Goal: Task Accomplishment & Management: Use online tool/utility

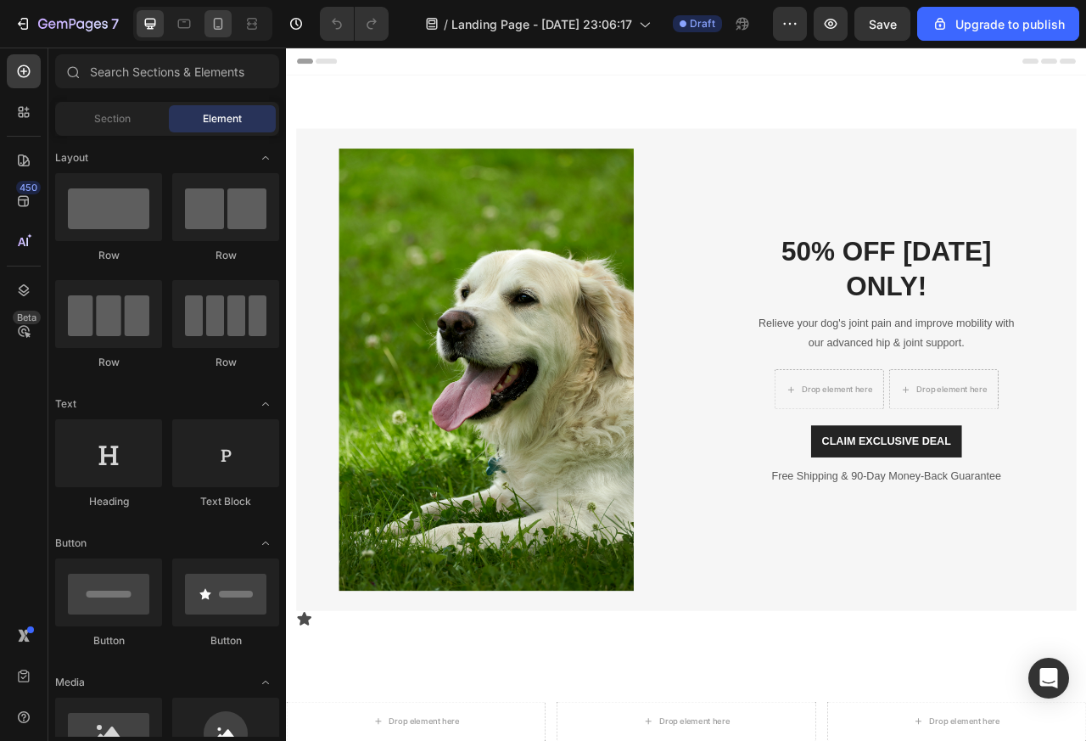
click at [205, 25] on div at bounding box center [217, 23] width 27 height 27
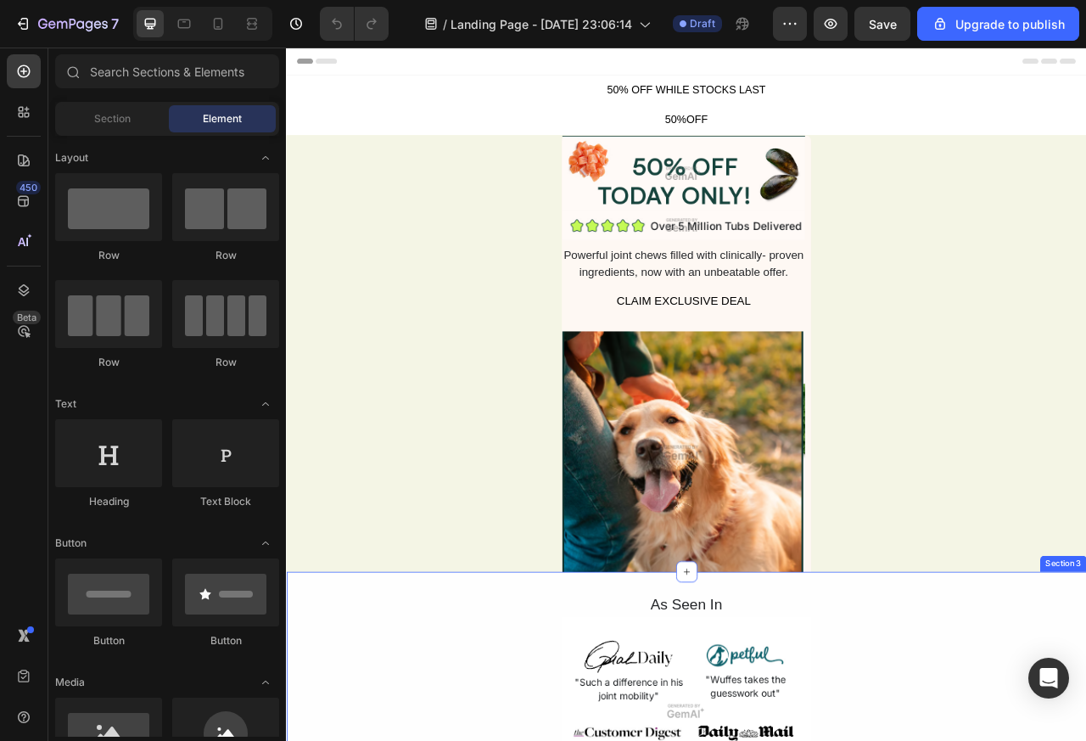
click at [816, 345] on div "Powerful joint chews filled with clinically- proven ingredients, now with an un…" at bounding box center [791, 322] width 309 height 47
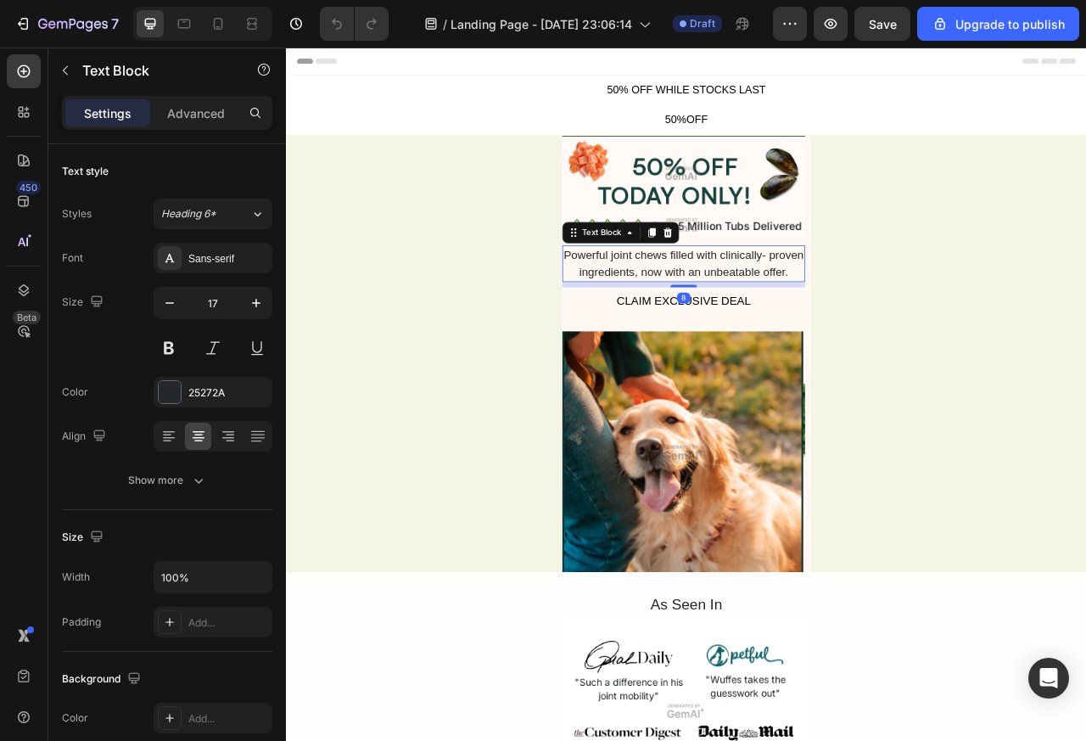
click at [775, 352] on div "8" at bounding box center [791, 348] width 309 height 7
click at [764, 381] on div "CLAIM EXCLUSIVE DEAL" at bounding box center [791, 370] width 171 height 22
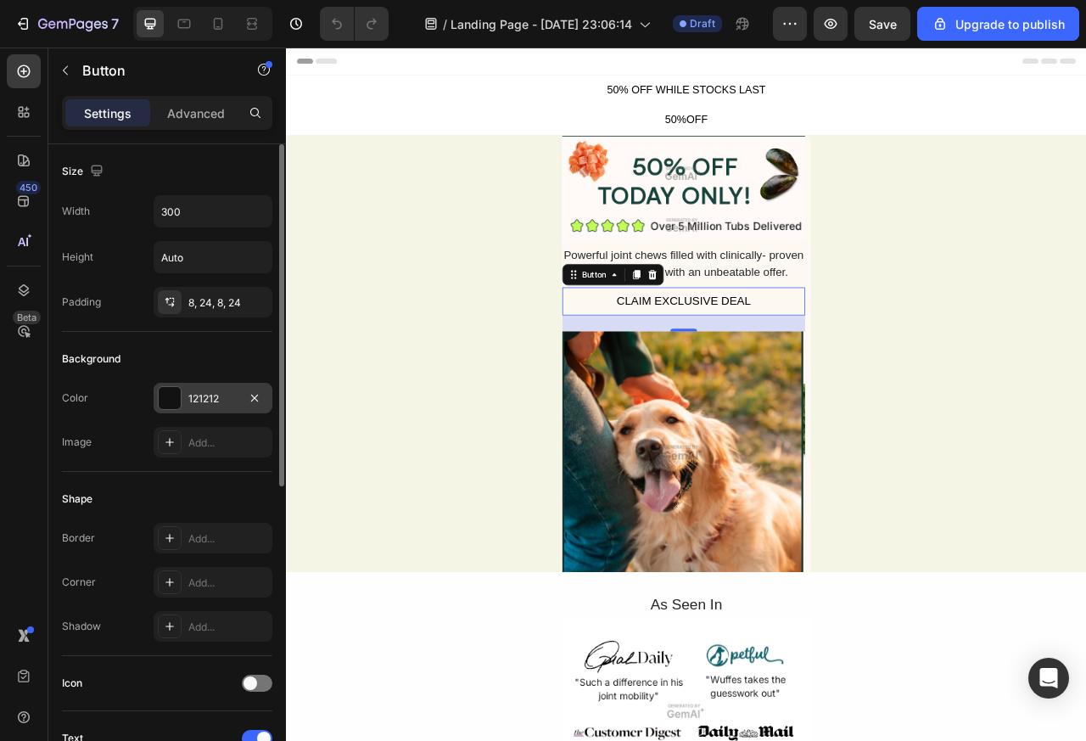
click at [172, 398] on div at bounding box center [170, 398] width 22 height 22
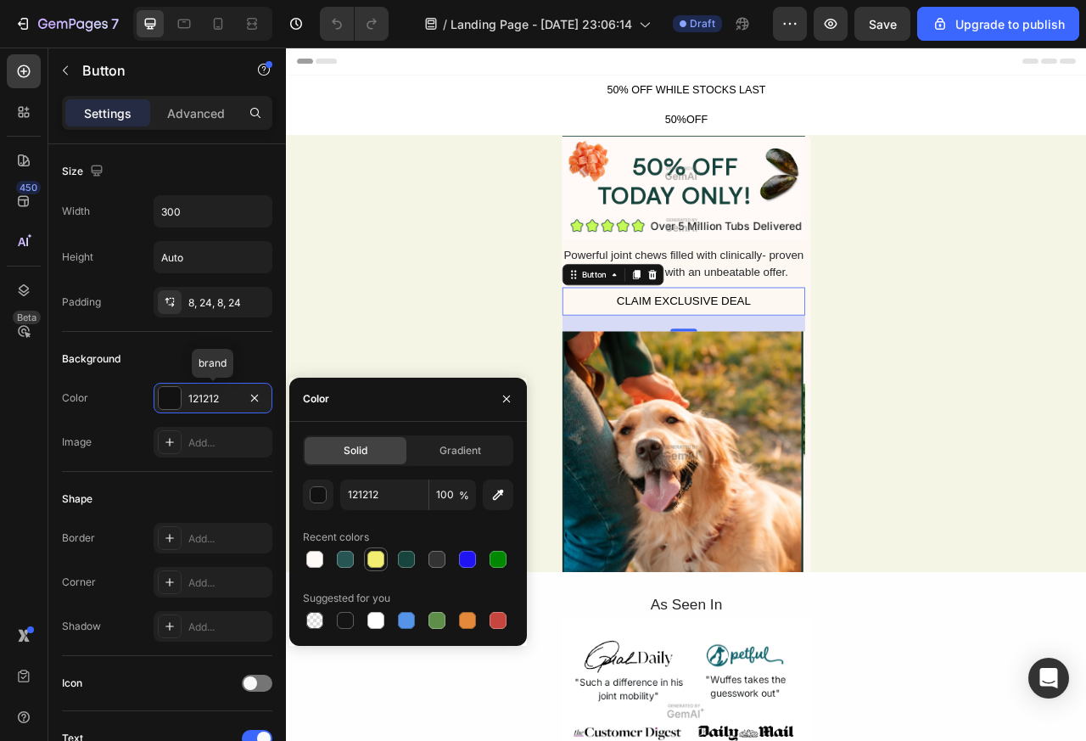
click at [373, 564] on div at bounding box center [375, 559] width 17 height 17
click at [497, 564] on div at bounding box center [498, 559] width 17 height 17
type input "008800"
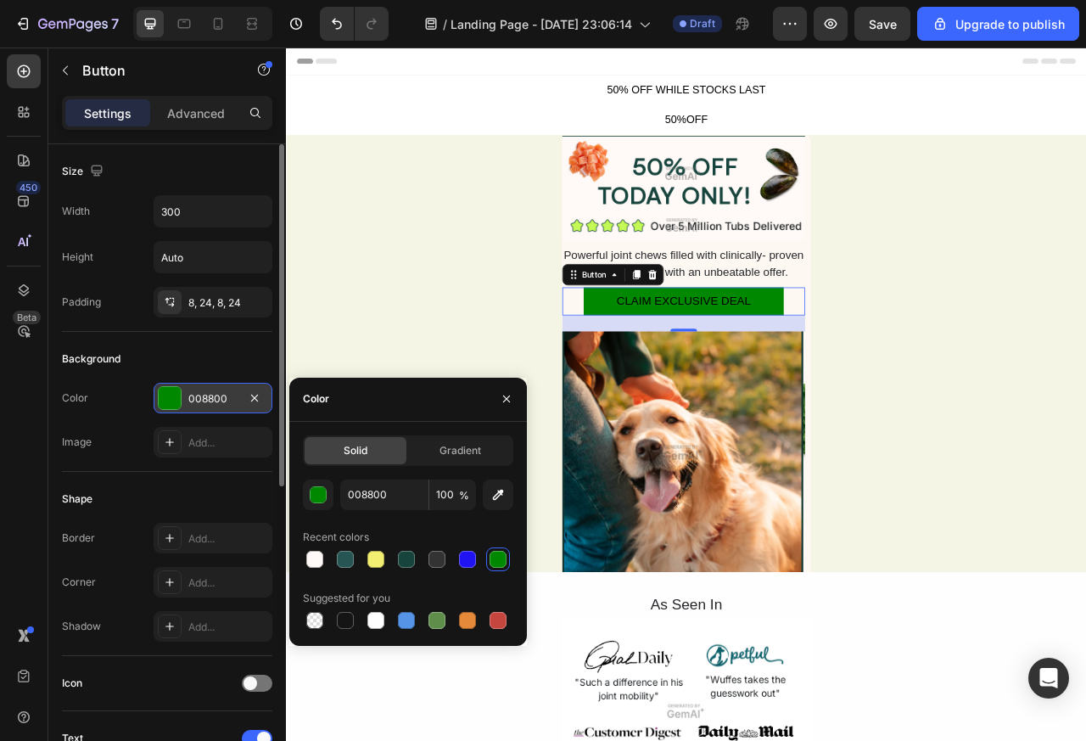
click at [193, 399] on div "008800" at bounding box center [212, 398] width 49 height 15
click at [221, 365] on div "Background" at bounding box center [167, 358] width 210 height 27
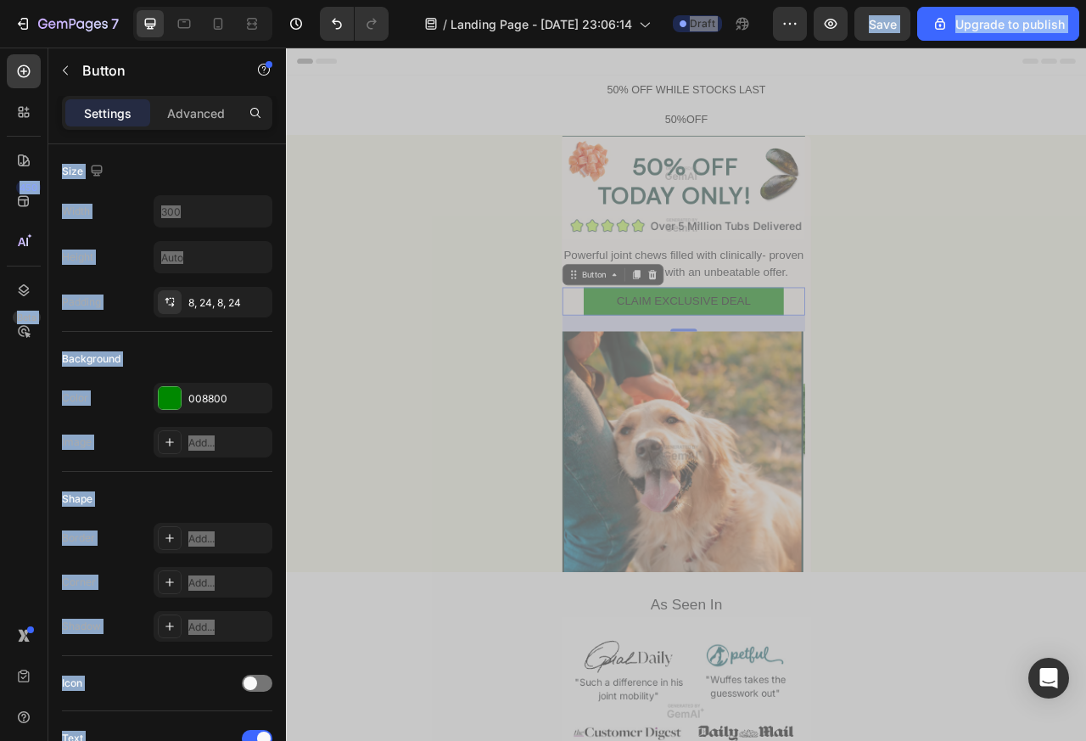
click at [1085, 444] on div "Image Image Powerful joint chews filled with clinically- proven ingredients, no…" at bounding box center [795, 457] width 1018 height 596
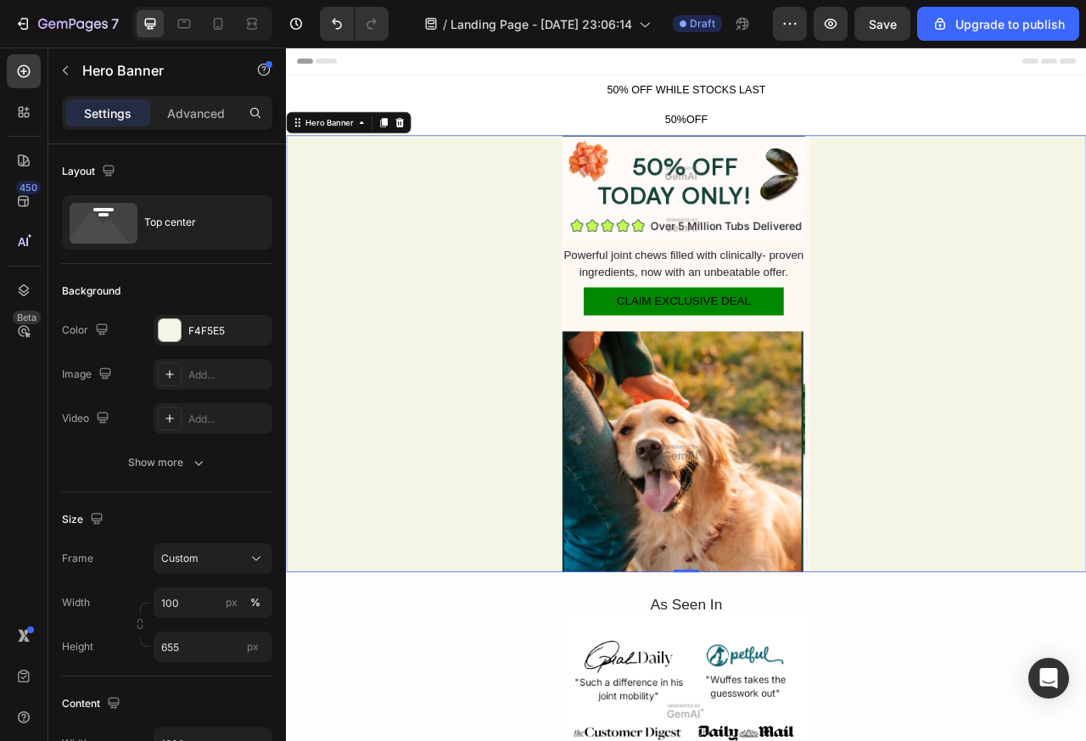
click at [768, 367] on div "Image Image Powerful joint chews filled with clinically- proven ingredients, no…" at bounding box center [791, 437] width 309 height 557
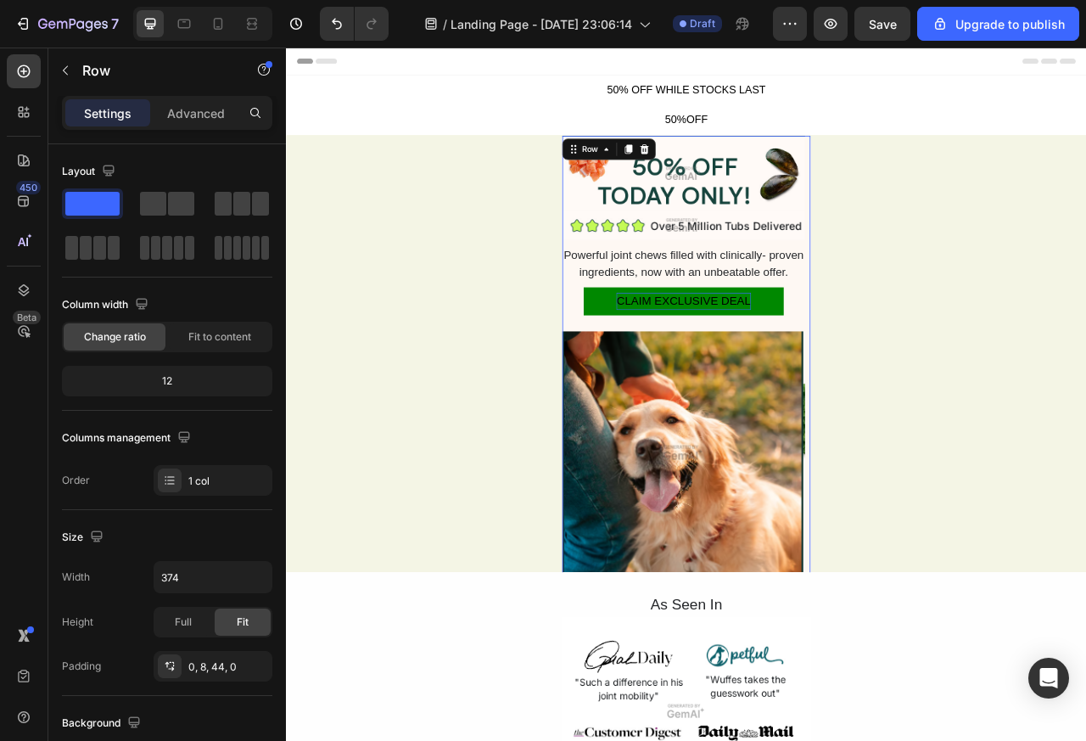
click at [758, 381] on div "CLAIM EXCLUSIVE DEAL" at bounding box center [791, 370] width 171 height 22
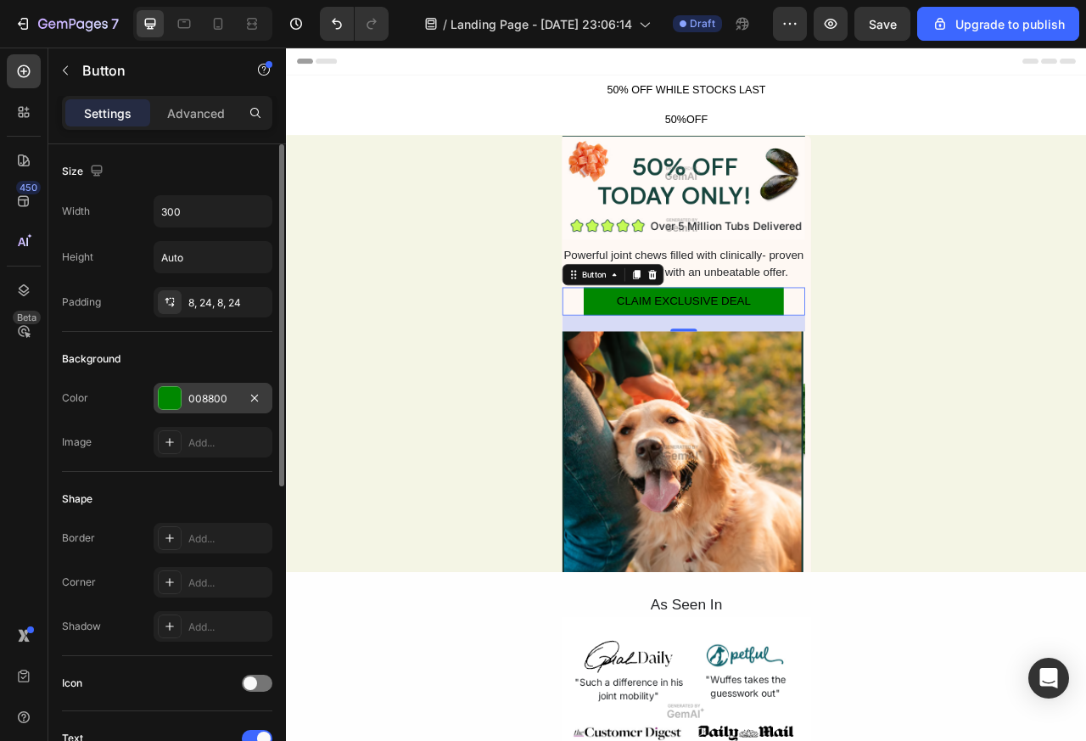
click at [171, 401] on div at bounding box center [170, 398] width 22 height 22
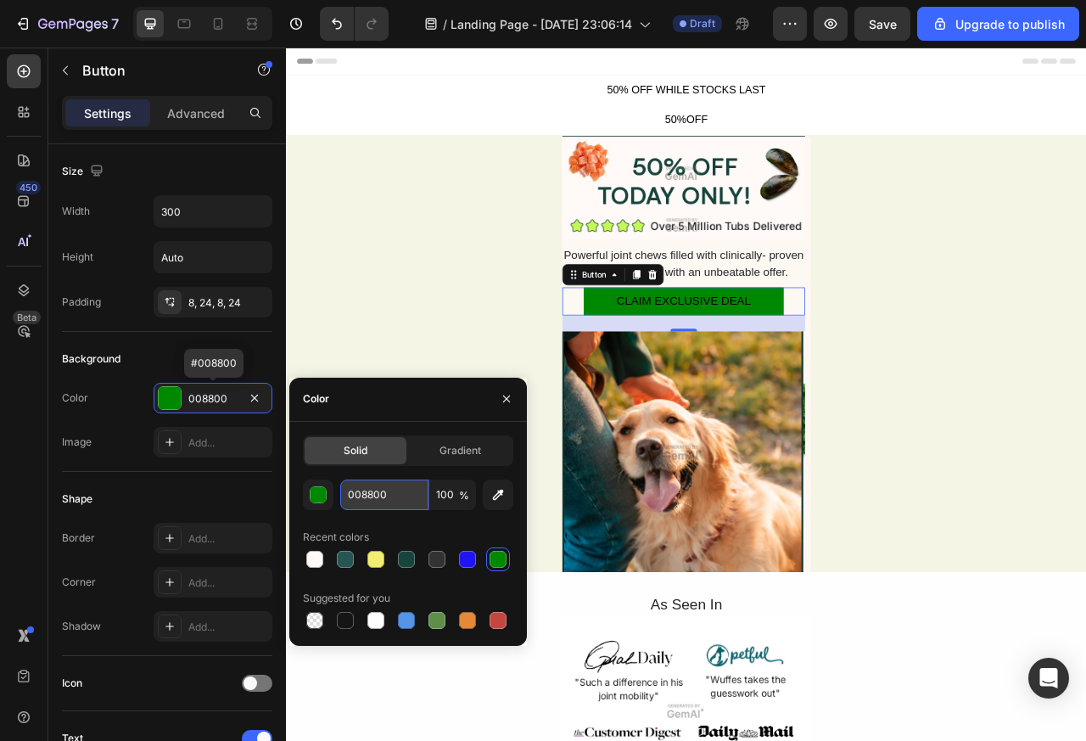
click at [393, 500] on input "008800" at bounding box center [384, 494] width 88 height 31
paste input "A3E635"
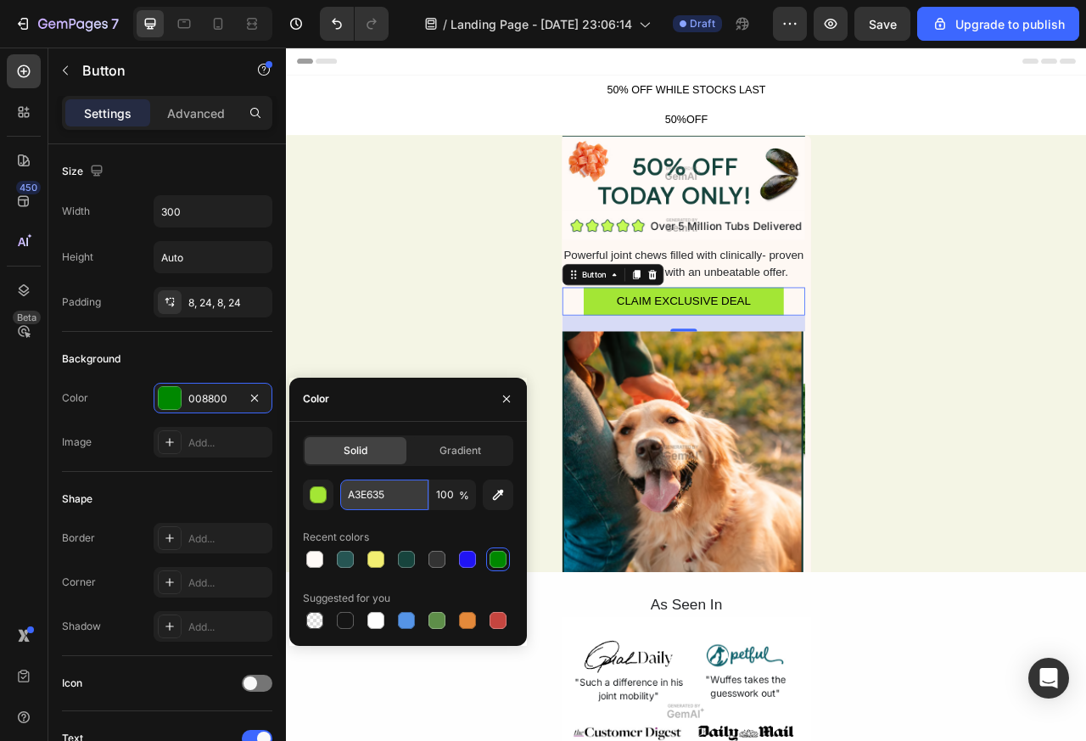
type input "A3E635"
click at [159, 25] on div at bounding box center [150, 23] width 27 height 27
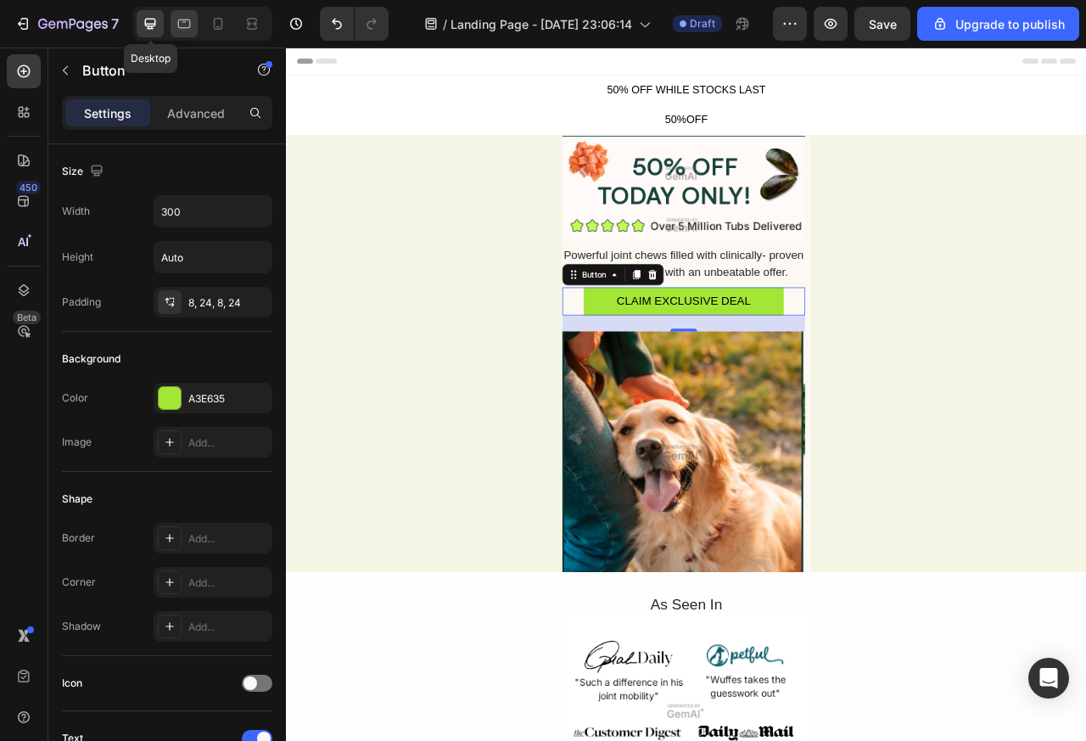
click at [187, 25] on icon at bounding box center [184, 23] width 17 height 17
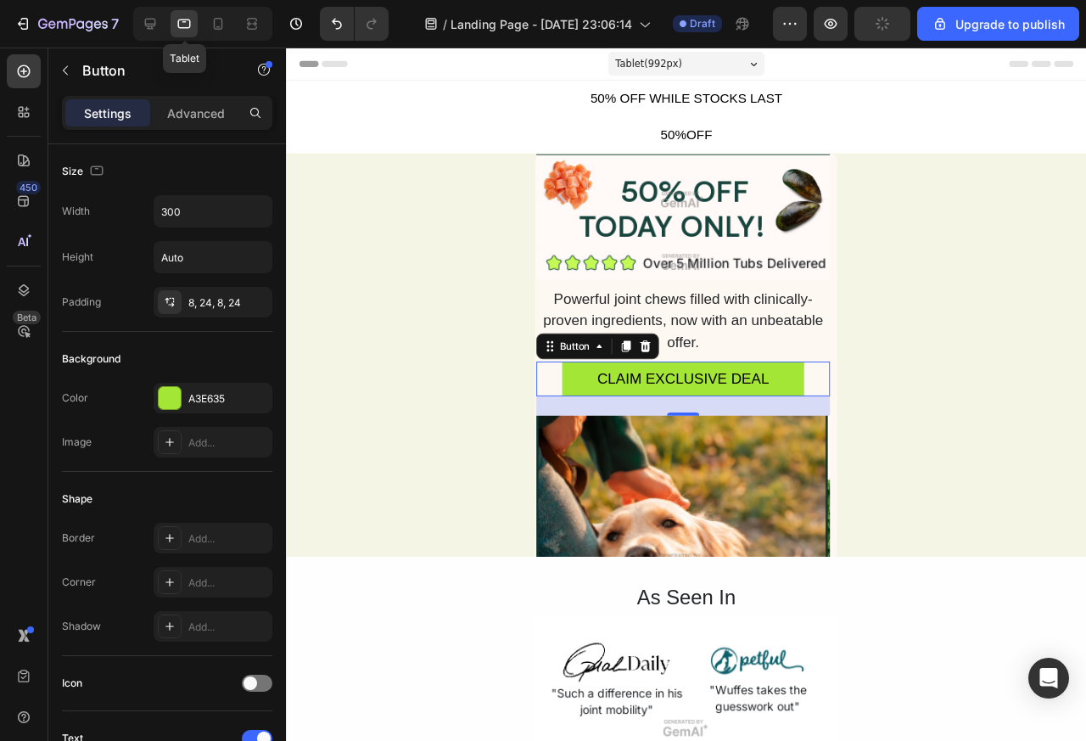
scroll to position [270, 0]
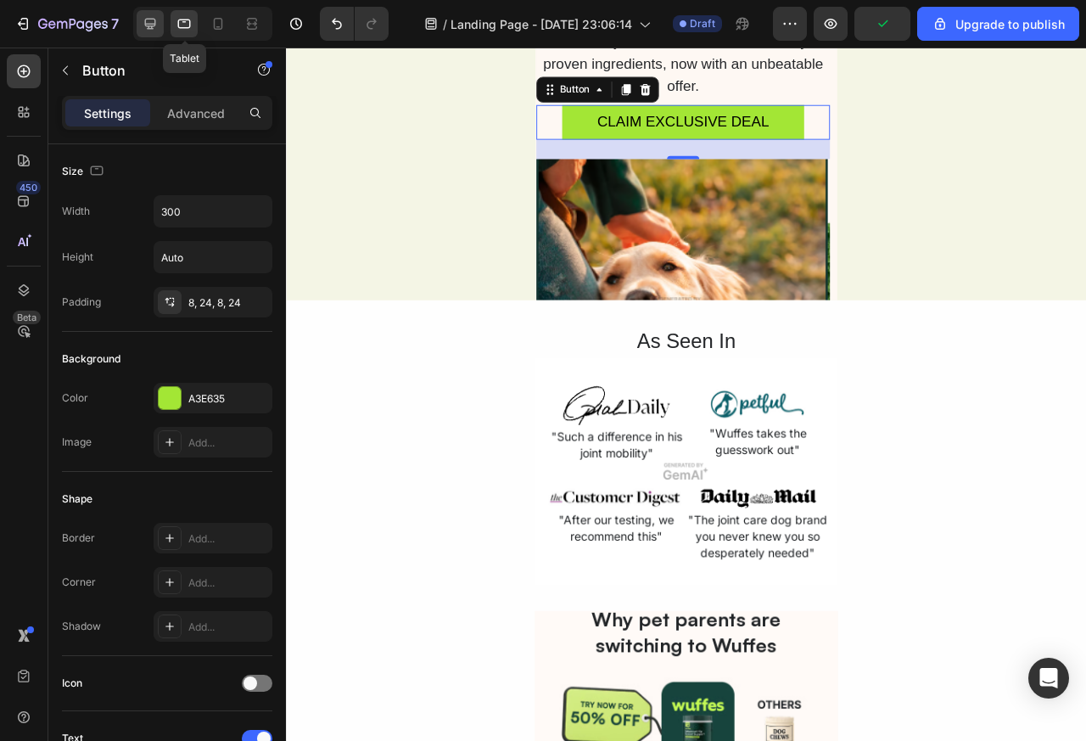
click at [150, 25] on icon at bounding box center [150, 23] width 17 height 17
type input "17"
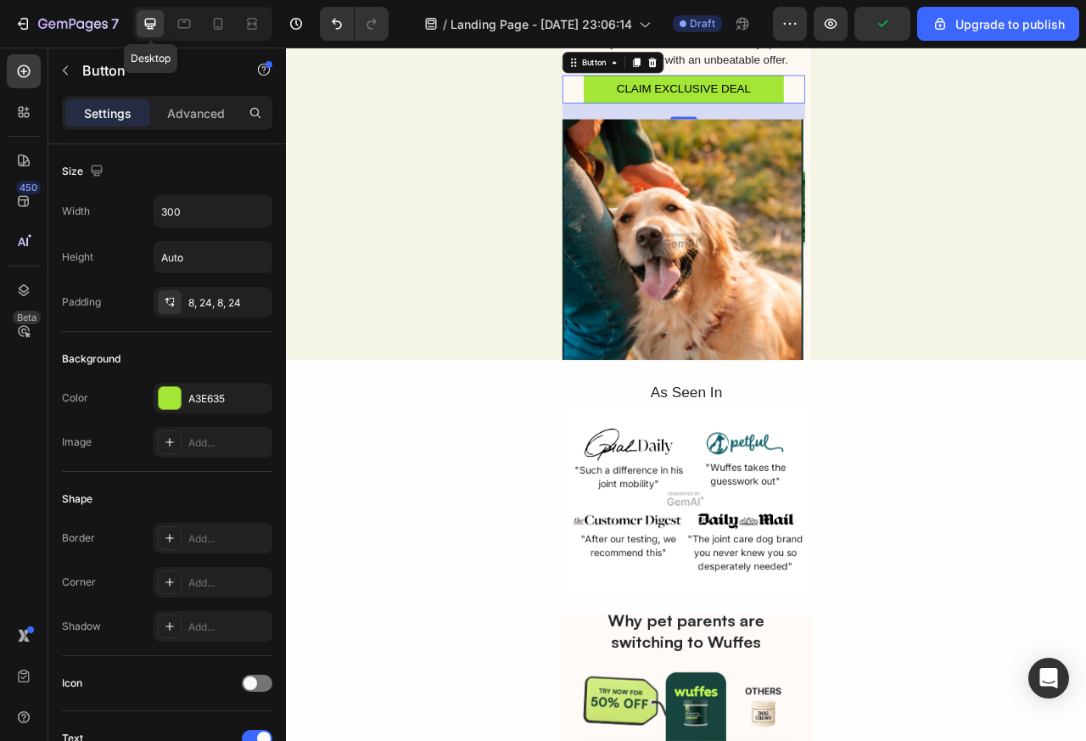
scroll to position [267, 0]
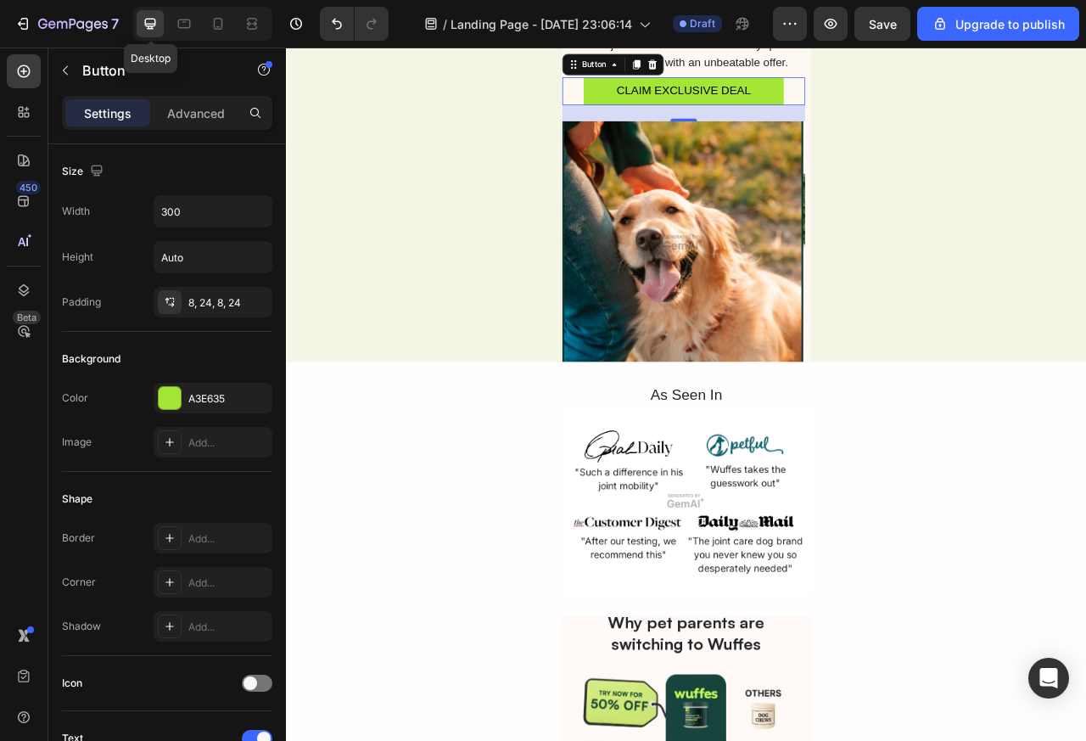
click at [713, 278] on img at bounding box center [791, 295] width 309 height 309
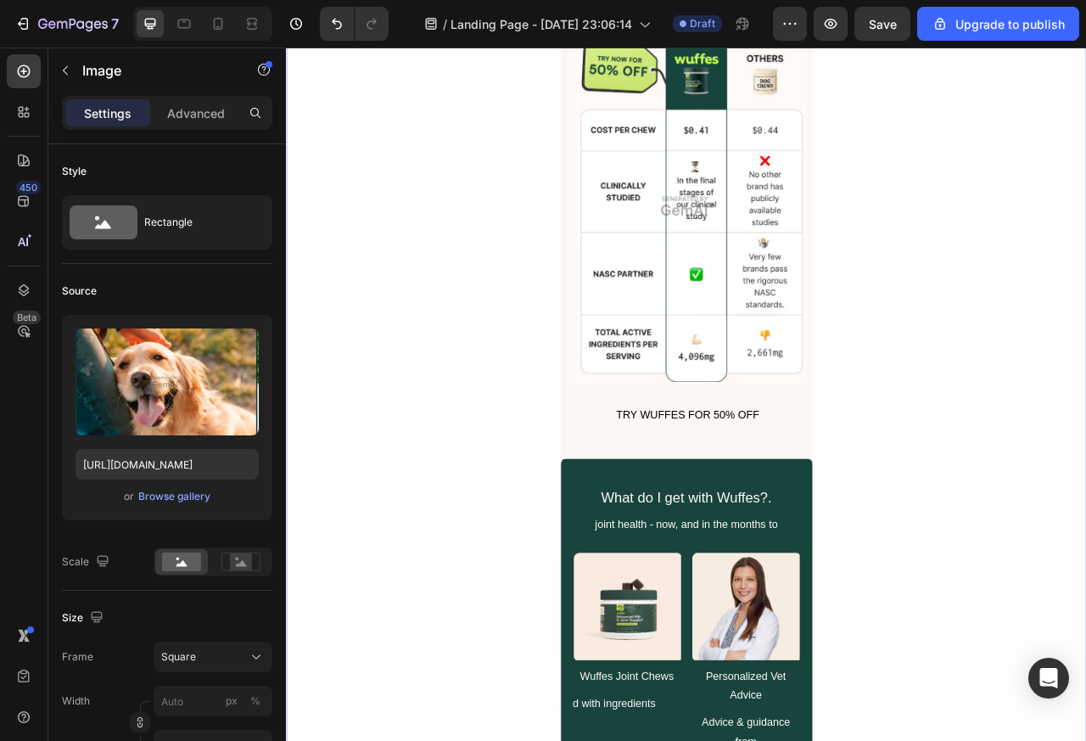
scroll to position [3932, 0]
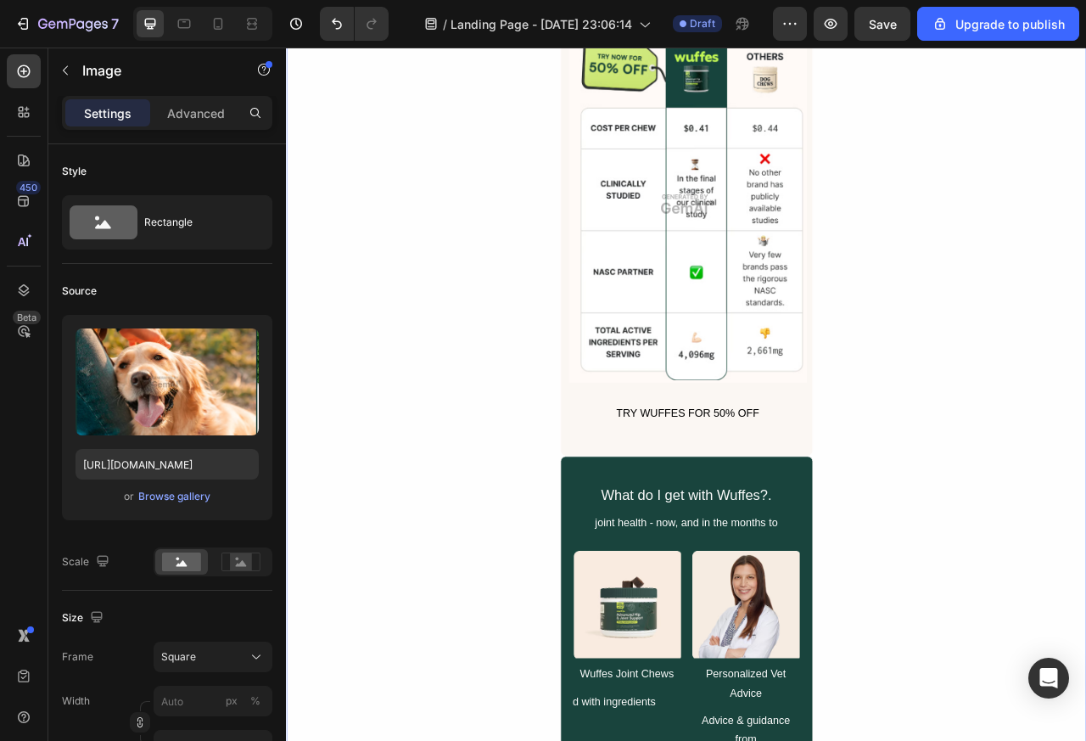
click at [776, 529] on button "TRY WUFFES FOR 50% OFF" at bounding box center [797, 513] width 256 height 38
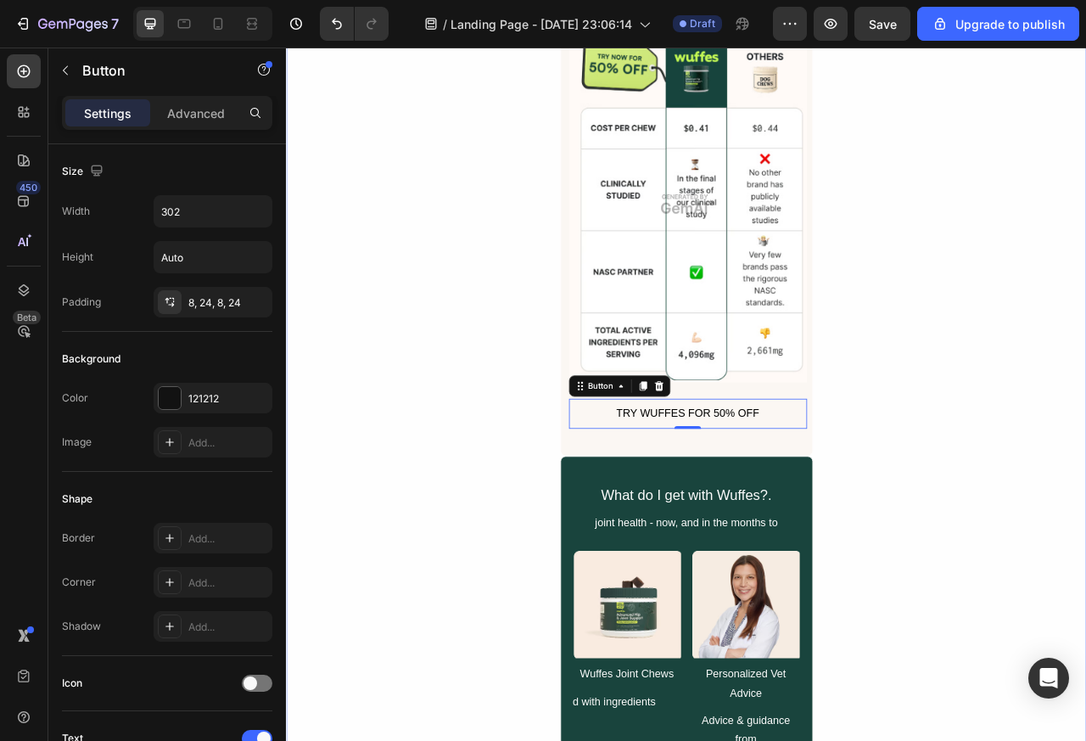
scroll to position [3729, 0]
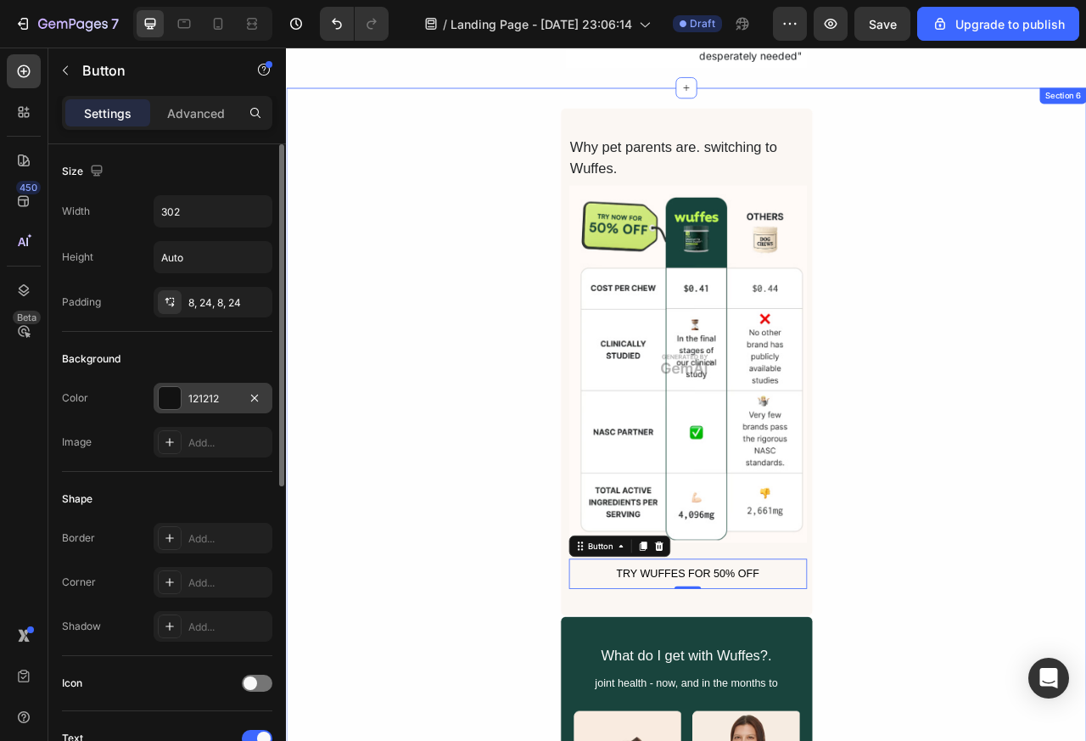
click at [171, 401] on div at bounding box center [170, 398] width 22 height 22
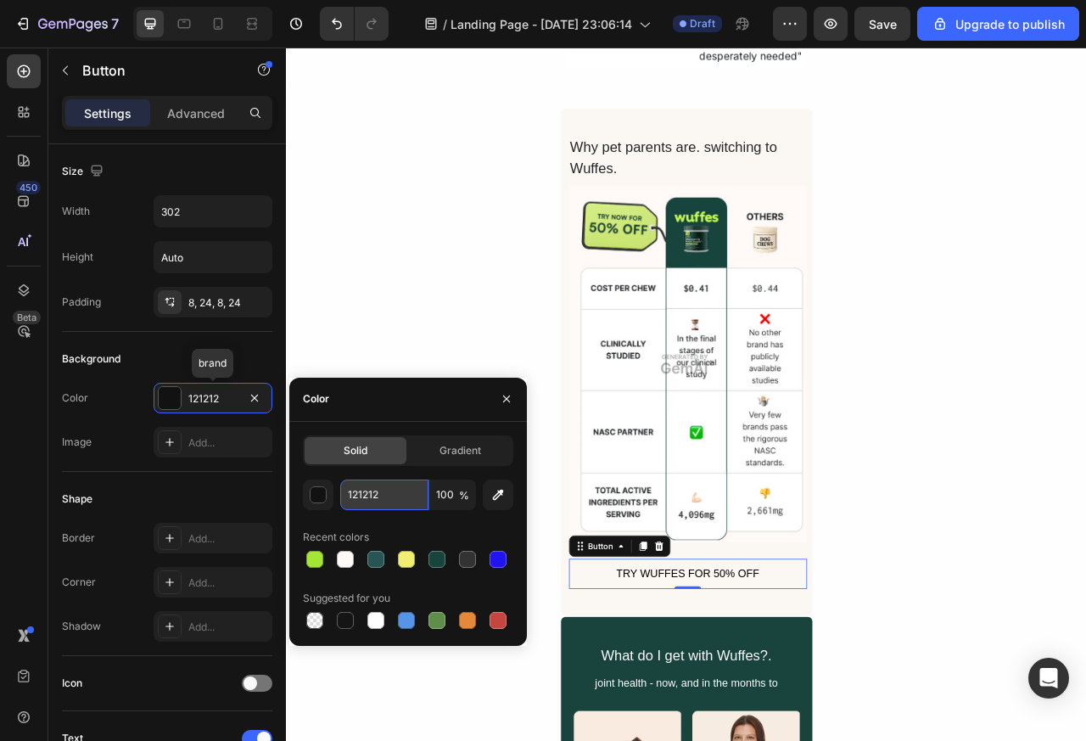
click at [361, 499] on input "121212" at bounding box center [384, 494] width 88 height 31
paste input "A3E635"
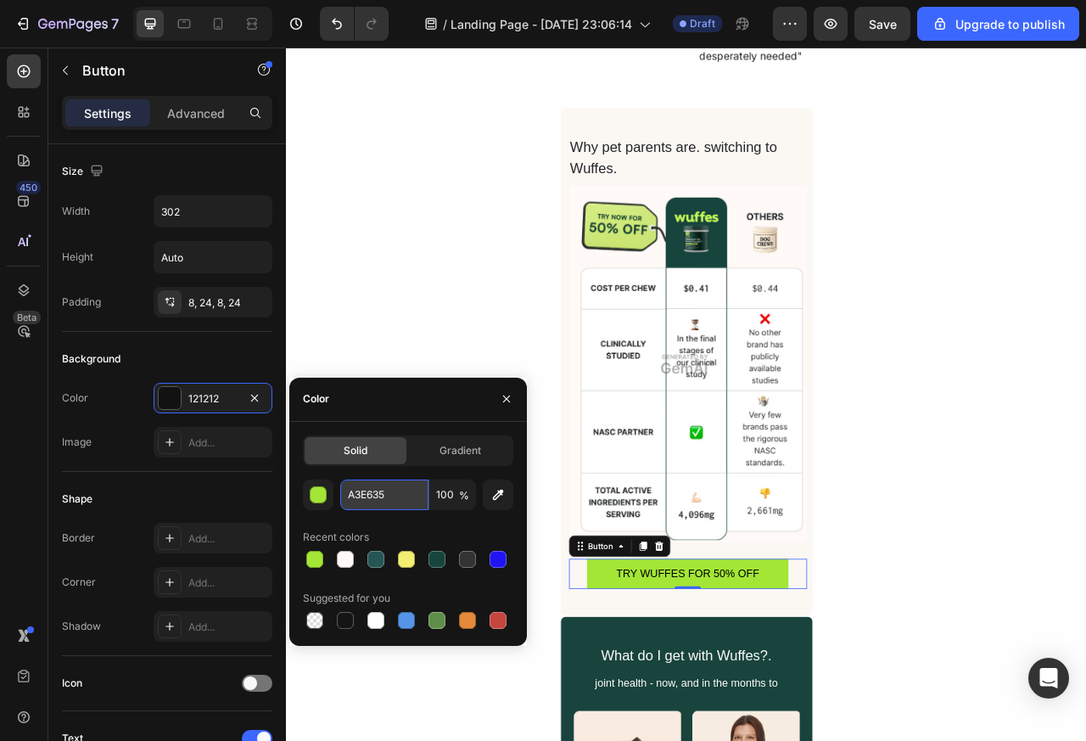
type input "A3E635"
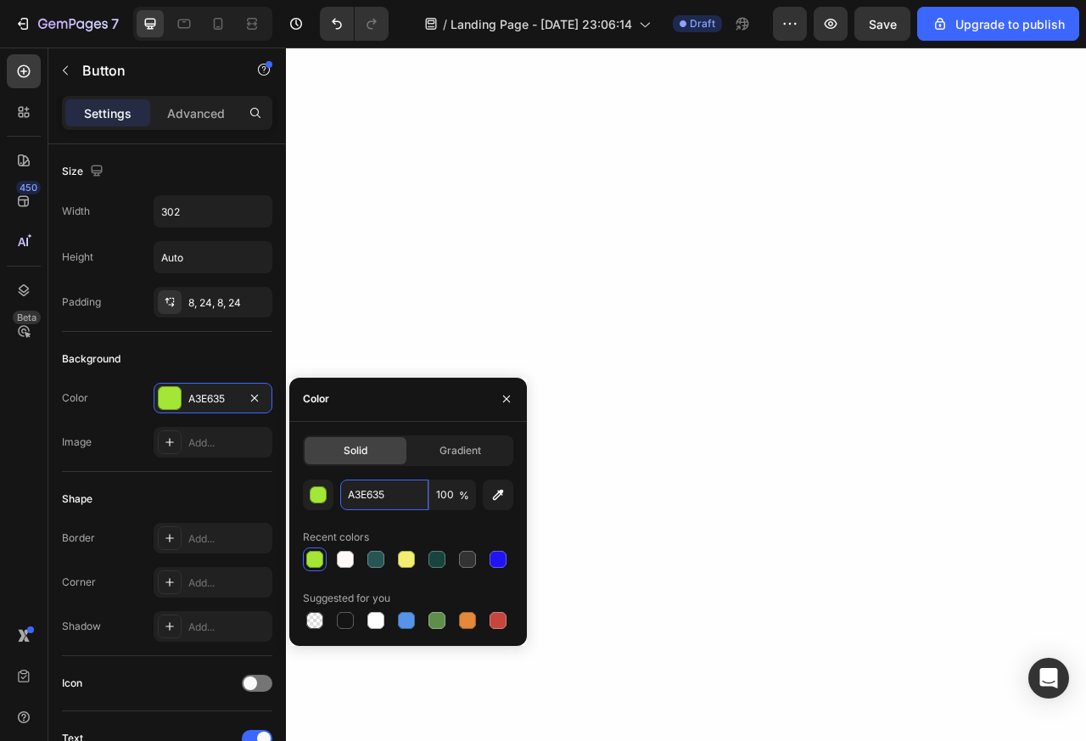
scroll to position [0, 0]
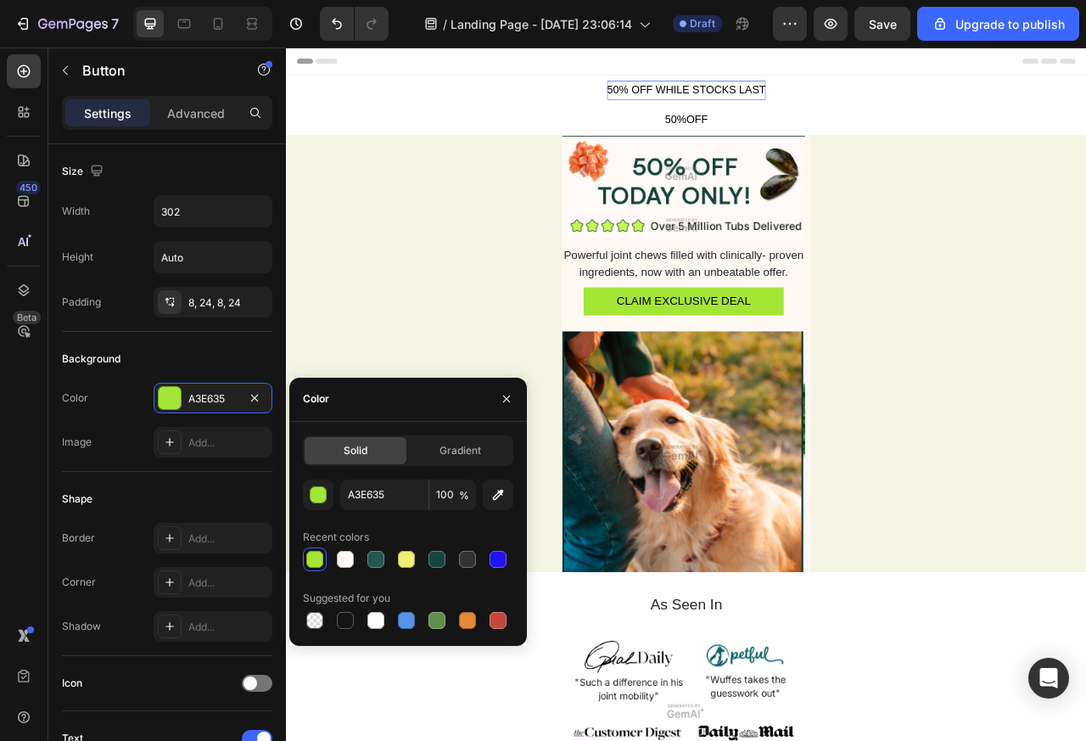
click at [702, 95] on div "50% OFF WHILE STOCKS LAST" at bounding box center [795, 101] width 202 height 25
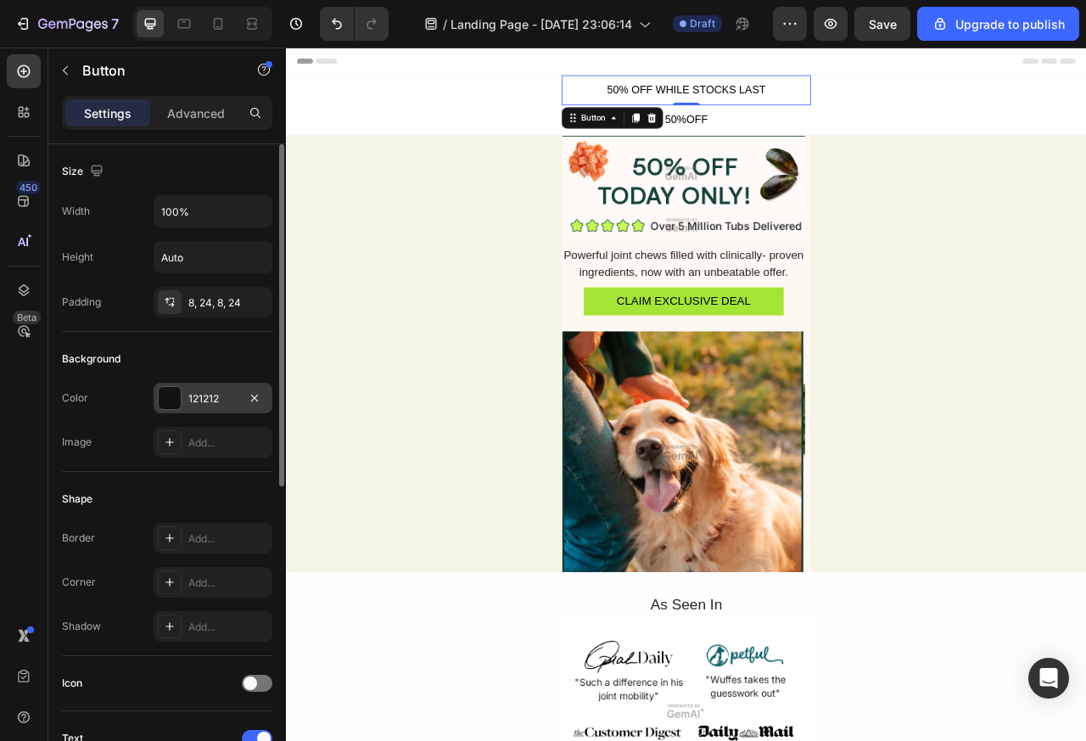
click at [171, 400] on div at bounding box center [170, 398] width 22 height 22
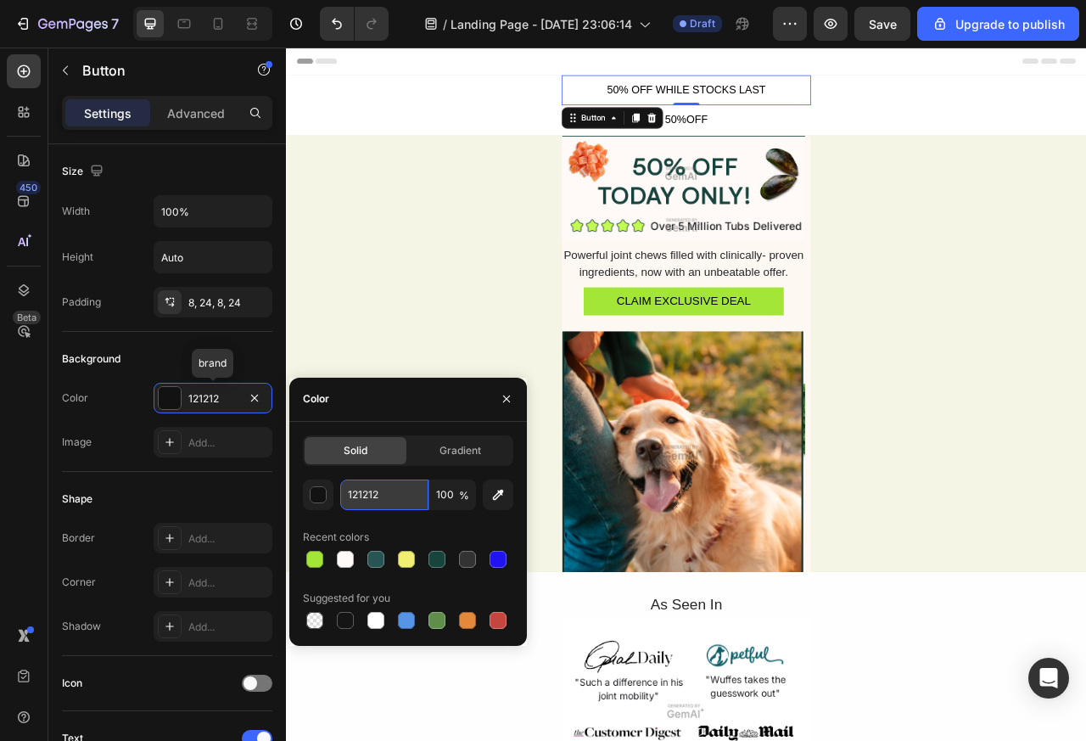
click at [361, 499] on input "121212" at bounding box center [384, 494] width 88 height 31
paste input "C422A"
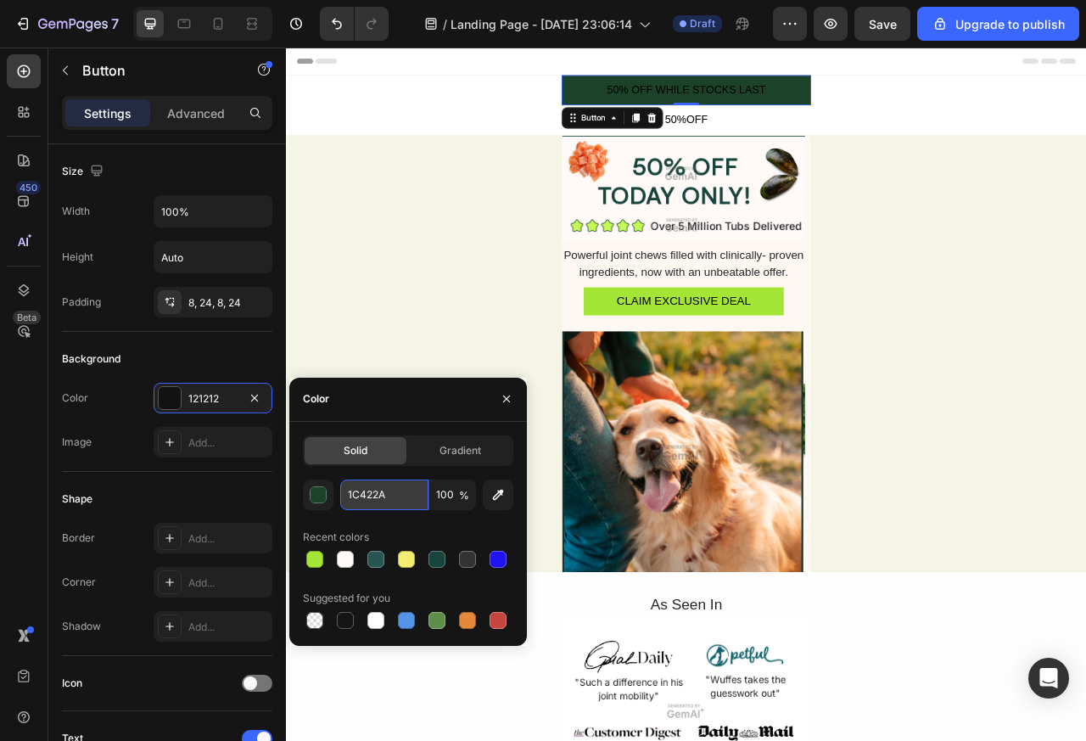
type input "1C422A"
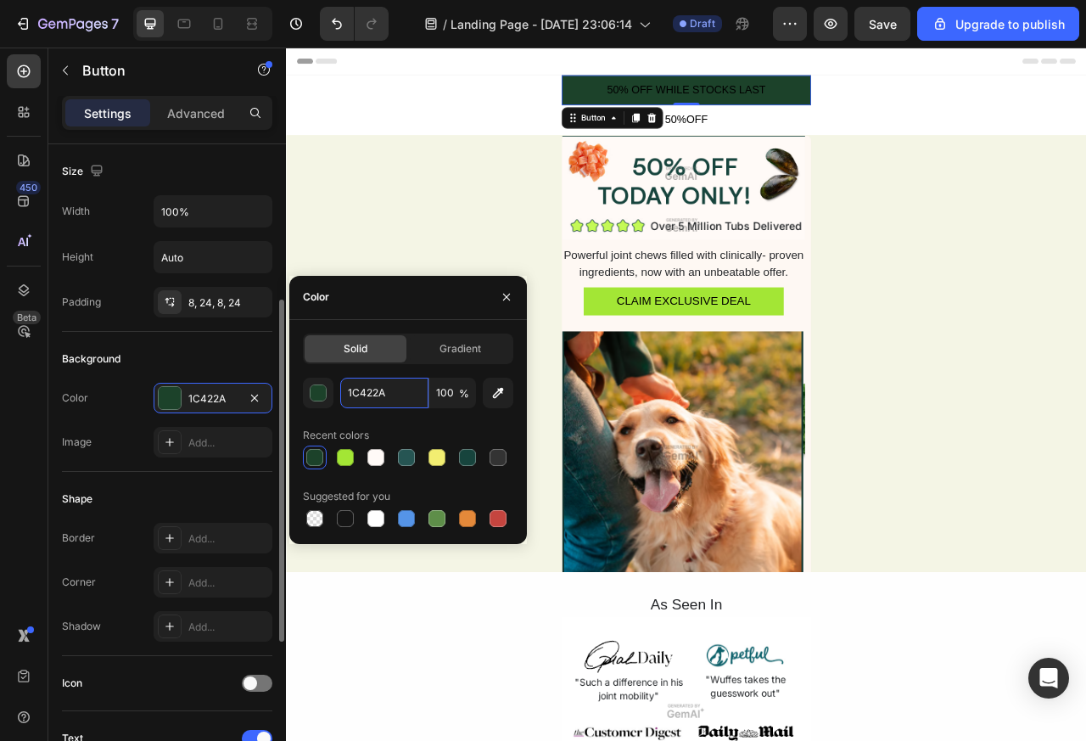
scroll to position [509, 0]
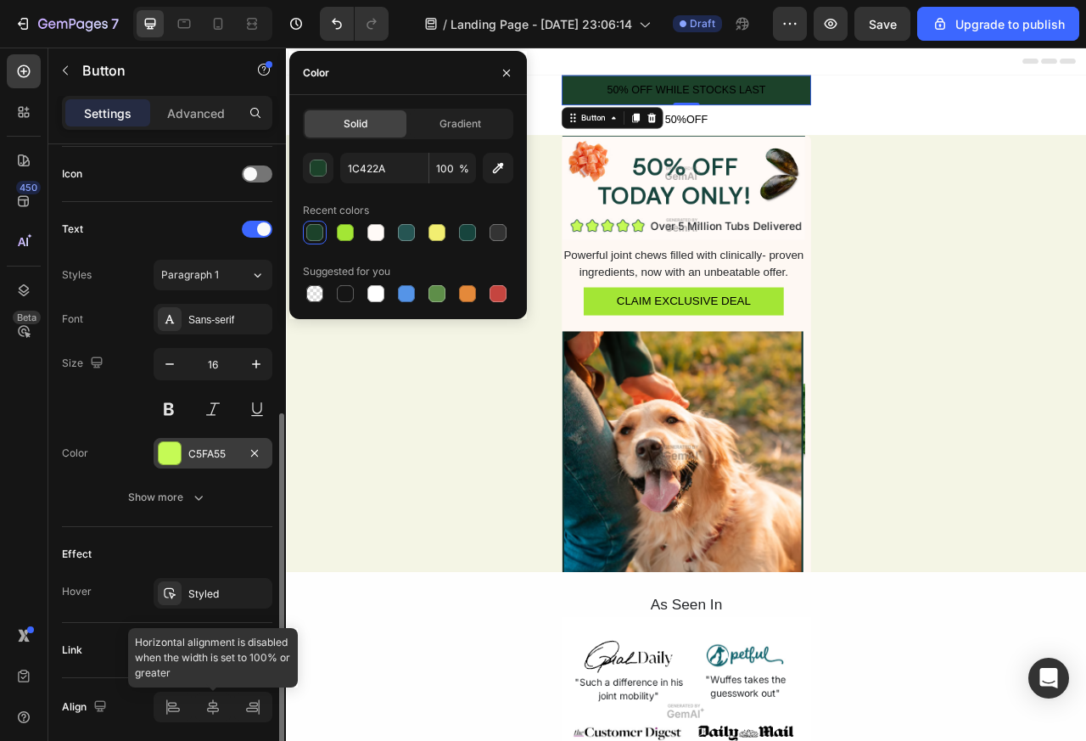
click at [168, 457] on div at bounding box center [170, 453] width 22 height 22
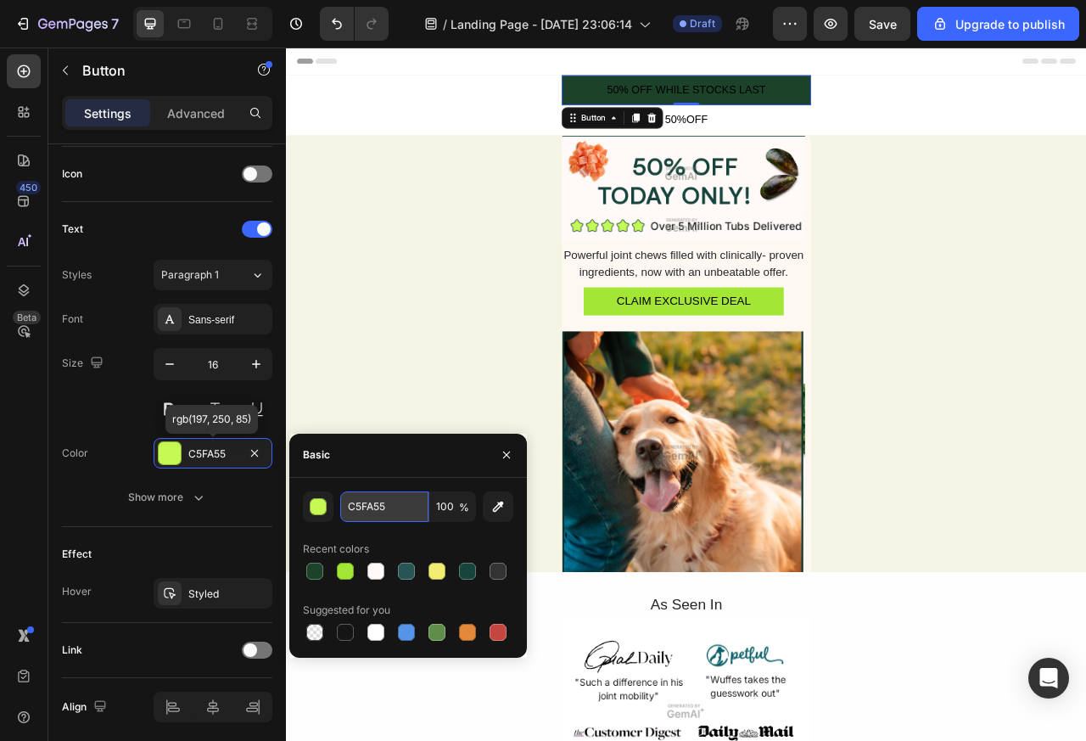
click at [350, 506] on input "C5FA55" at bounding box center [384, 506] width 88 height 31
paste input "A3E63"
type input "A3E635"
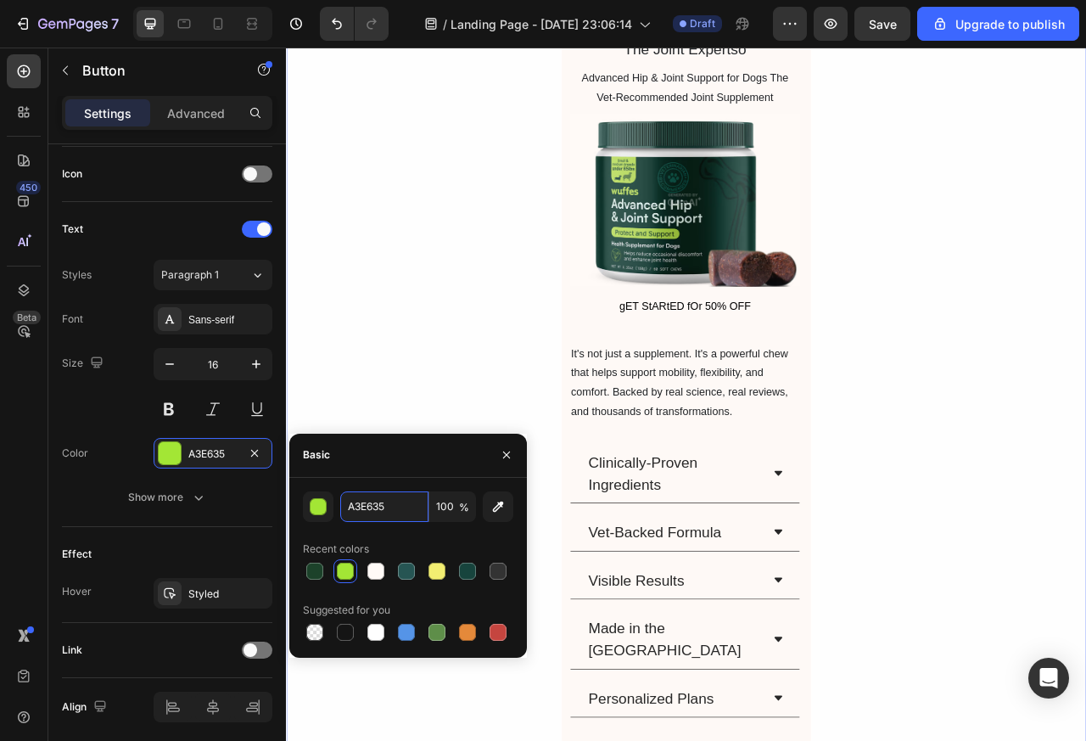
scroll to position [0, 0]
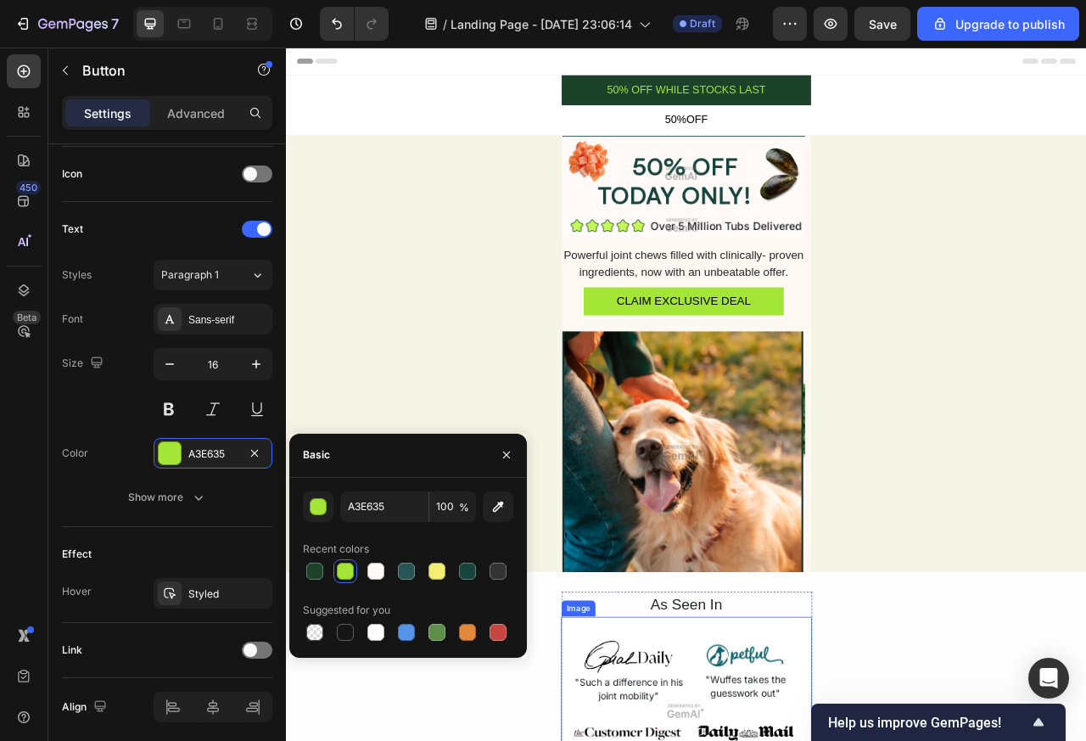
click at [736, 551] on img at bounding box center [791, 562] width 309 height 309
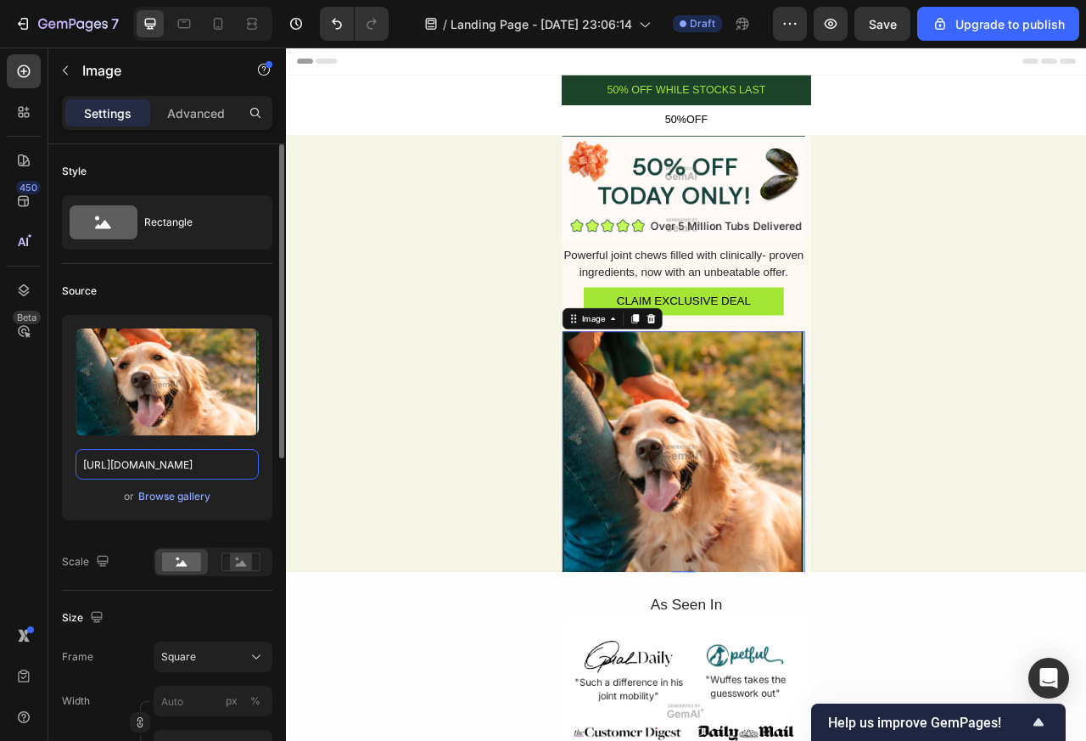
click at [161, 465] on input "[URL][DOMAIN_NAME]" at bounding box center [167, 464] width 183 height 31
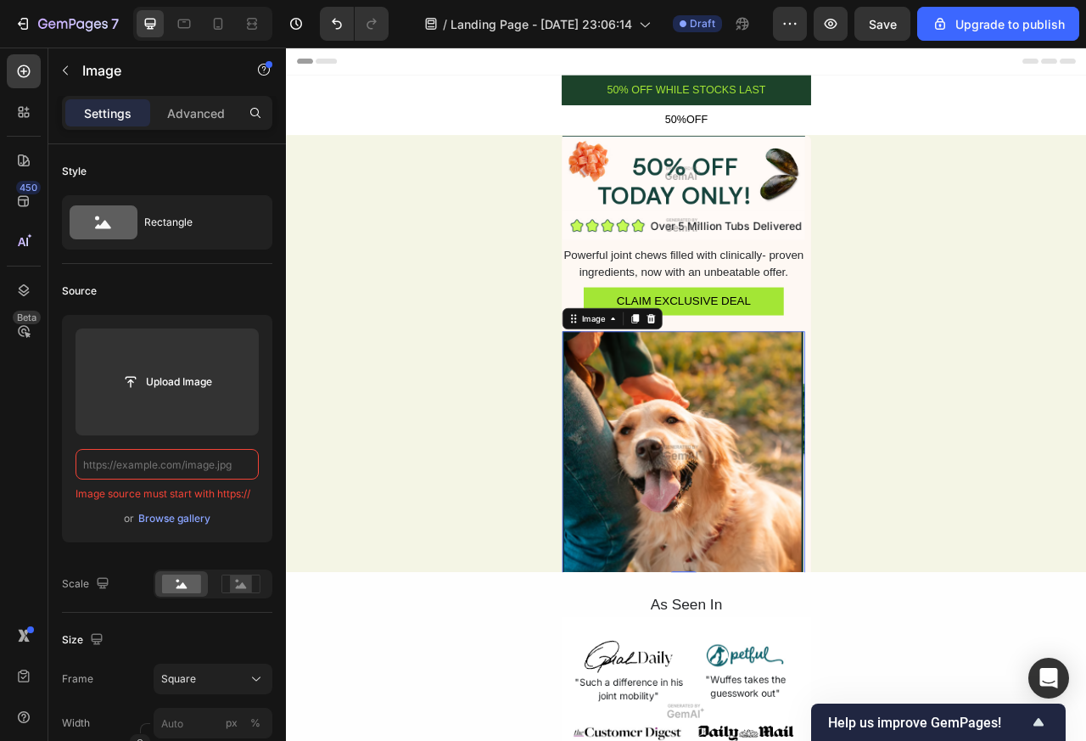
click at [799, 702] on img at bounding box center [791, 562] width 309 height 309
type input "[URL][DOMAIN_NAME]"
click at [793, 682] on img at bounding box center [791, 562] width 309 height 309
click at [743, 399] on icon at bounding box center [750, 392] width 14 height 14
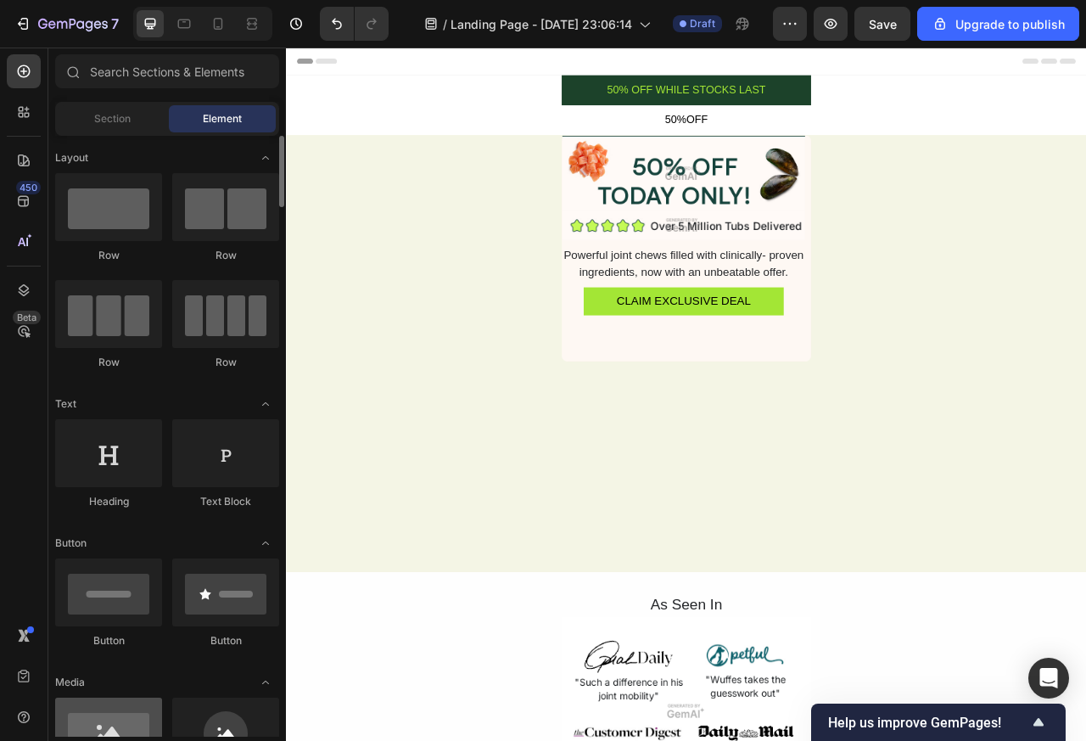
click at [144, 728] on div at bounding box center [108, 731] width 107 height 68
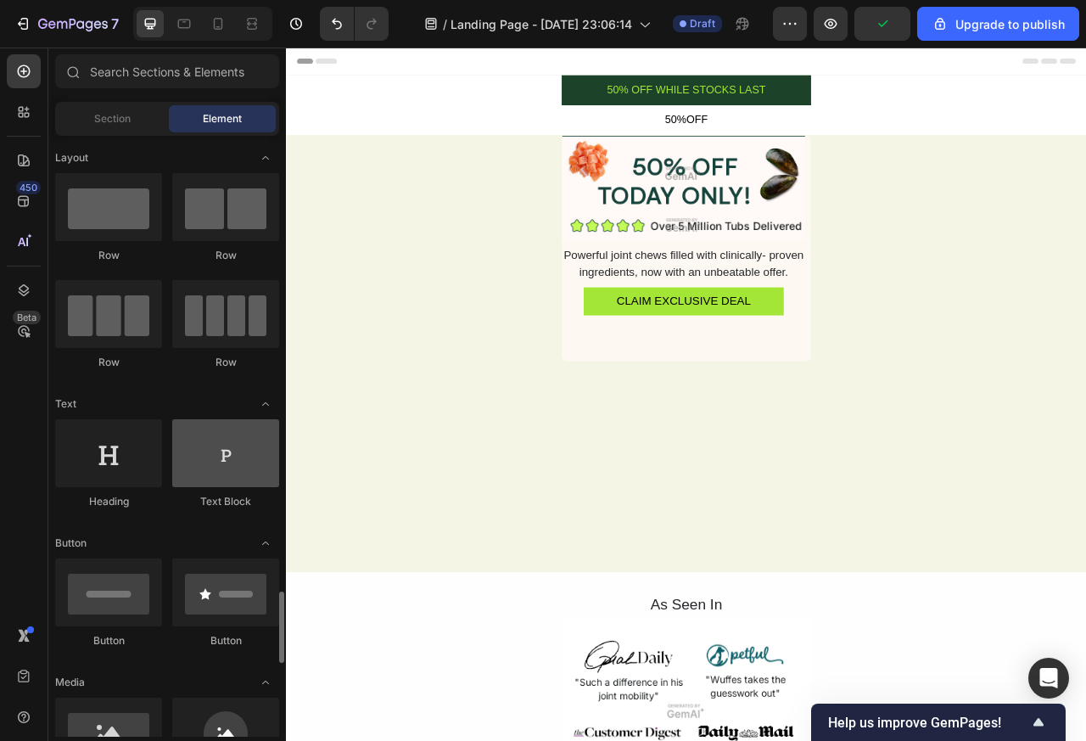
scroll to position [509, 0]
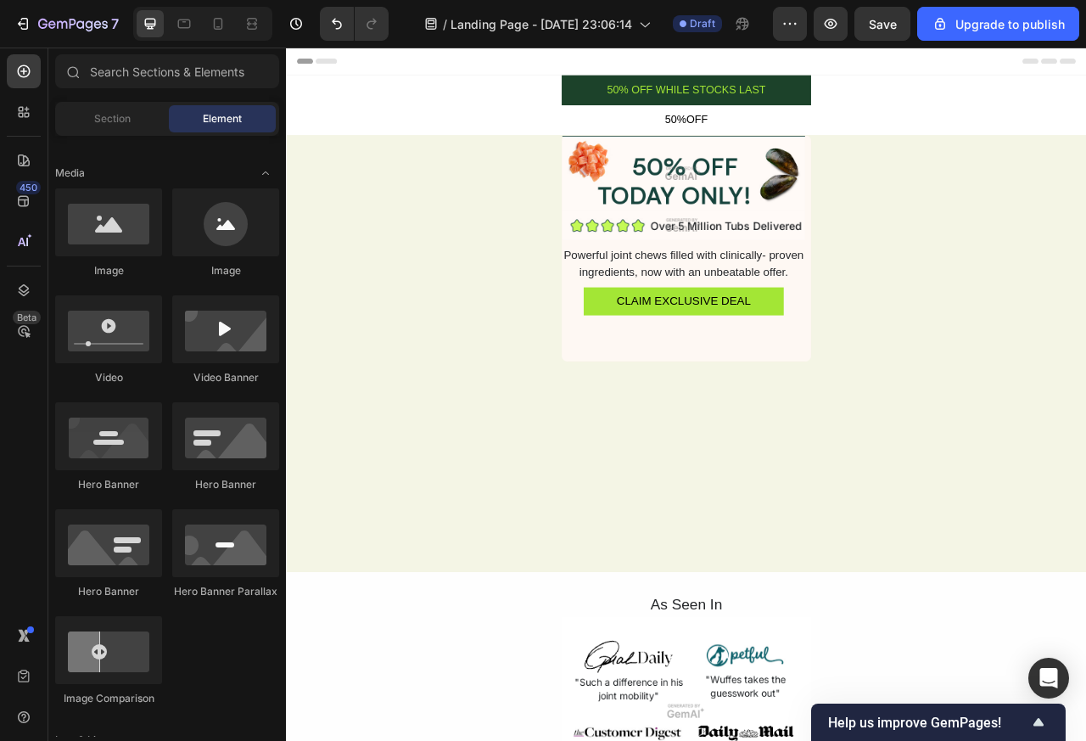
click at [971, 394] on div "Image Image Powerful joint chews filled with clinically- proven ingredients, no…" at bounding box center [795, 303] width 1018 height 288
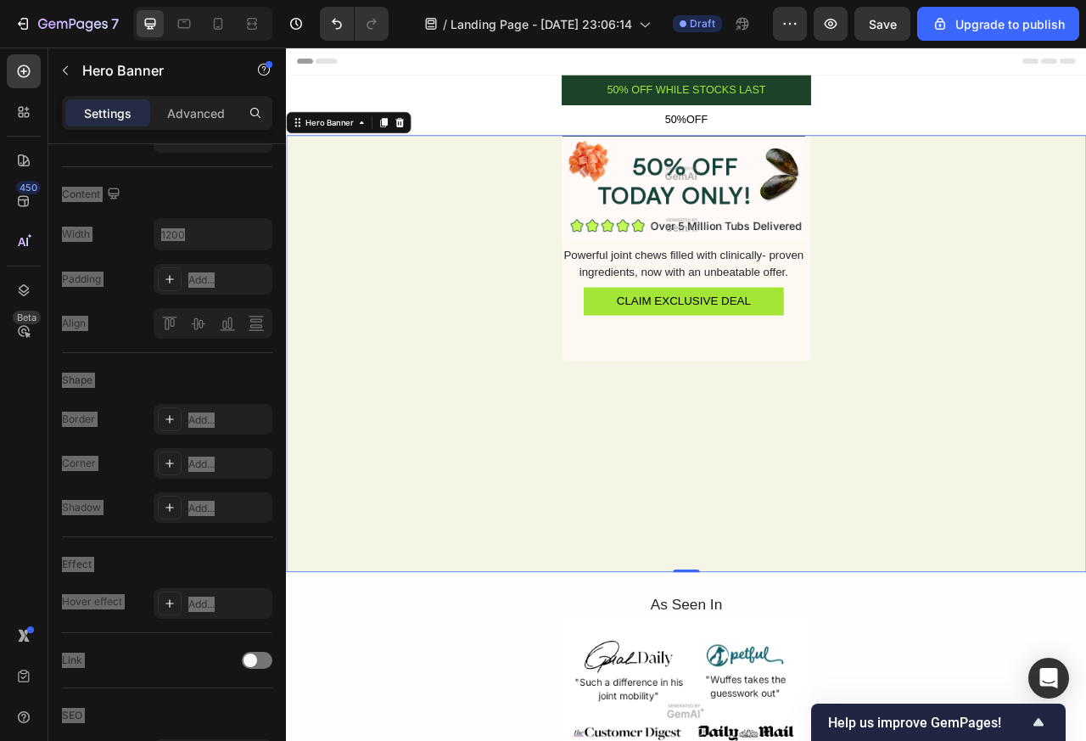
click at [795, 716] on icon at bounding box center [795, 715] width 14 height 14
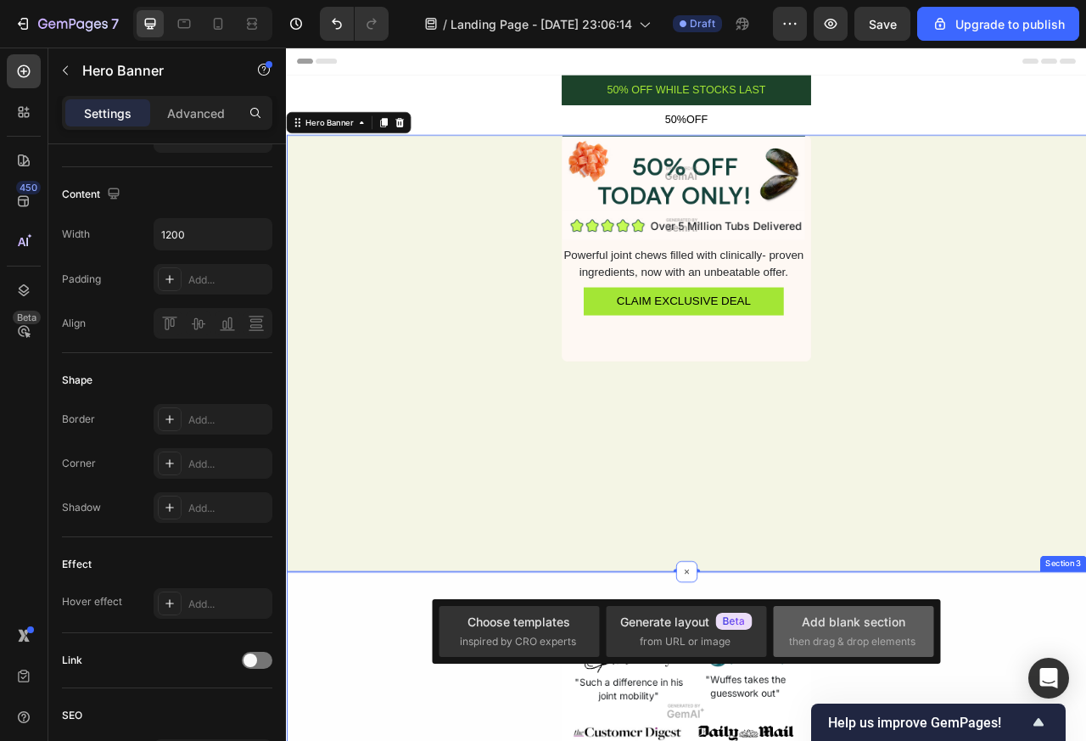
click at [833, 626] on div "Add blank section" at bounding box center [854, 622] width 104 height 18
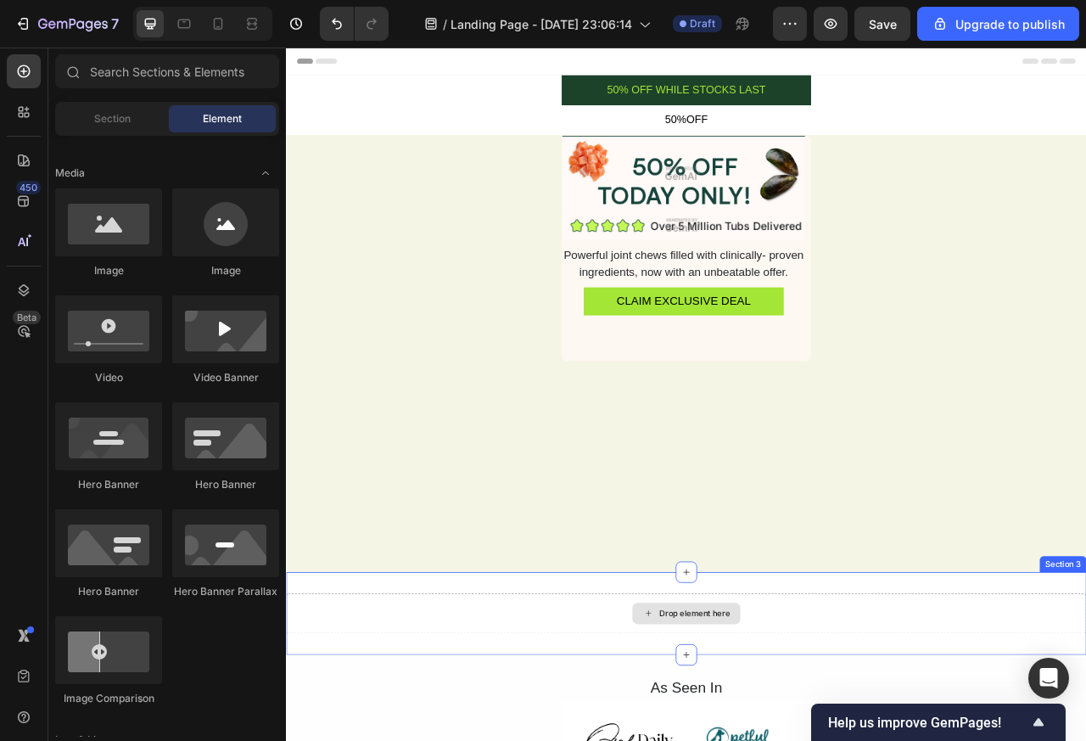
click at [121, 71] on input "text" at bounding box center [167, 71] width 224 height 34
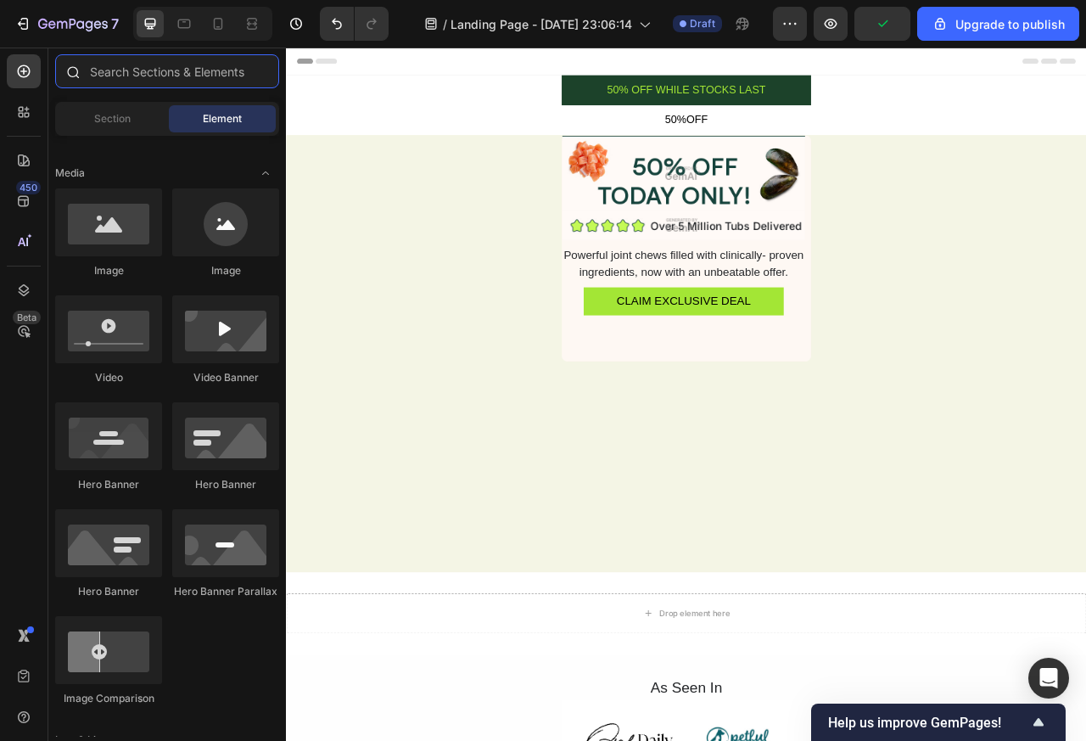
paste input "row"
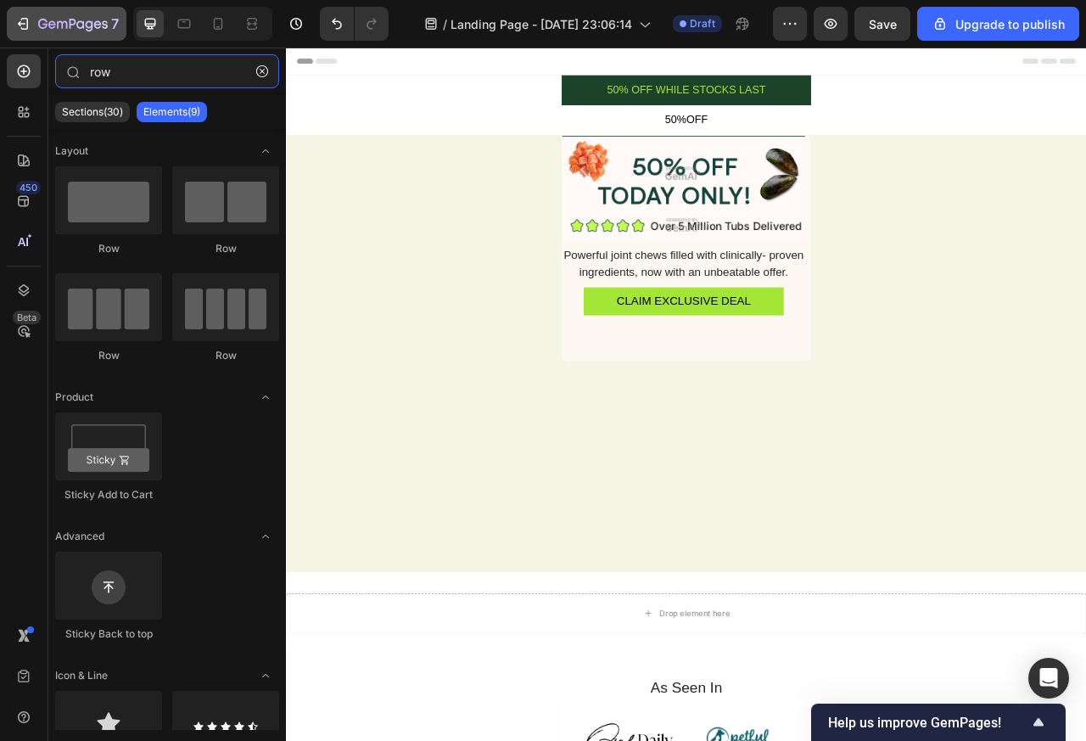
type input "row"
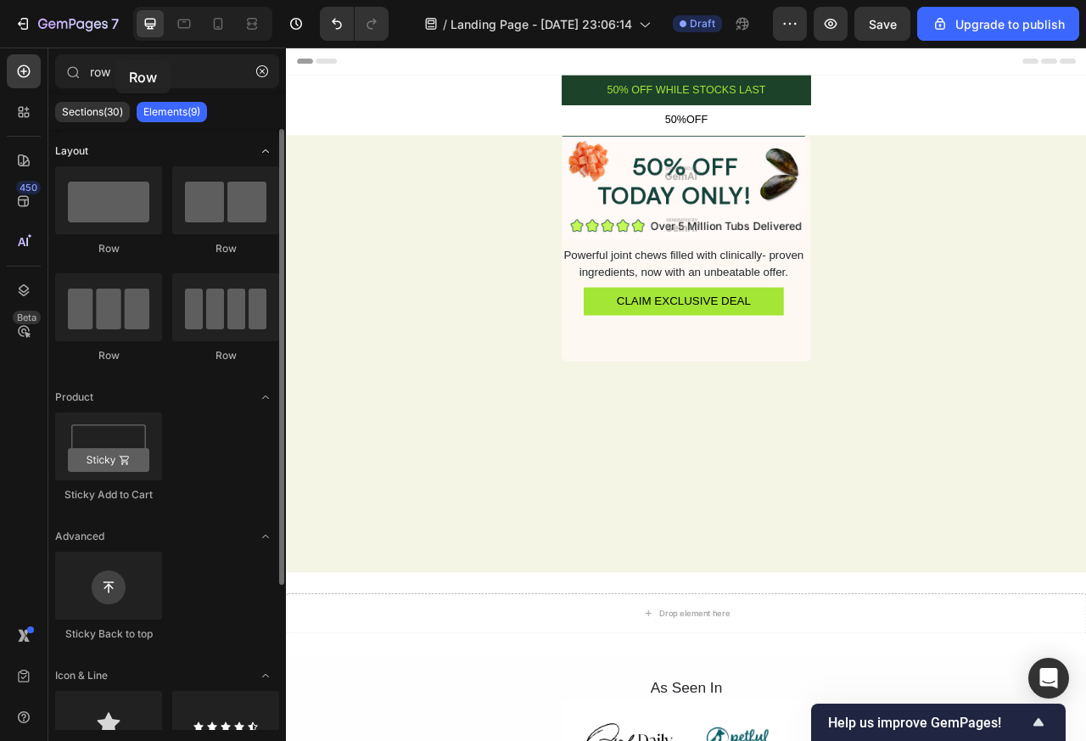
drag, startPoint x: 89, startPoint y: 39, endPoint x: 235, endPoint y: 158, distance: 188.1
click at [235, 158] on div "Layout Row Row Row Row Product Sticky Add to Cart Advanced Sticky Back to top I…" at bounding box center [167, 526] width 238 height 794
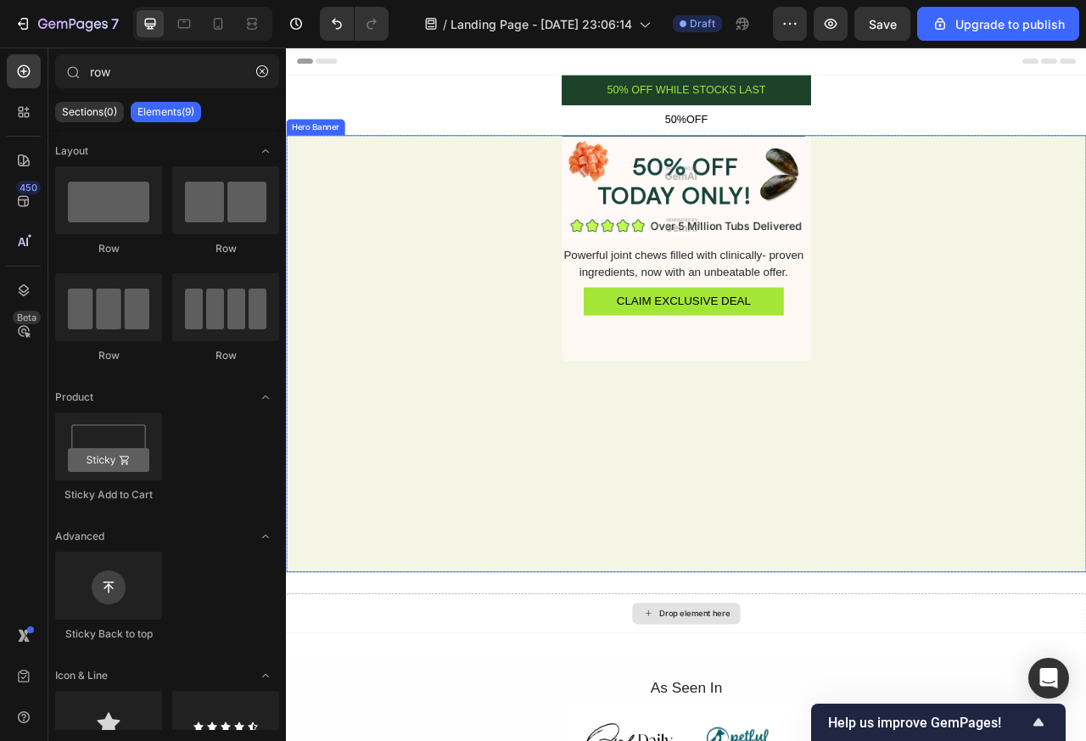
click at [124, 194] on div "Row Row Row Row" at bounding box center [167, 272] width 224 height 212
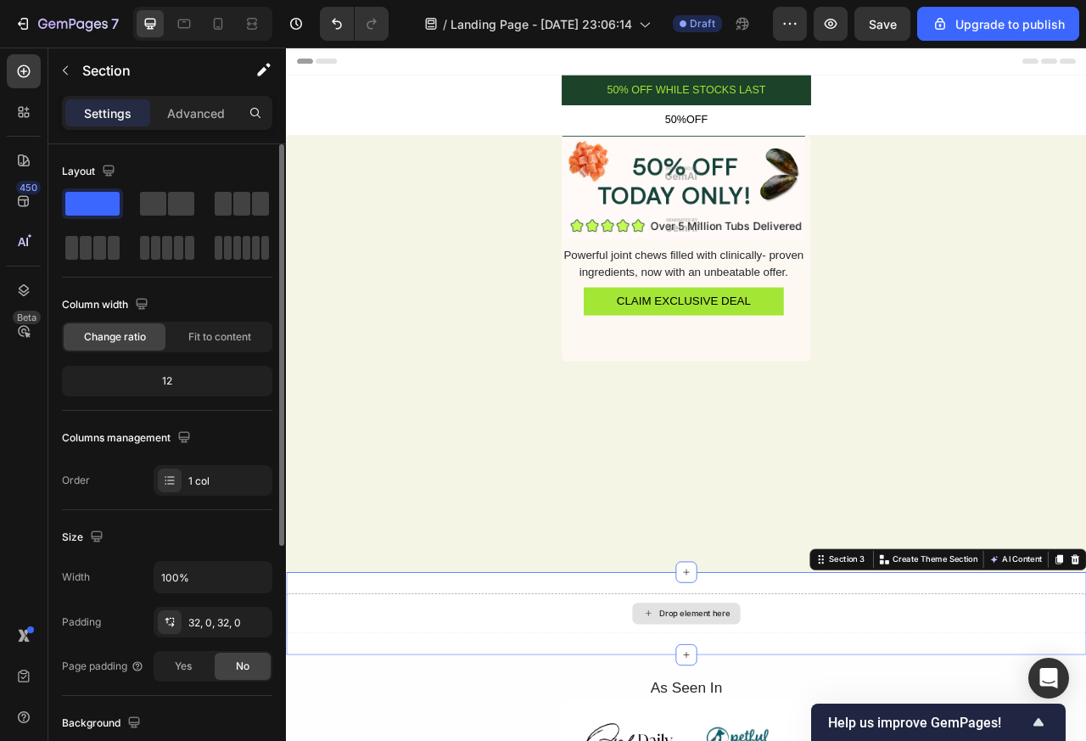
click at [120, 212] on div at bounding box center [92, 203] width 61 height 31
click at [154, 212] on span at bounding box center [153, 204] width 26 height 24
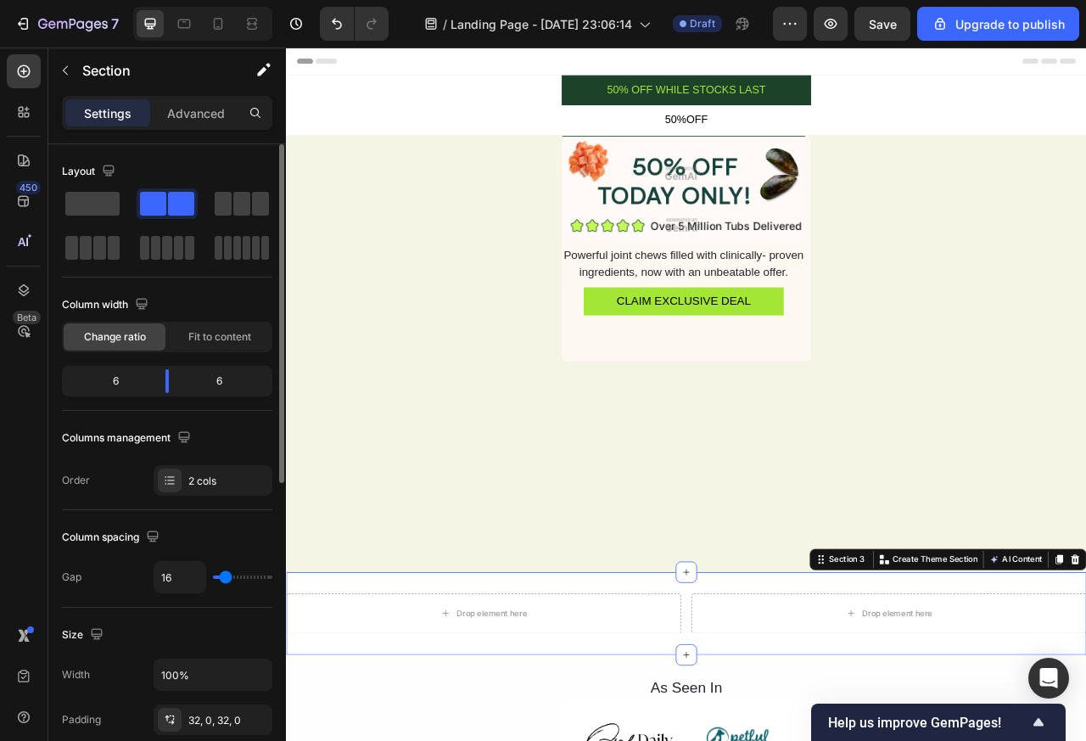
click at [184, 212] on span at bounding box center [181, 204] width 26 height 24
click at [255, 73] on icon "button" at bounding box center [263, 69] width 17 height 17
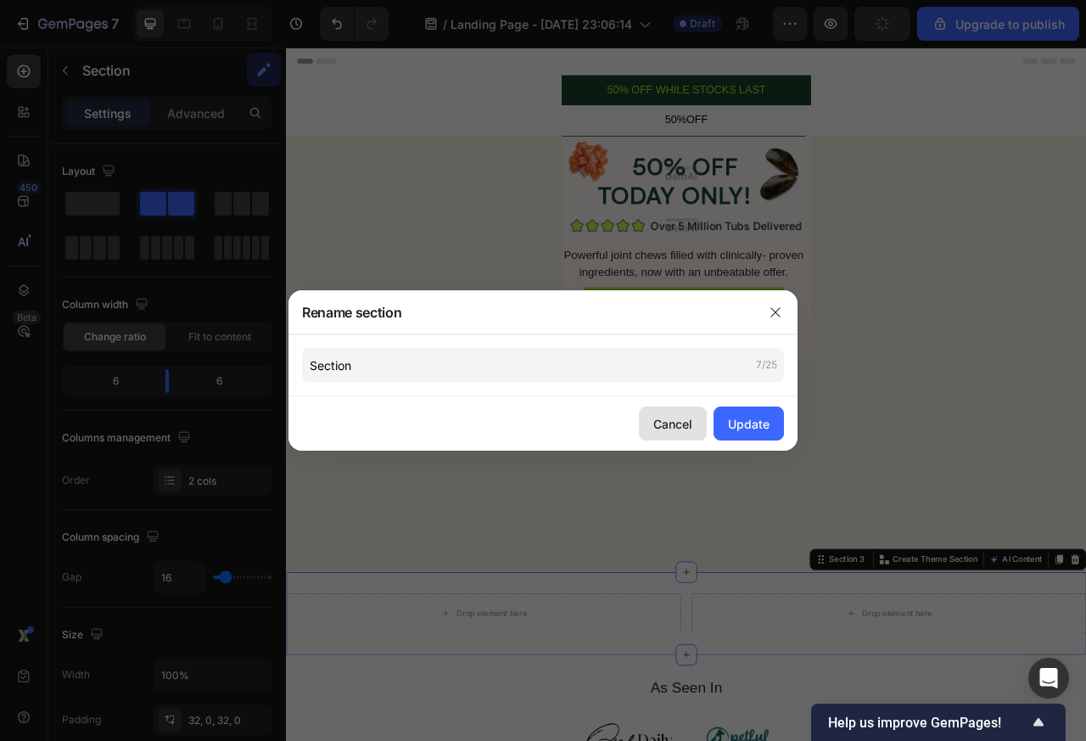
click at [669, 427] on div "Cancel" at bounding box center [672, 424] width 39 height 18
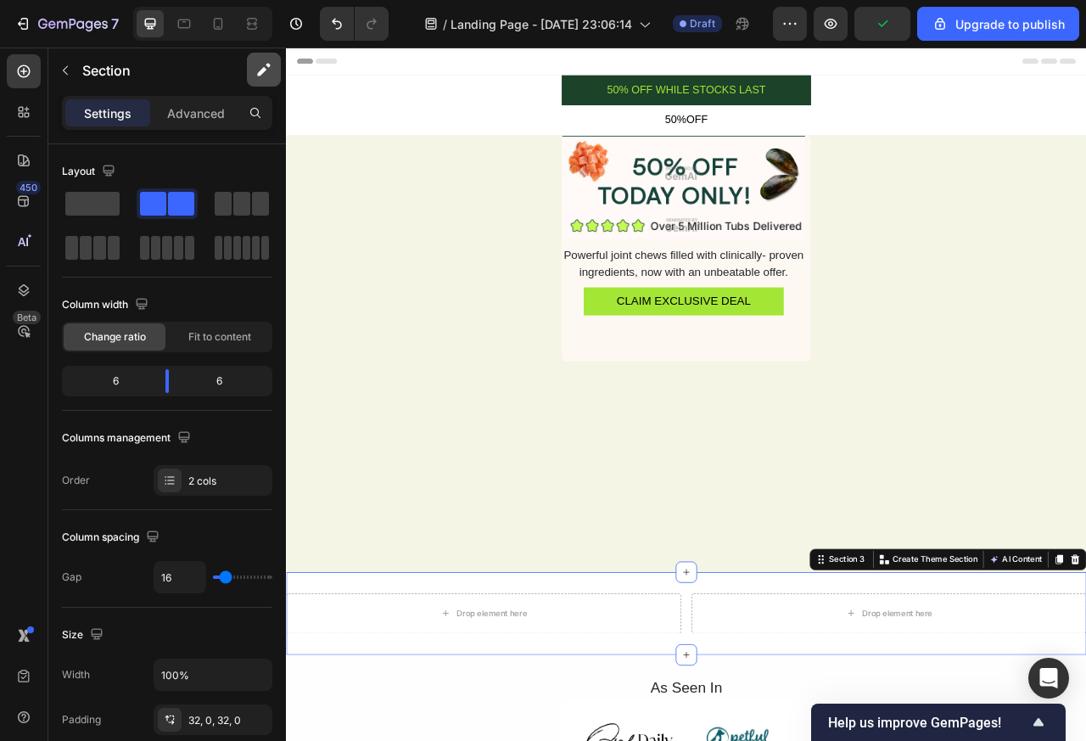
click at [249, 73] on button "button" at bounding box center [264, 70] width 34 height 34
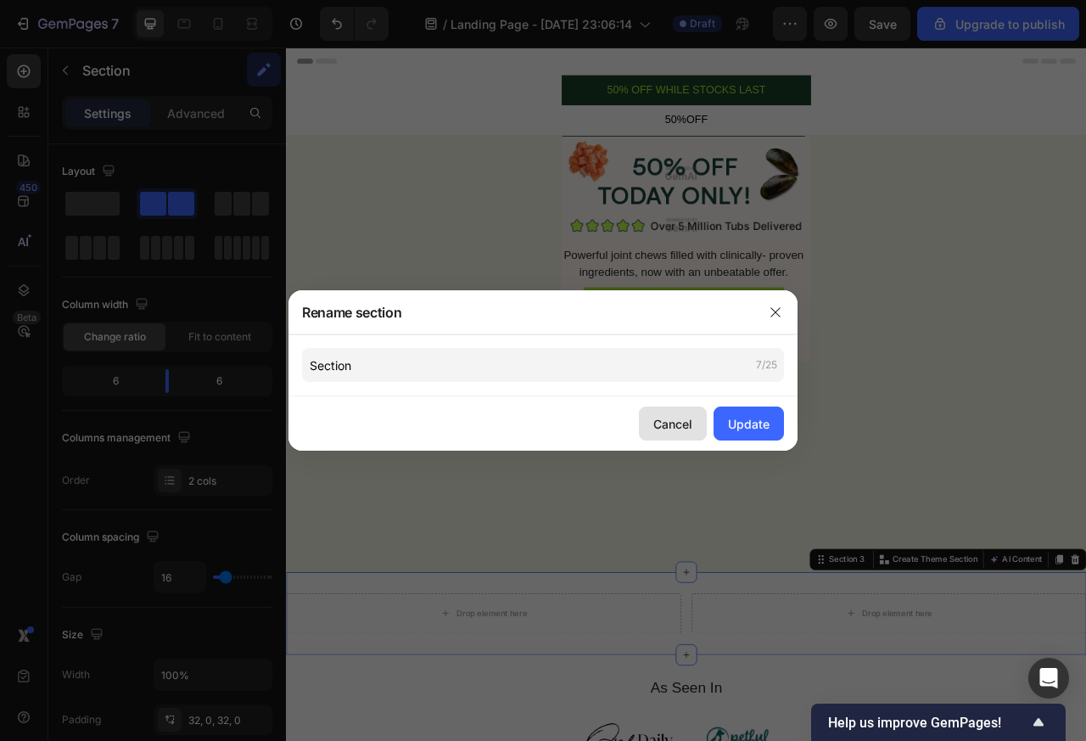
click at [666, 427] on div "Cancel" at bounding box center [672, 424] width 39 height 18
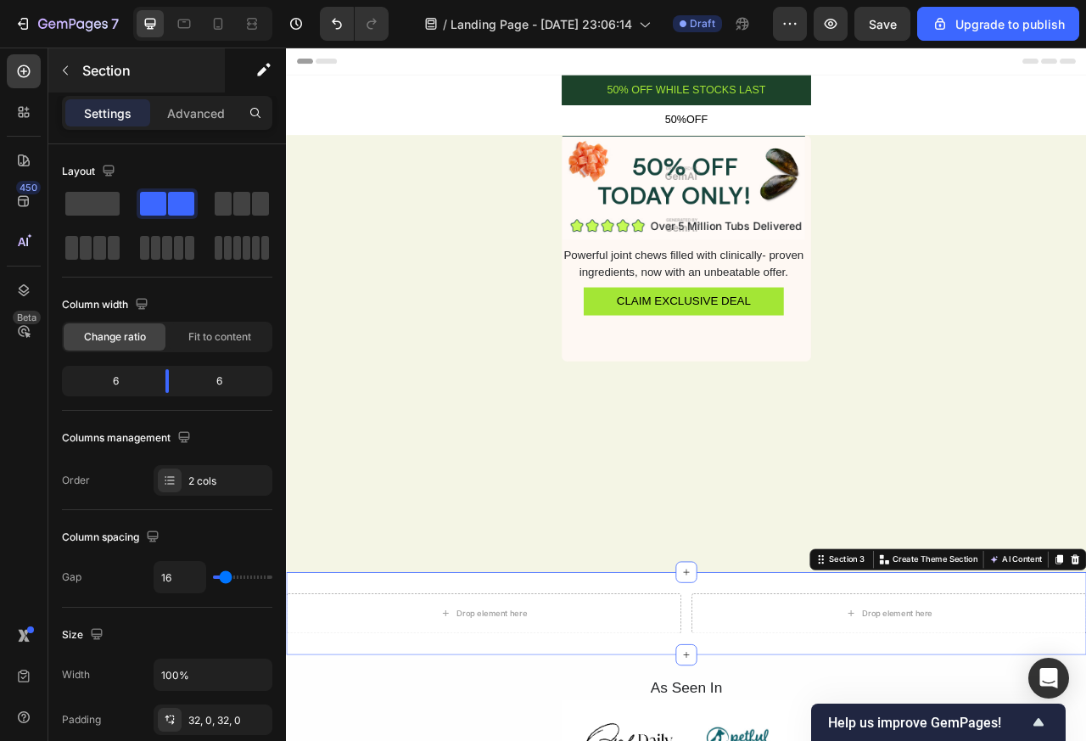
click at [52, 72] on button "button" at bounding box center [65, 70] width 27 height 27
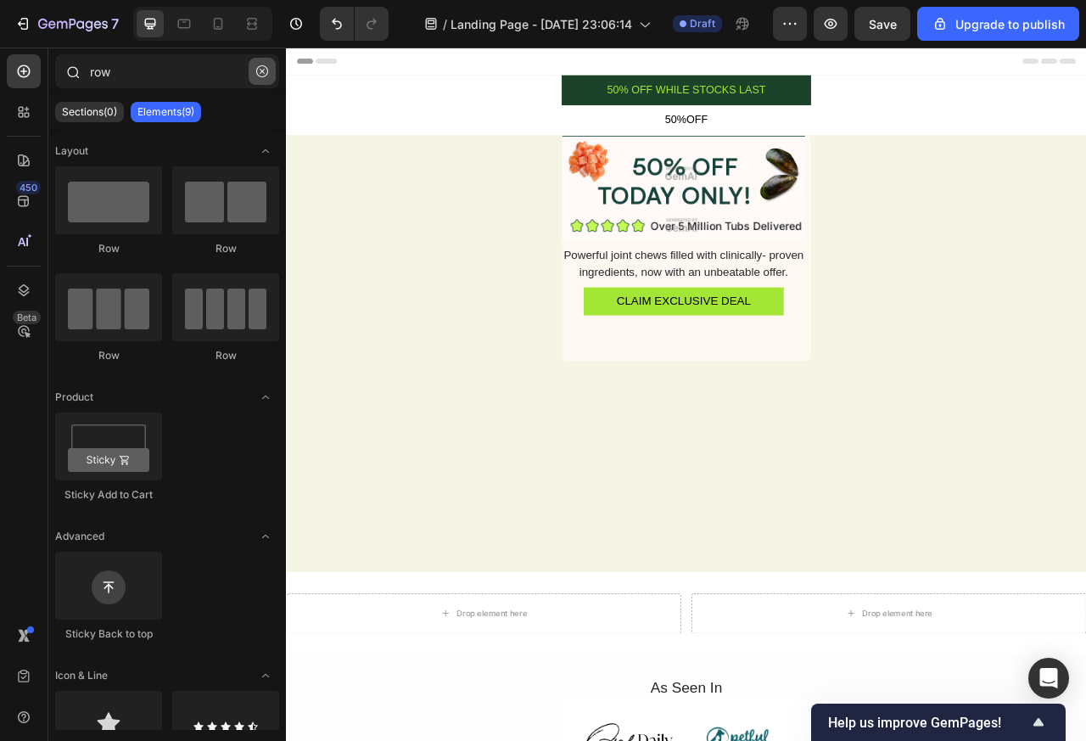
click at [253, 71] on button "button" at bounding box center [262, 71] width 27 height 27
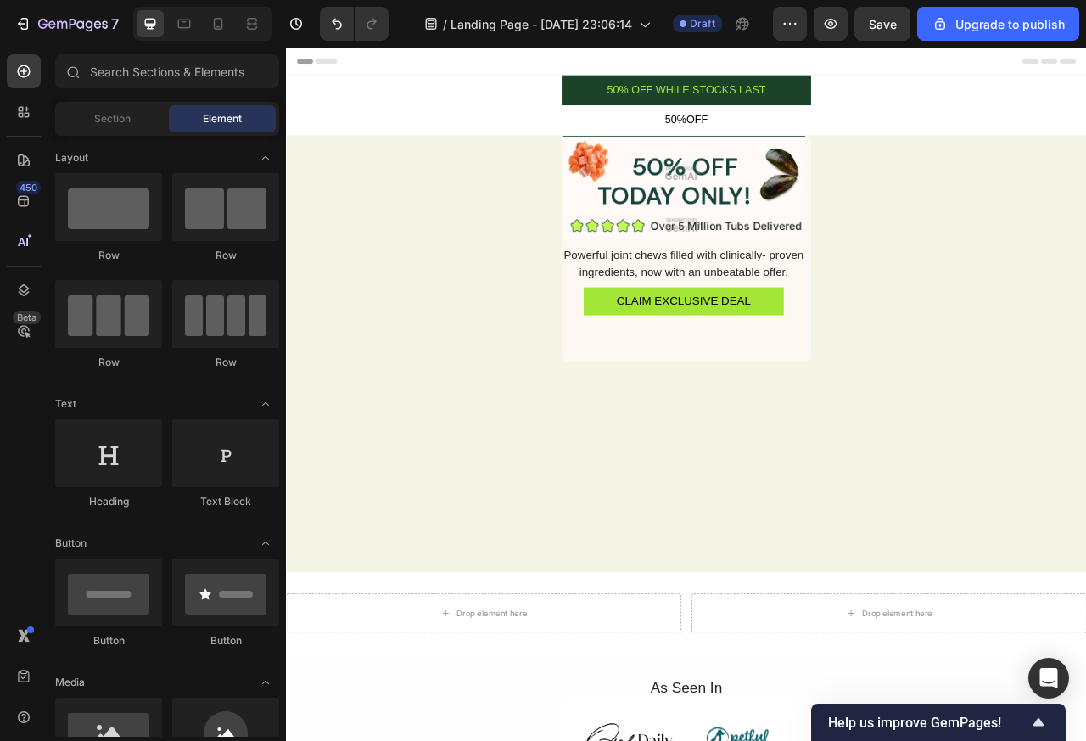
drag, startPoint x: 501, startPoint y: 557, endPoint x: 506, endPoint y: 767, distance: 209.6
click at [0, 613] on div "450 Beta Sections(30) Elements(83) Section Element Hero Section Product Detail …" at bounding box center [143, 394] width 286 height 693
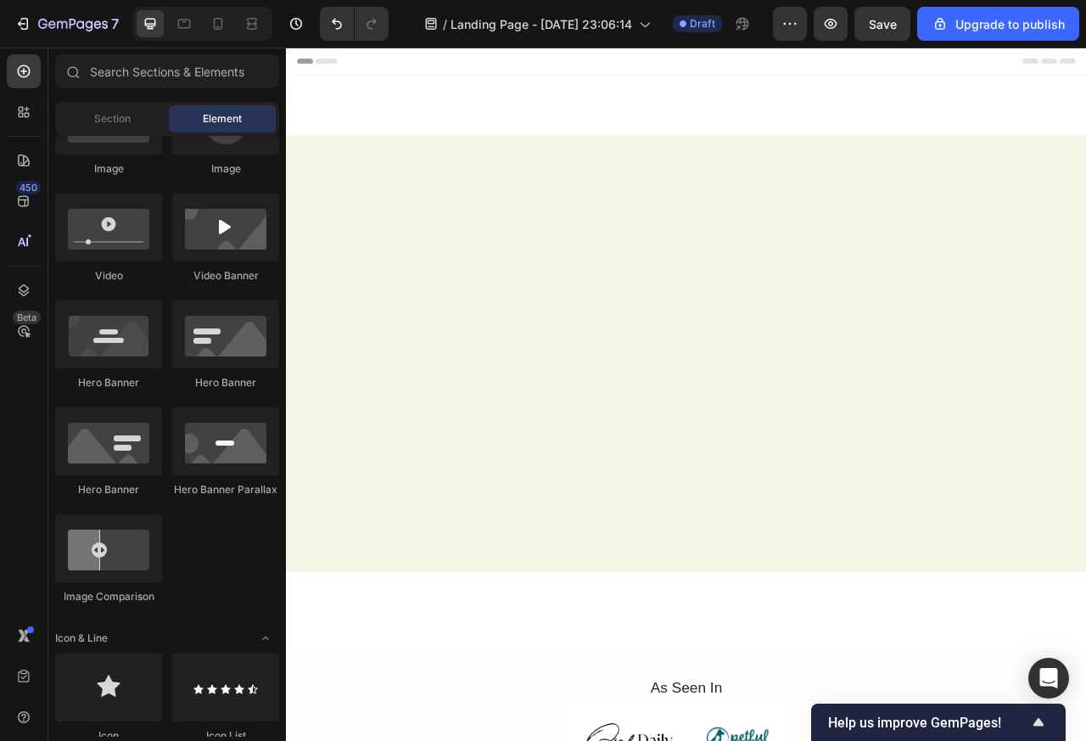
scroll to position [772, 0]
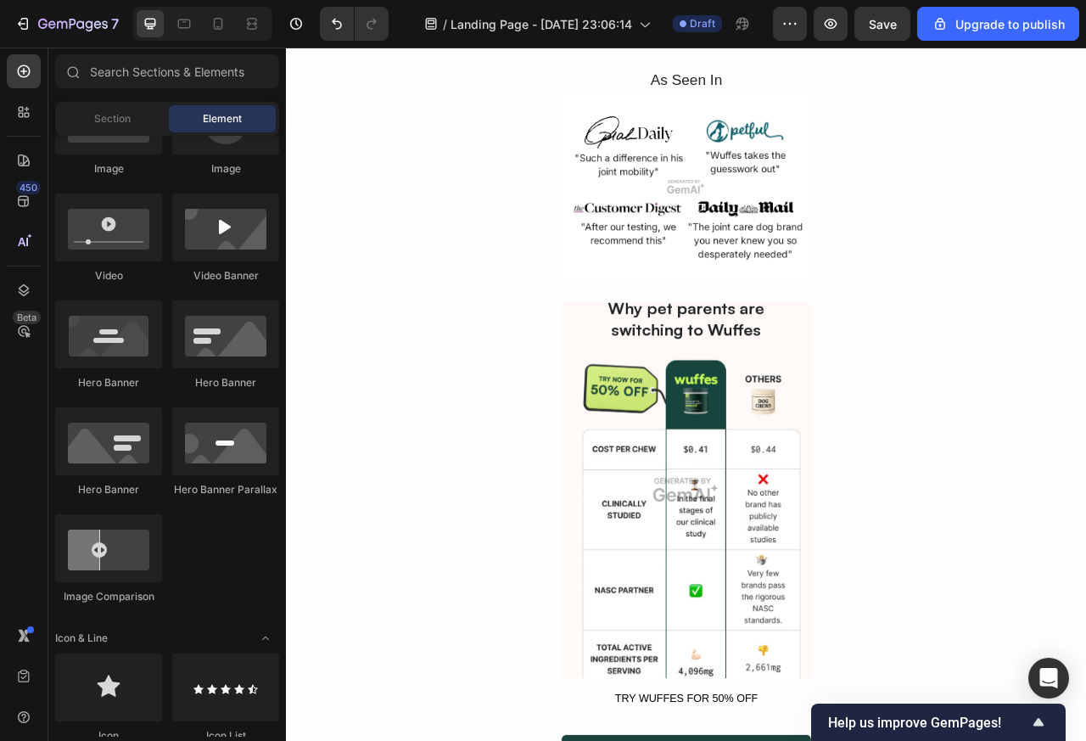
click at [918, 193] on img at bounding box center [794, 223] width 319 height 239
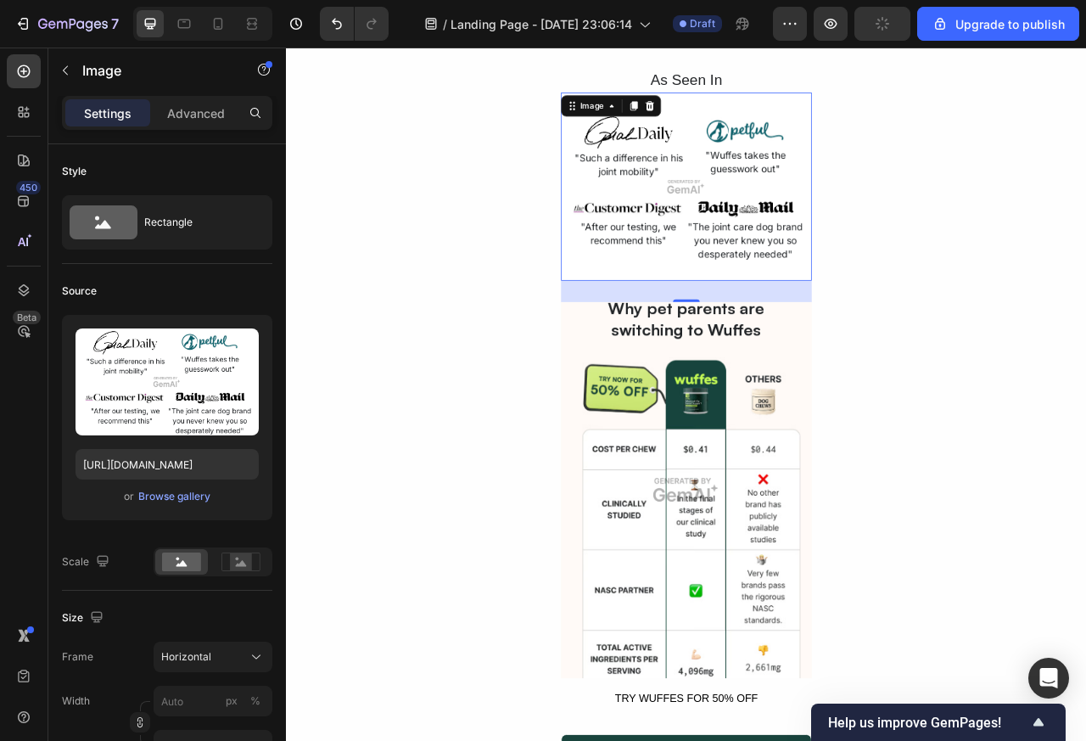
scroll to position [263, 0]
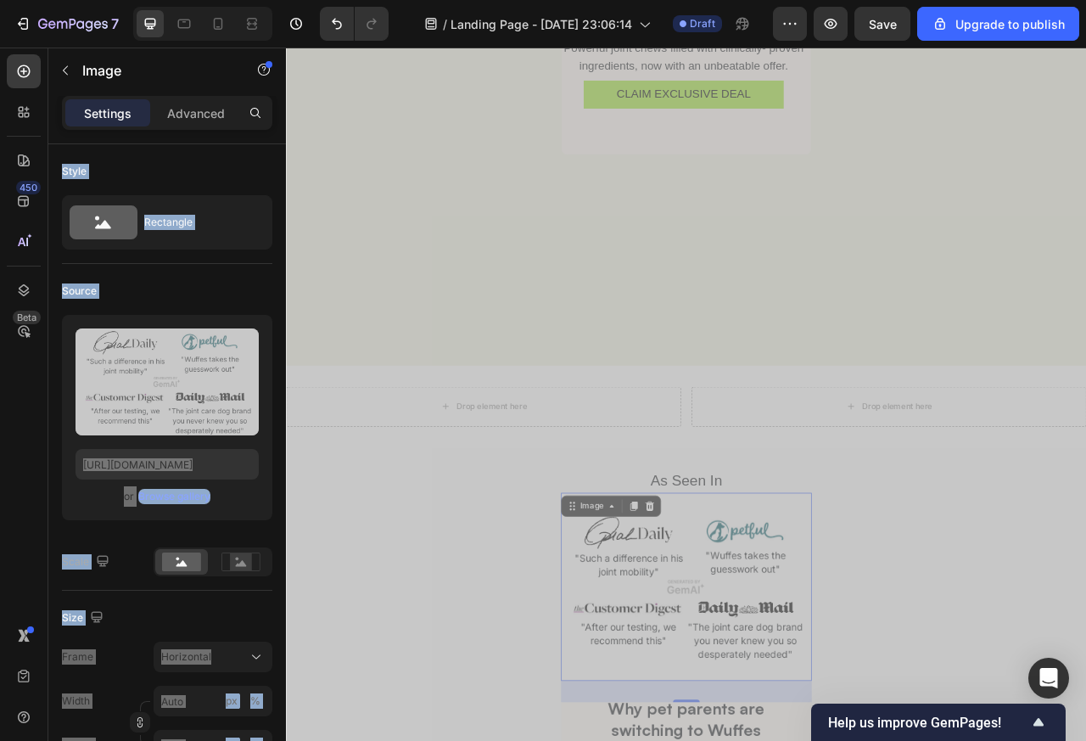
click at [482, 504] on icon at bounding box center [489, 503] width 14 height 14
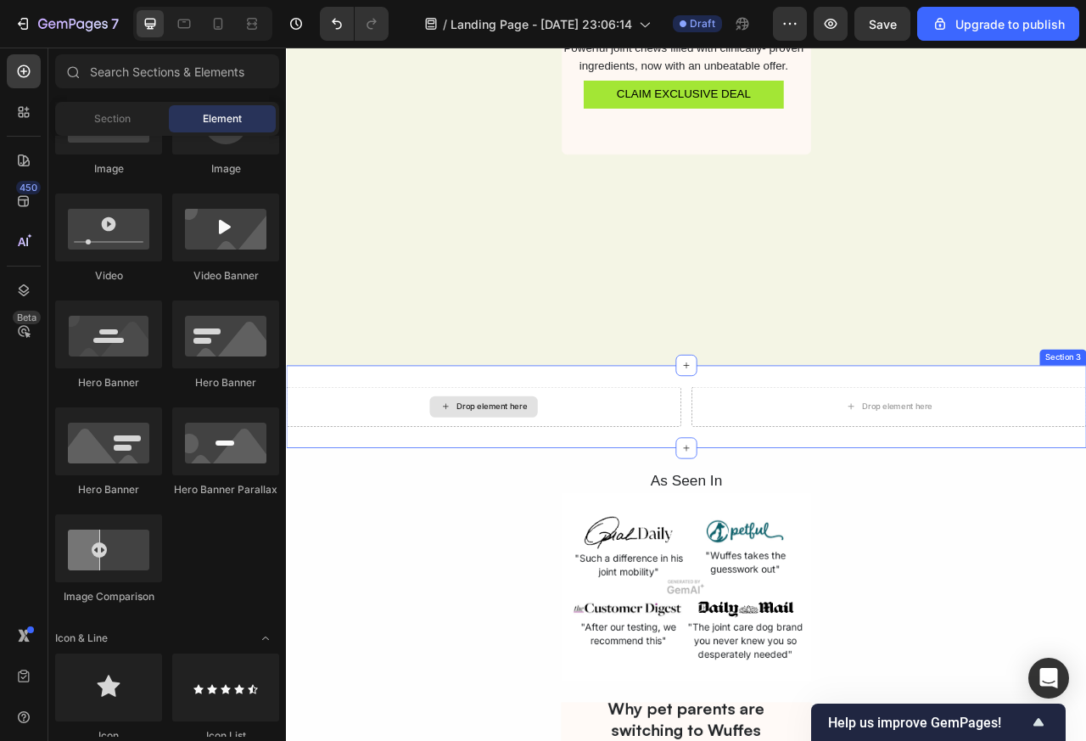
click at [489, 506] on icon at bounding box center [489, 503] width 14 height 14
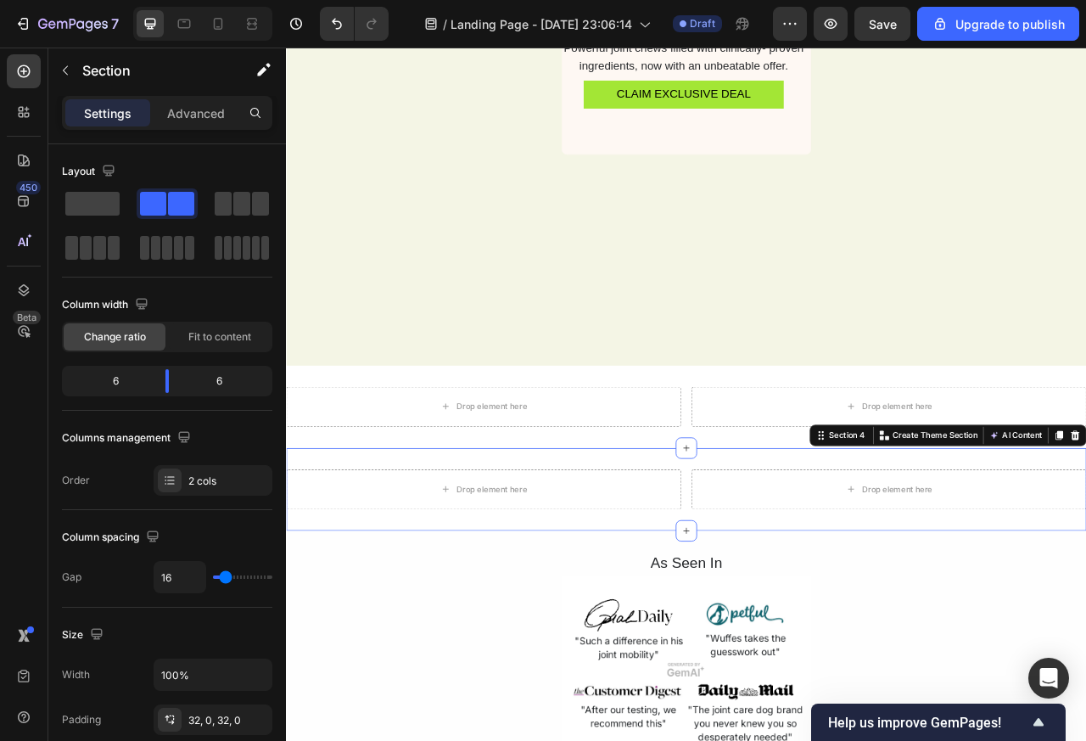
scroll to position [509, 0]
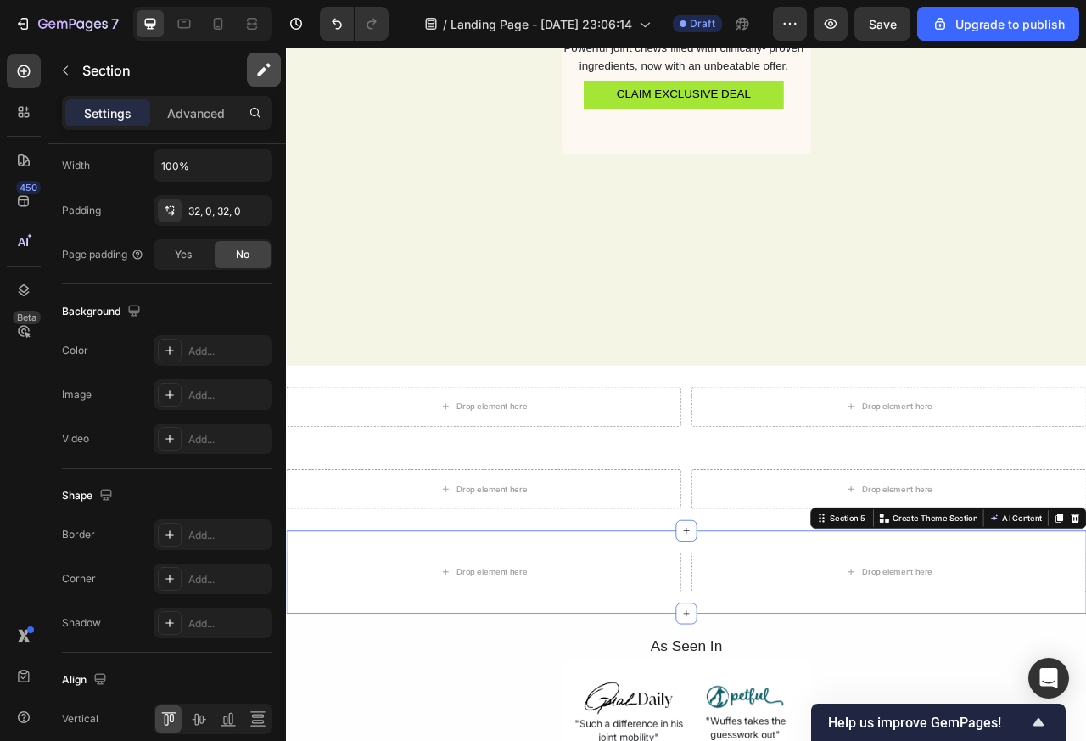
click at [270, 69] on icon "button" at bounding box center [263, 69] width 17 height 17
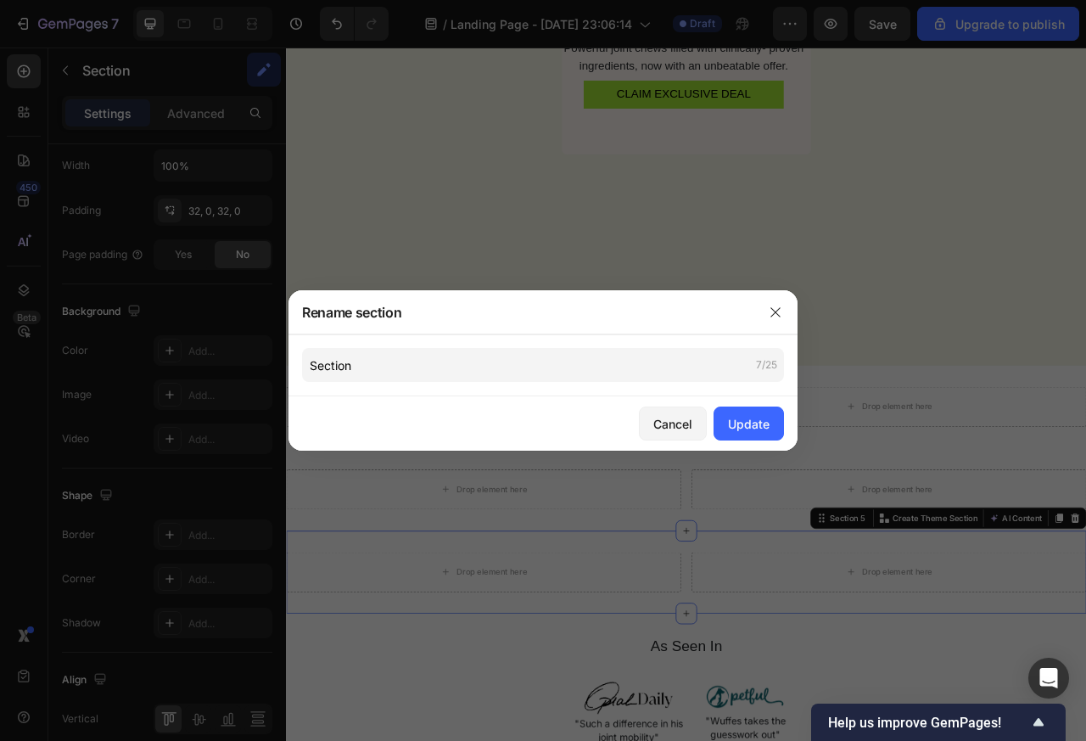
click at [477, 404] on div "Rename section Section 7/25 Cancel Update" at bounding box center [543, 370] width 1086 height 741
click at [770, 315] on icon "button" at bounding box center [776, 312] width 14 height 14
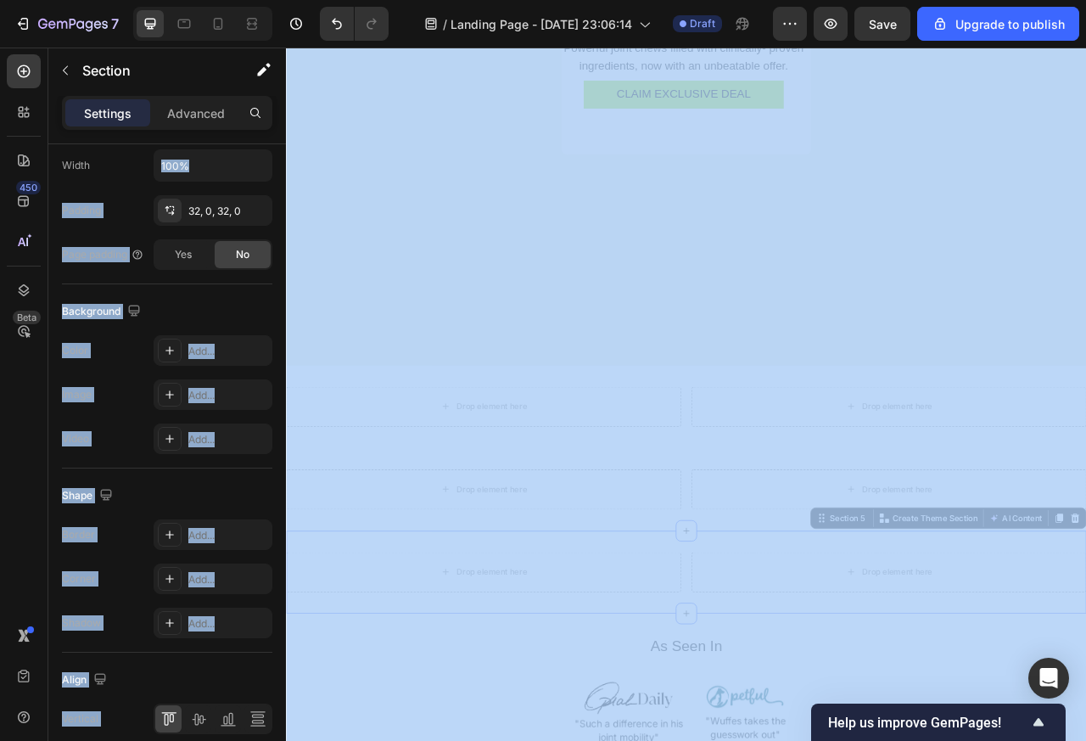
click at [0, 0] on html "7 / Landing Page - [DATE] 23:06:14 Draft Preview Save Upgrade to publish 450 Be…" at bounding box center [543, 0] width 1086 height 0
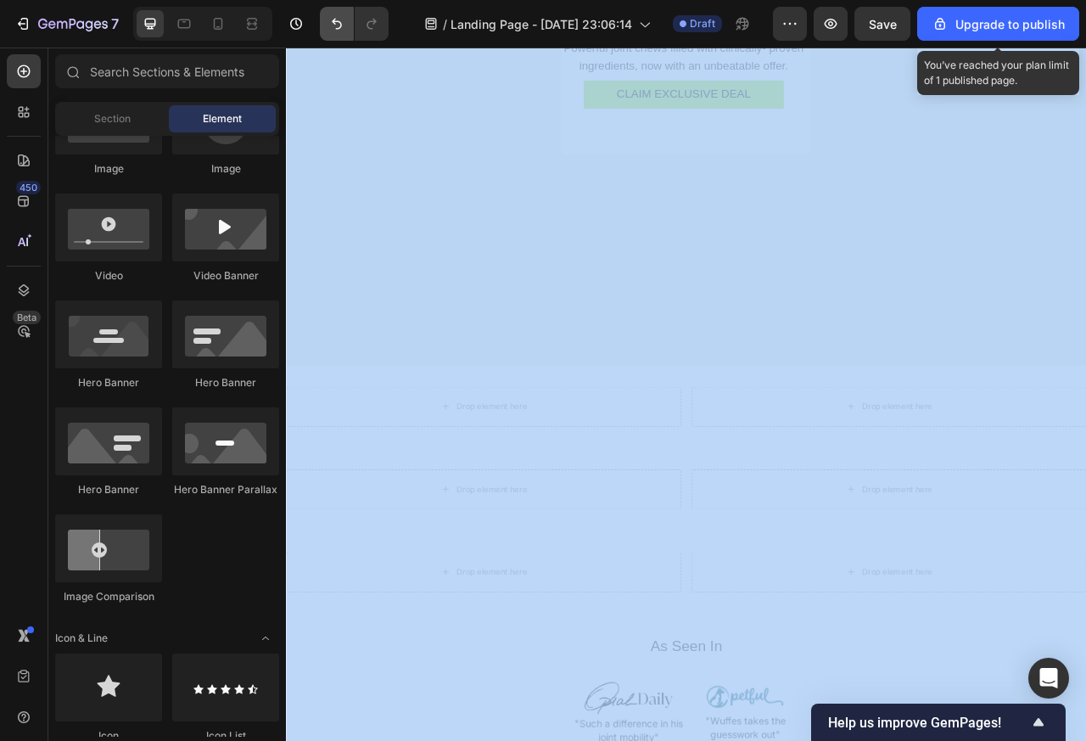
click at [333, 22] on icon "Undo/Redo" at bounding box center [337, 24] width 10 height 11
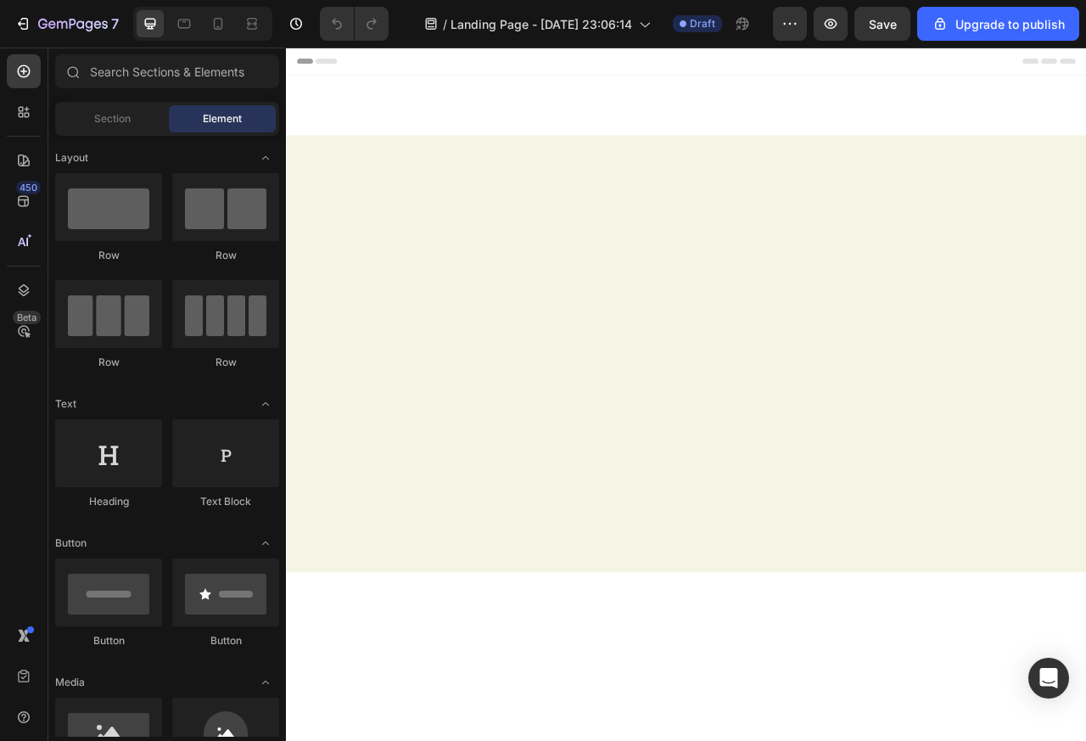
scroll to position [2036, 0]
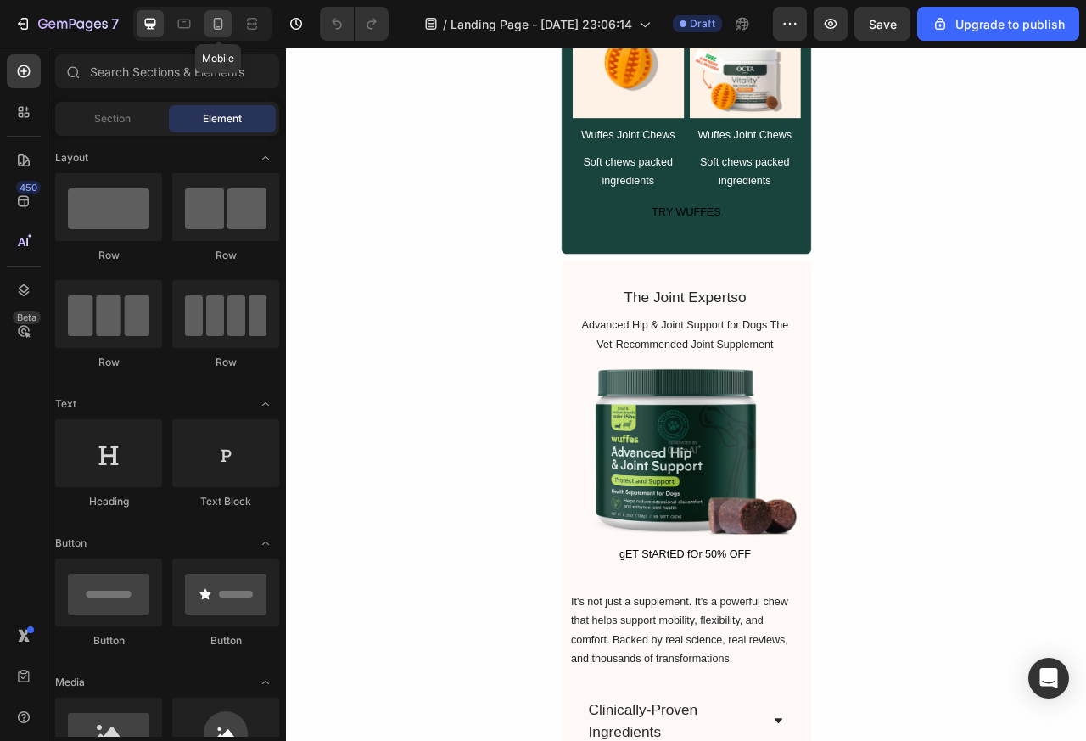
click at [217, 22] on icon at bounding box center [218, 23] width 17 height 17
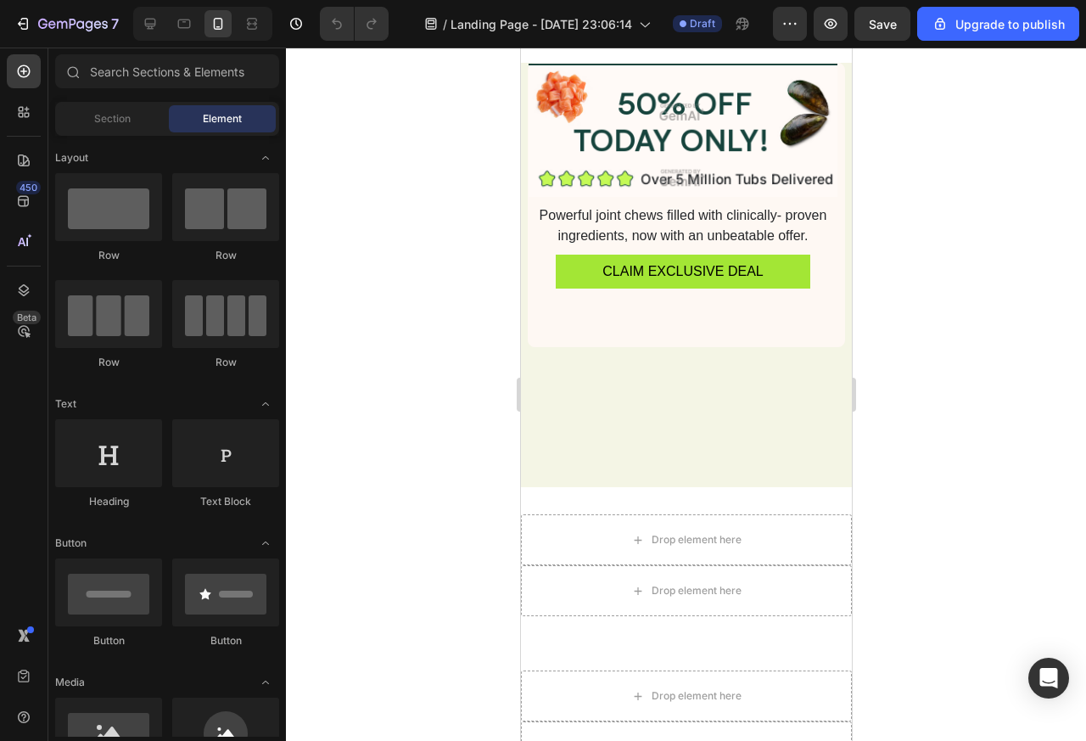
scroll to position [611, 0]
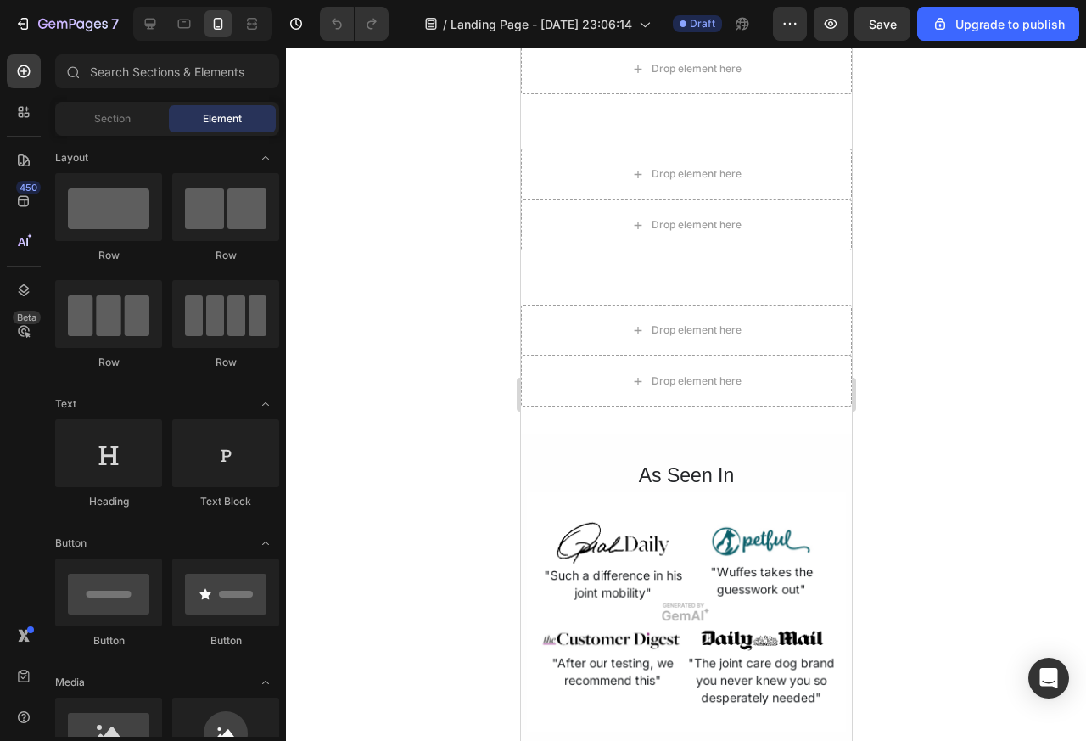
click at [674, 427] on div at bounding box center [686, 434] width 24 height 24
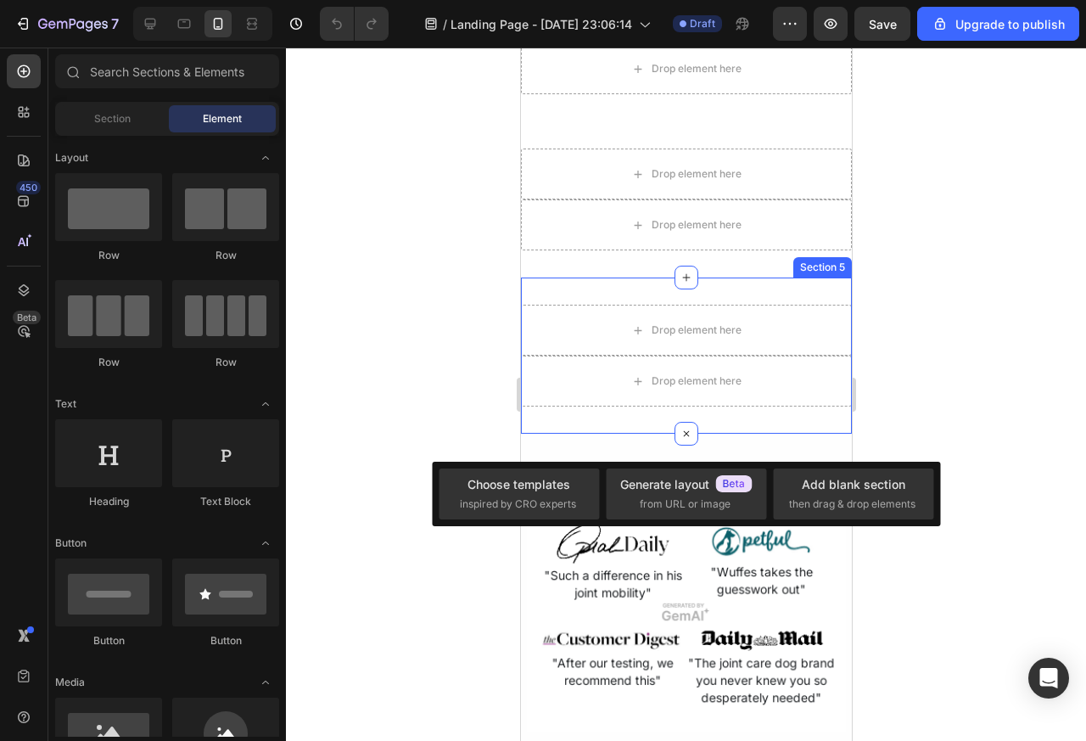
click at [796, 268] on div "Section 5" at bounding box center [822, 267] width 52 height 15
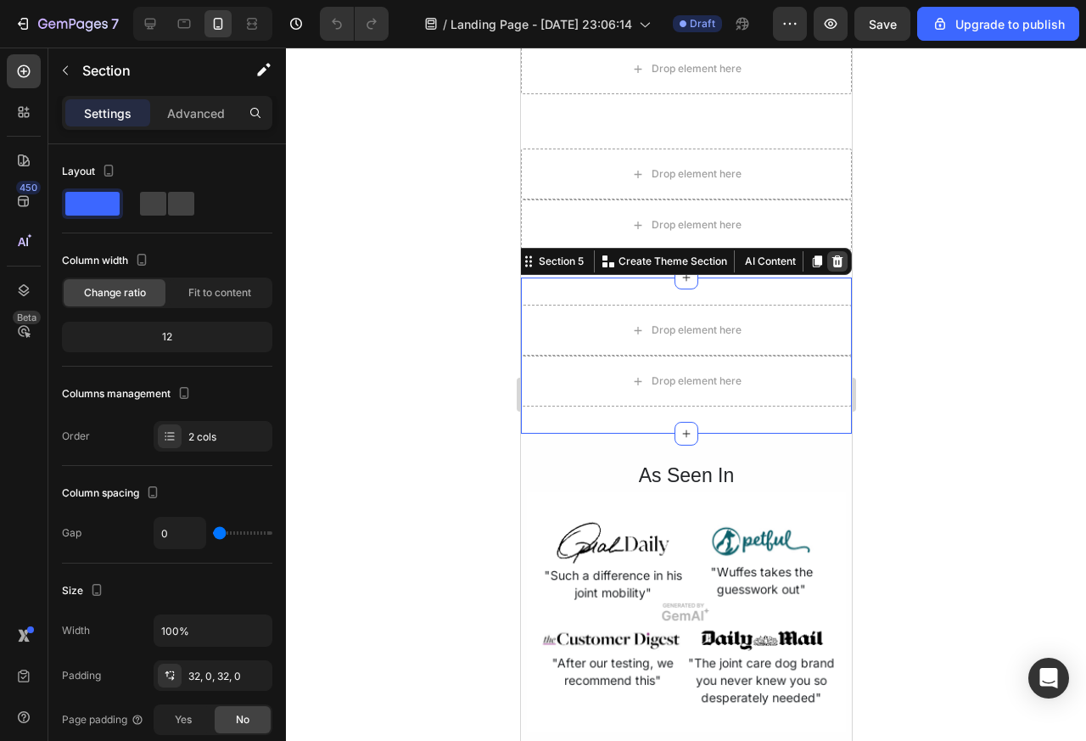
click at [830, 264] on icon at bounding box center [837, 262] width 14 height 14
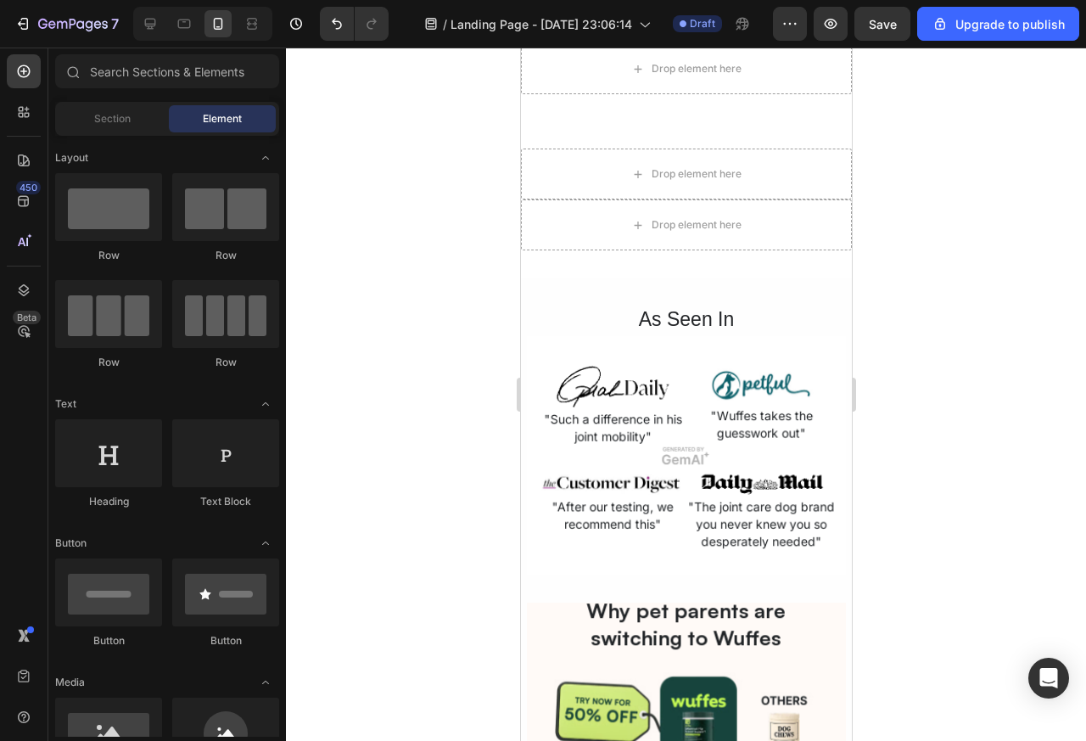
click at [686, 92] on div "Drop element here" at bounding box center [685, 68] width 331 height 51
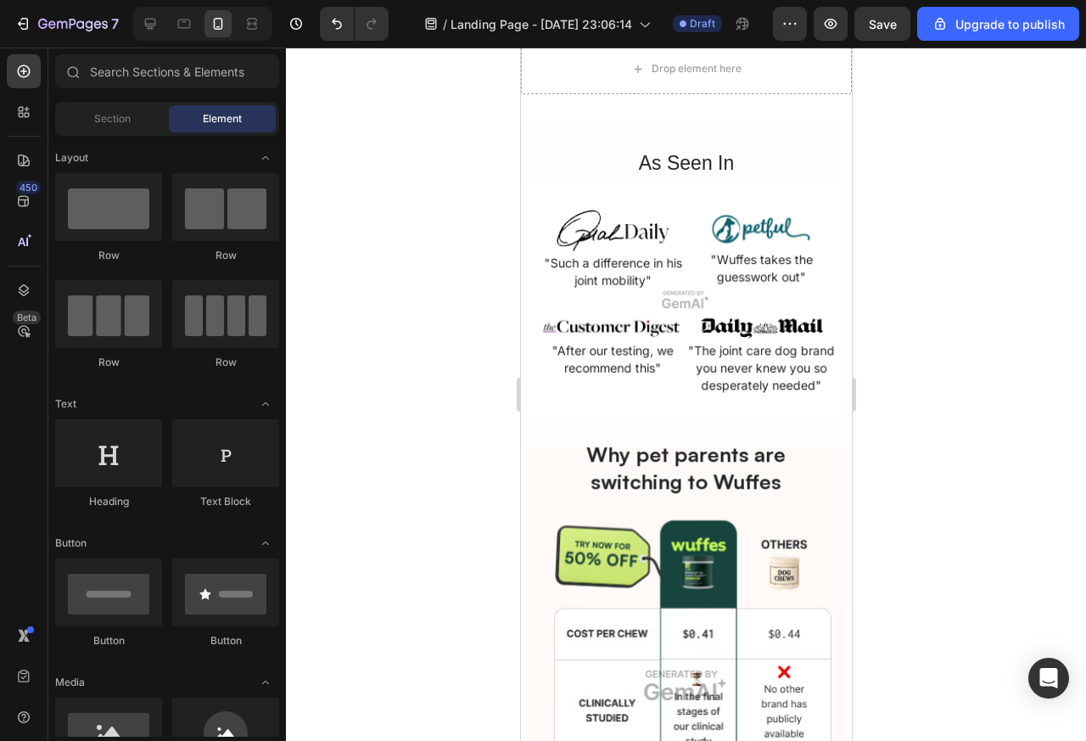
scroll to position [455, 0]
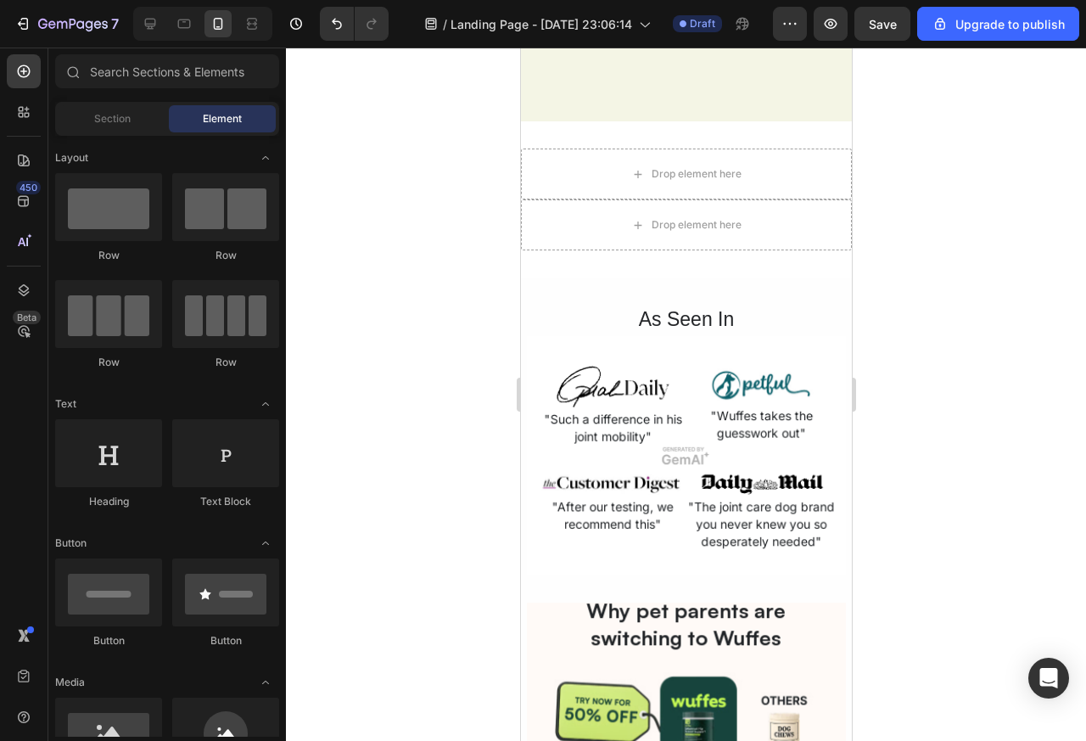
click at [657, 223] on div "Drop element here" at bounding box center [696, 225] width 90 height 14
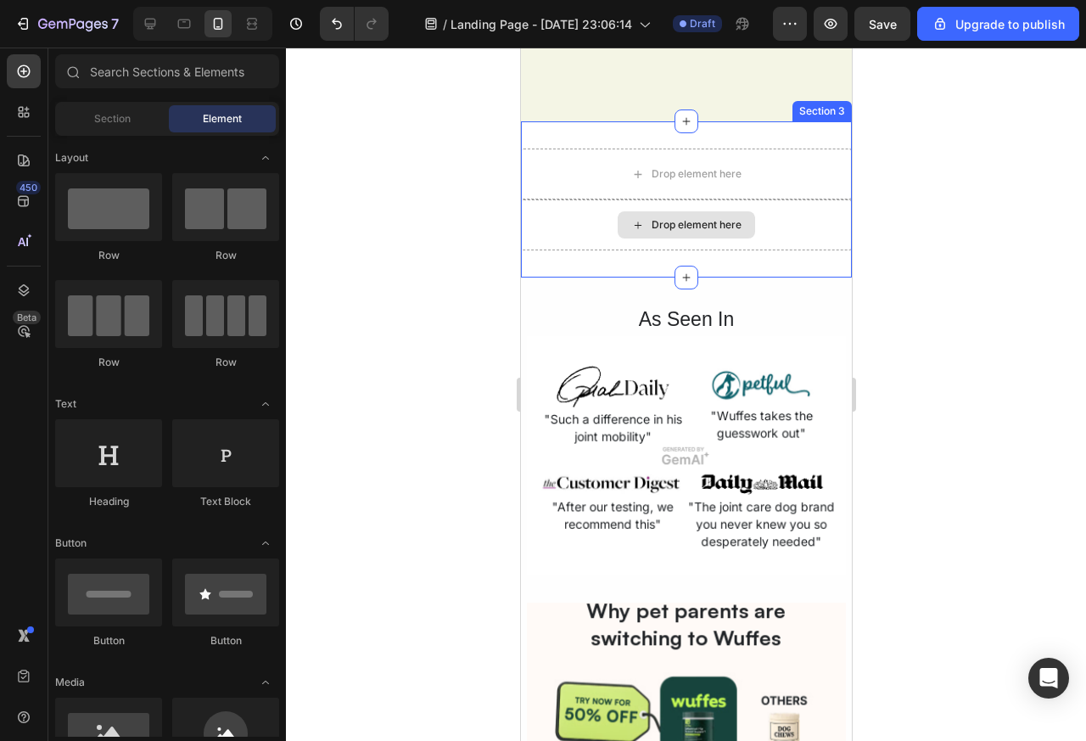
click at [795, 110] on div "Section 3" at bounding box center [821, 111] width 53 height 15
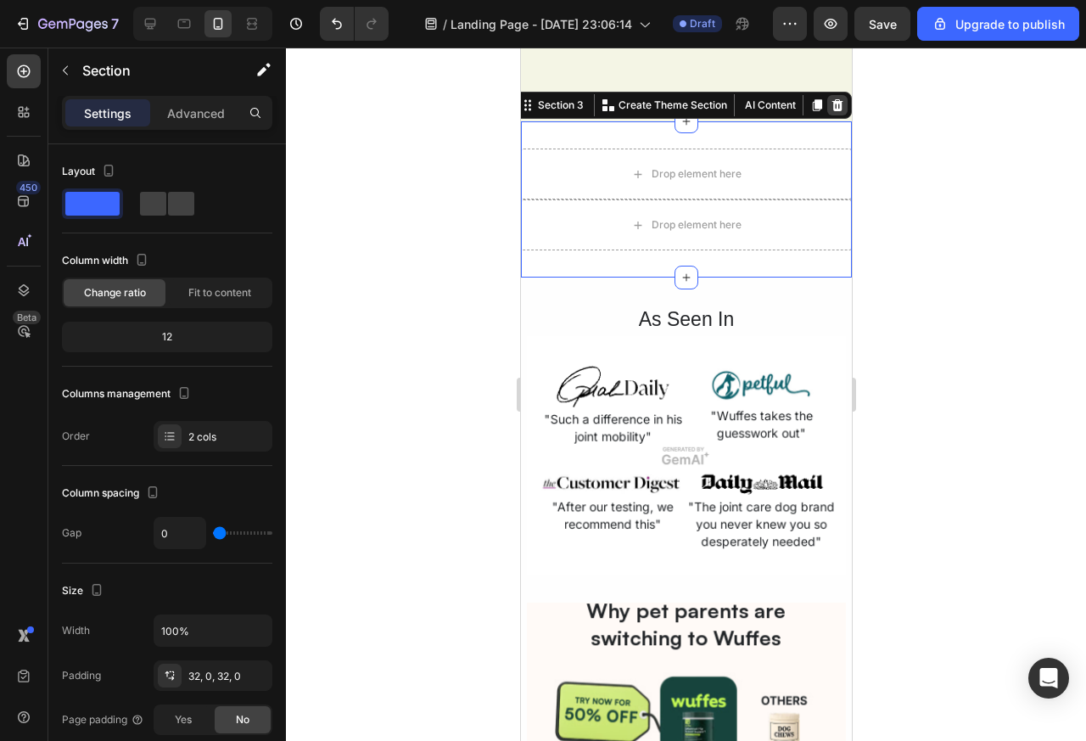
click at [826, 110] on div at bounding box center [836, 105] width 20 height 20
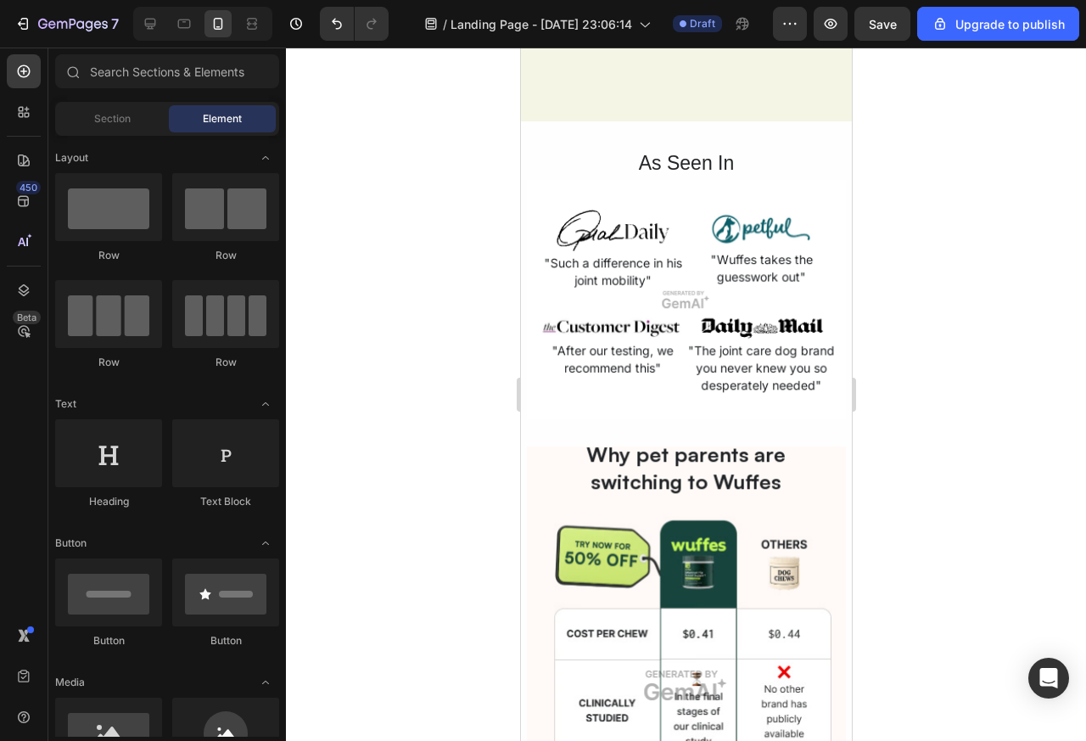
click at [580, 232] on img at bounding box center [685, 299] width 319 height 239
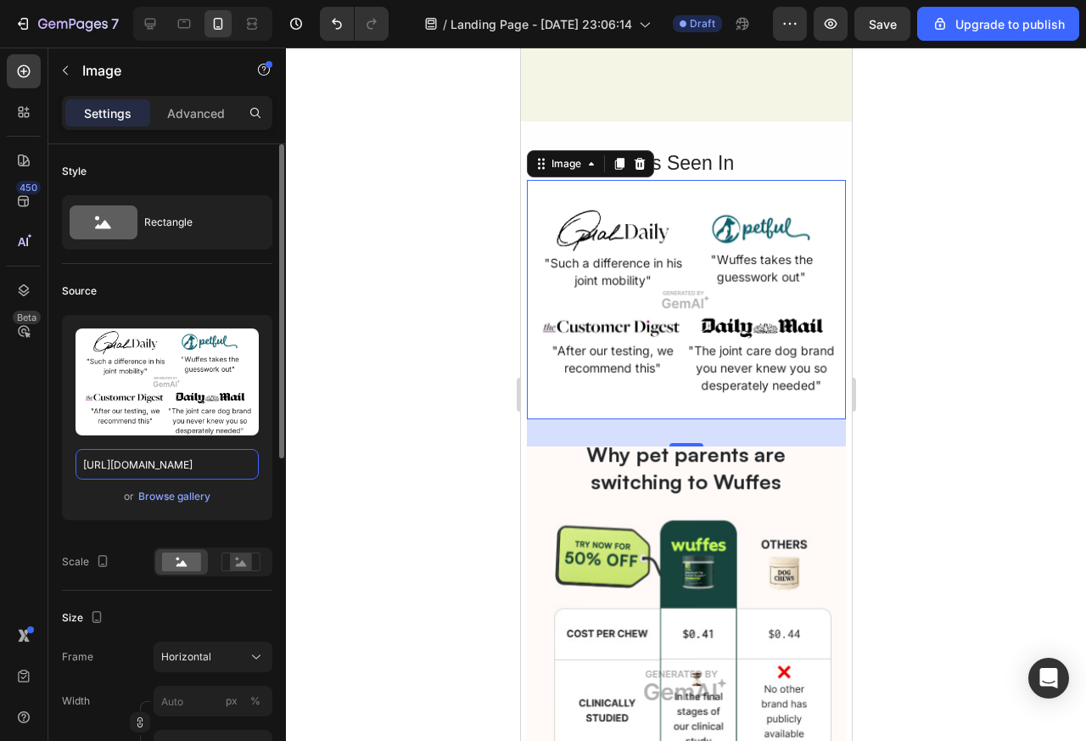
click at [154, 467] on input "[URL][DOMAIN_NAME]" at bounding box center [167, 464] width 183 height 31
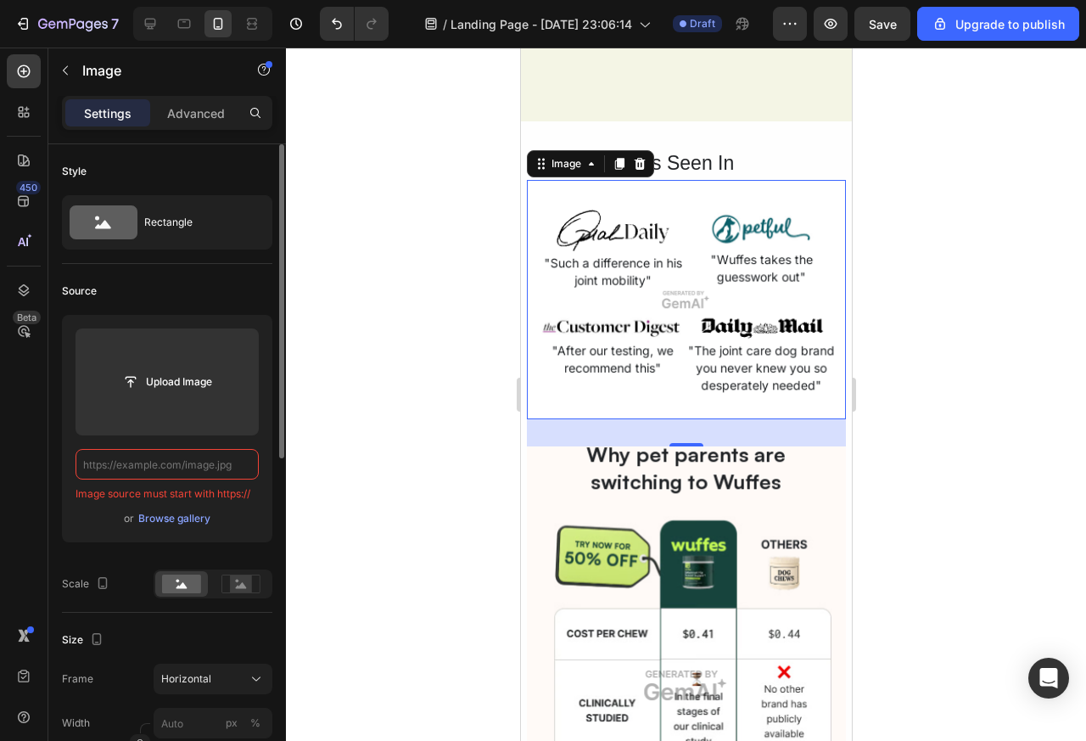
type input "[URL][DOMAIN_NAME]"
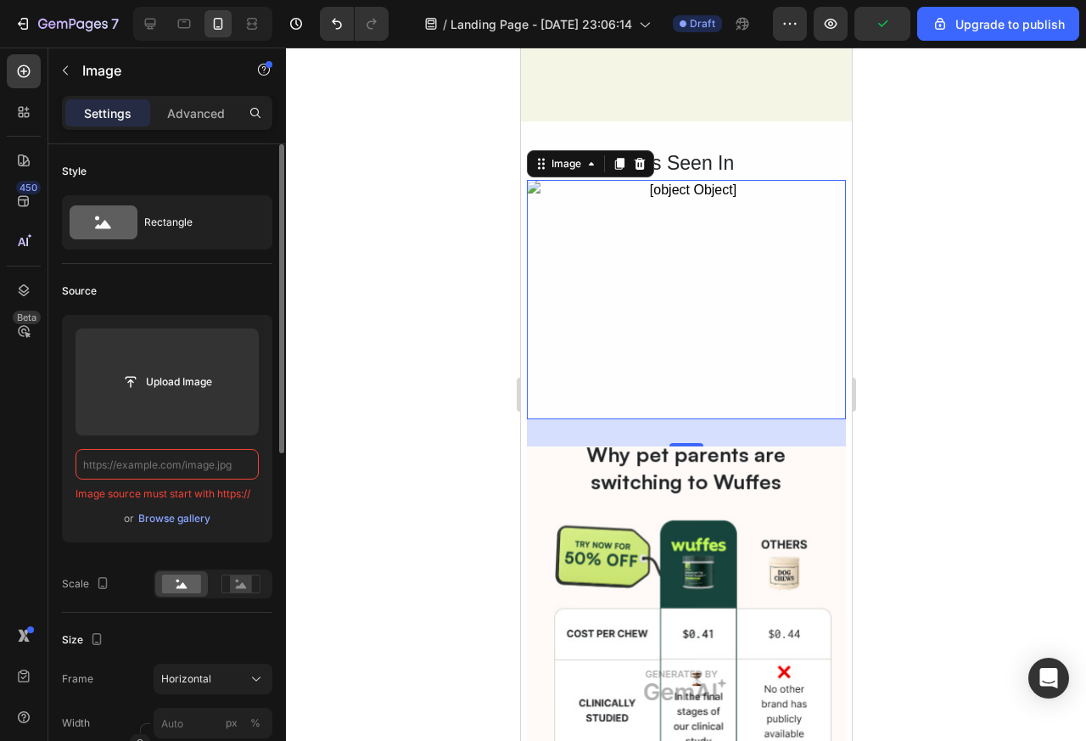
click at [810, 164] on div "As Seen In" at bounding box center [685, 163] width 319 height 33
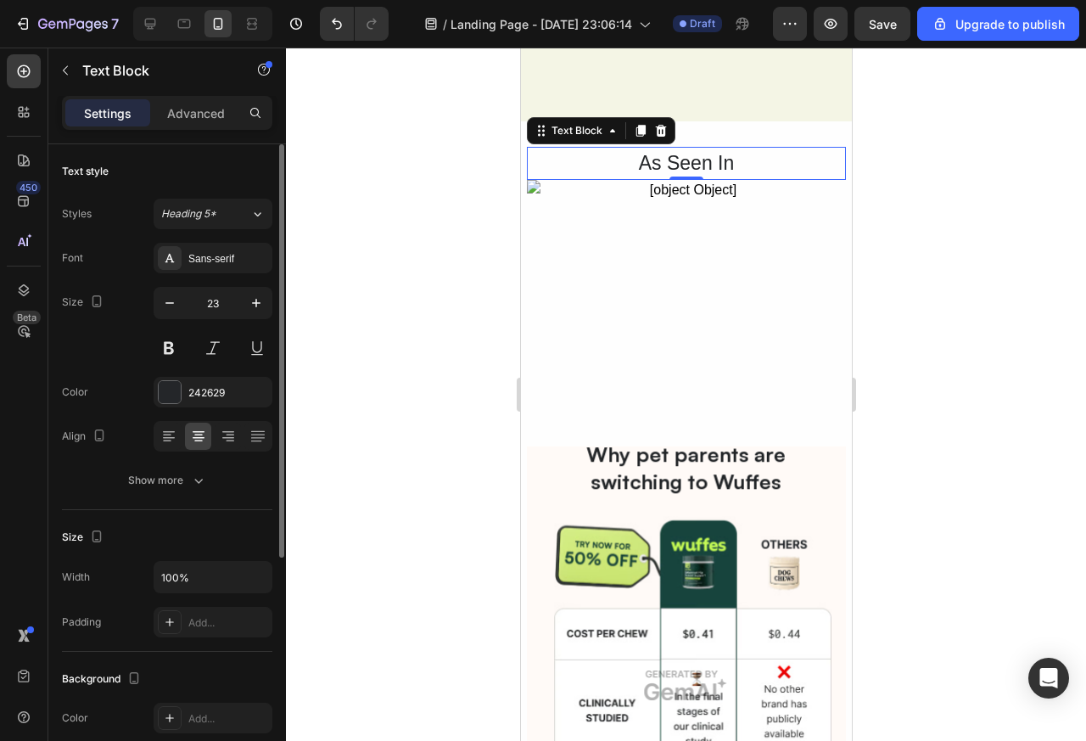
click at [683, 192] on div "0" at bounding box center [685, 194] width 17 height 14
click at [689, 192] on img at bounding box center [685, 299] width 319 height 239
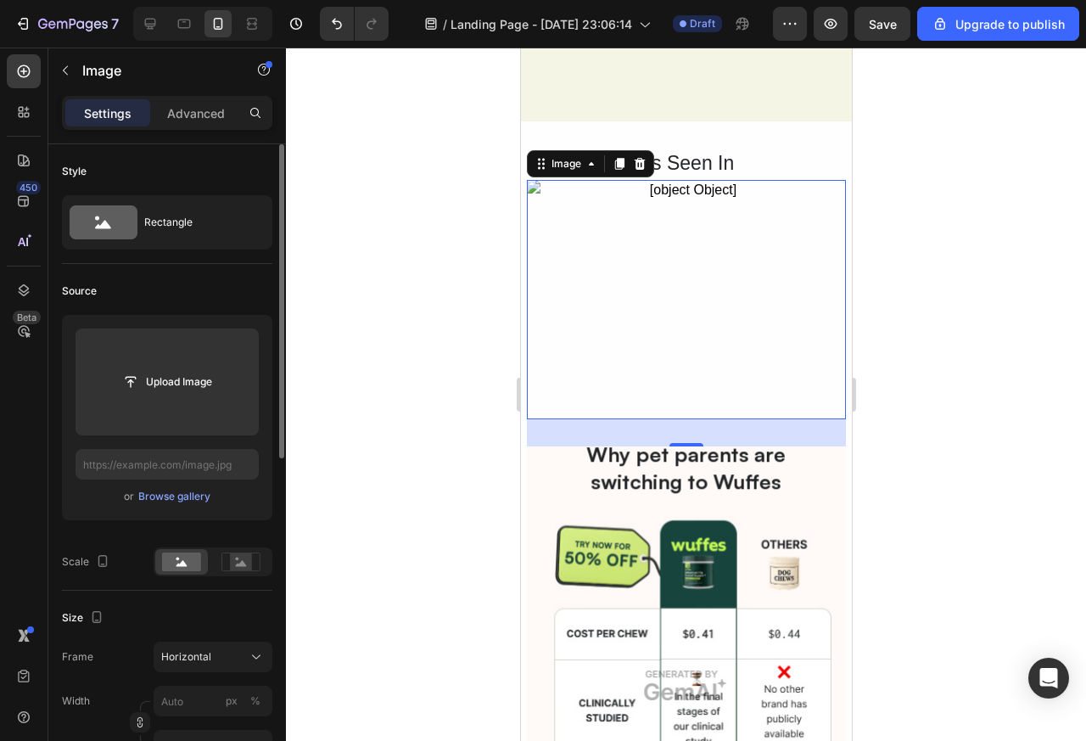
click at [816, 165] on div "As Seen In" at bounding box center [685, 163] width 319 height 33
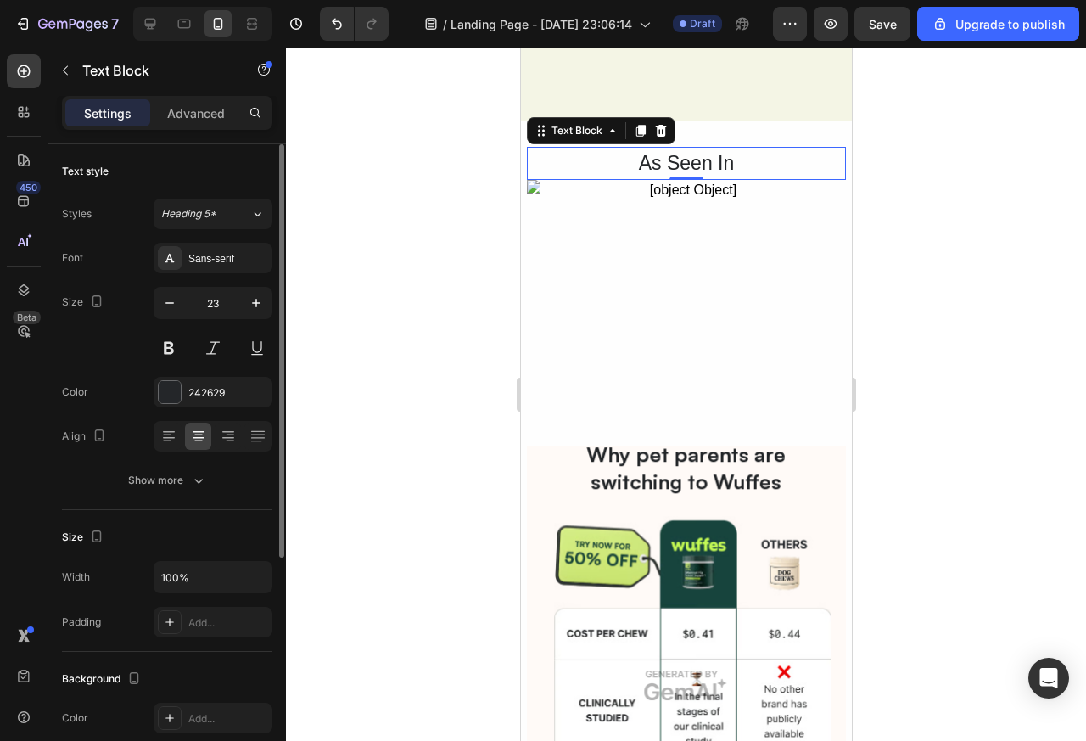
click at [685, 192] on div "0" at bounding box center [685, 194] width 17 height 14
click at [698, 193] on img at bounding box center [685, 299] width 319 height 239
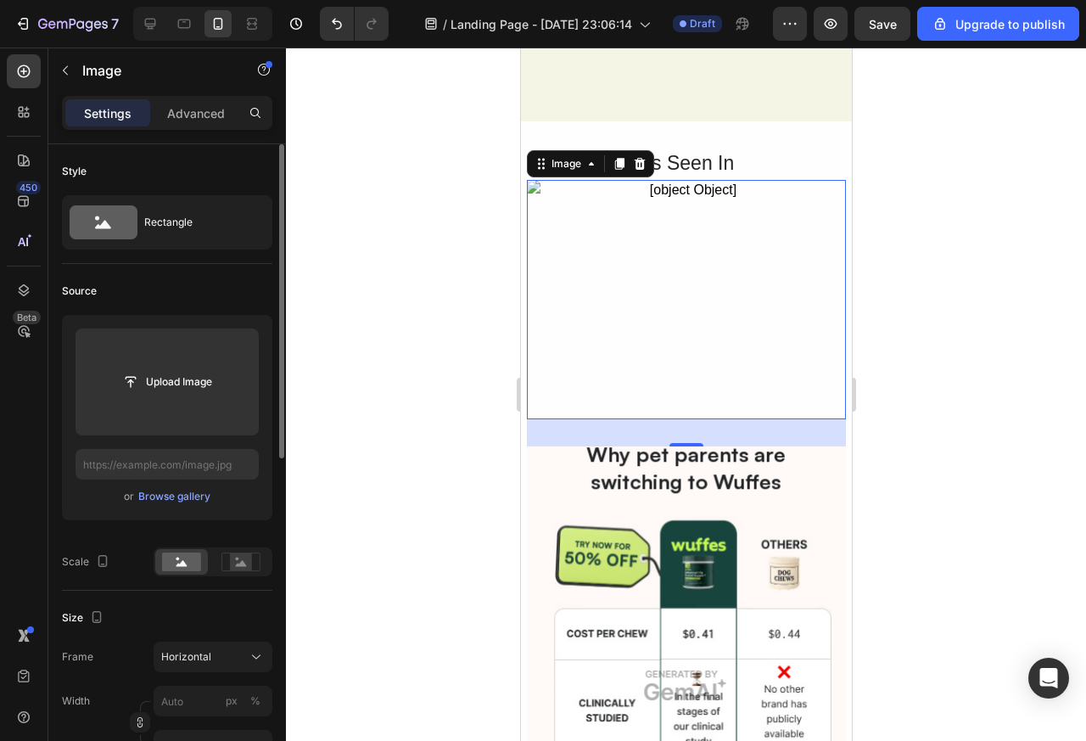
click at [834, 162] on div "As Seen In" at bounding box center [685, 163] width 319 height 33
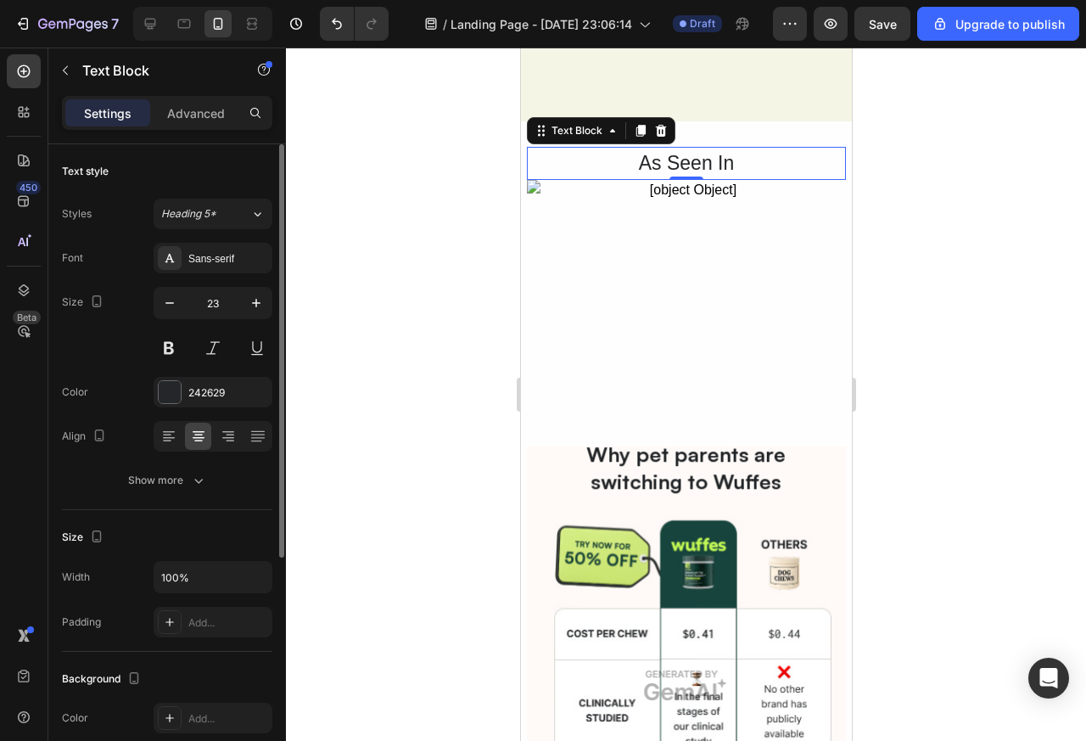
click at [663, 191] on img at bounding box center [685, 299] width 319 height 239
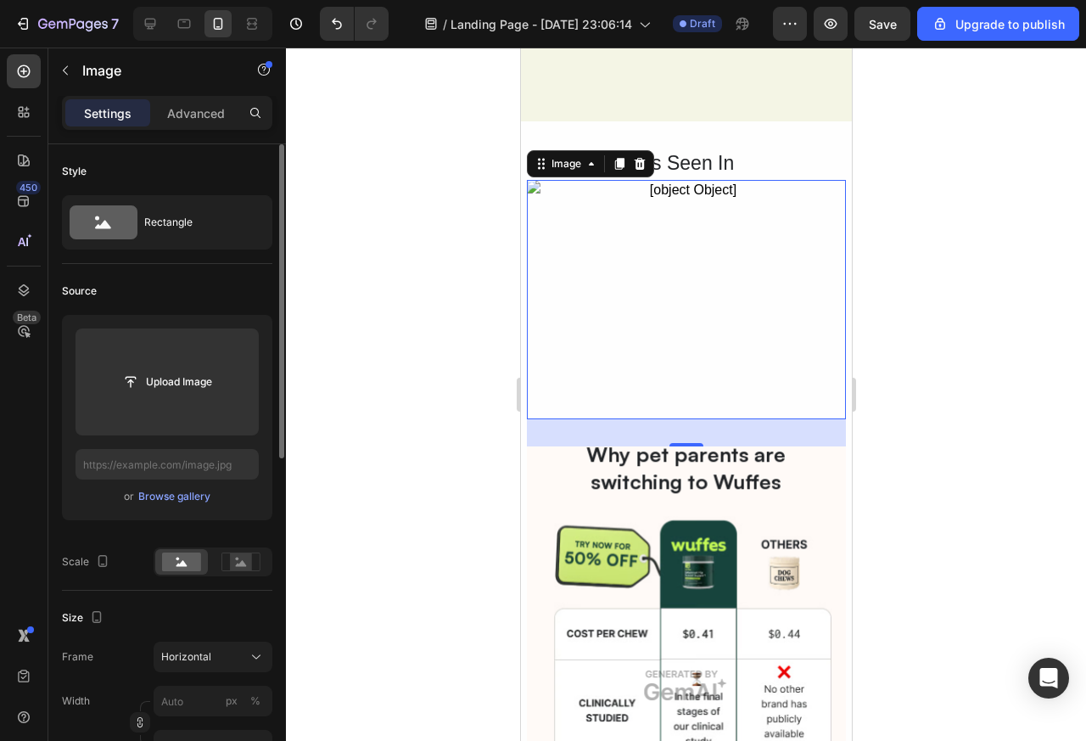
click at [831, 164] on div "As Seen In" at bounding box center [685, 163] width 319 height 33
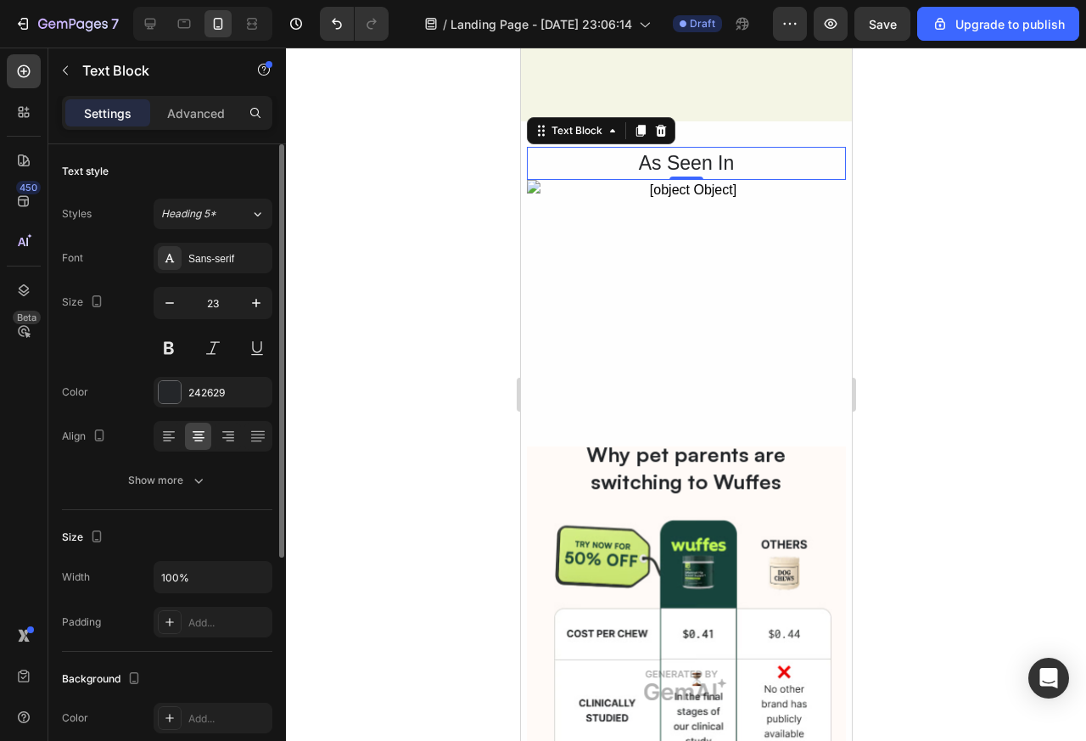
click at [685, 191] on div "0" at bounding box center [685, 194] width 17 height 14
click at [697, 192] on img at bounding box center [685, 299] width 319 height 239
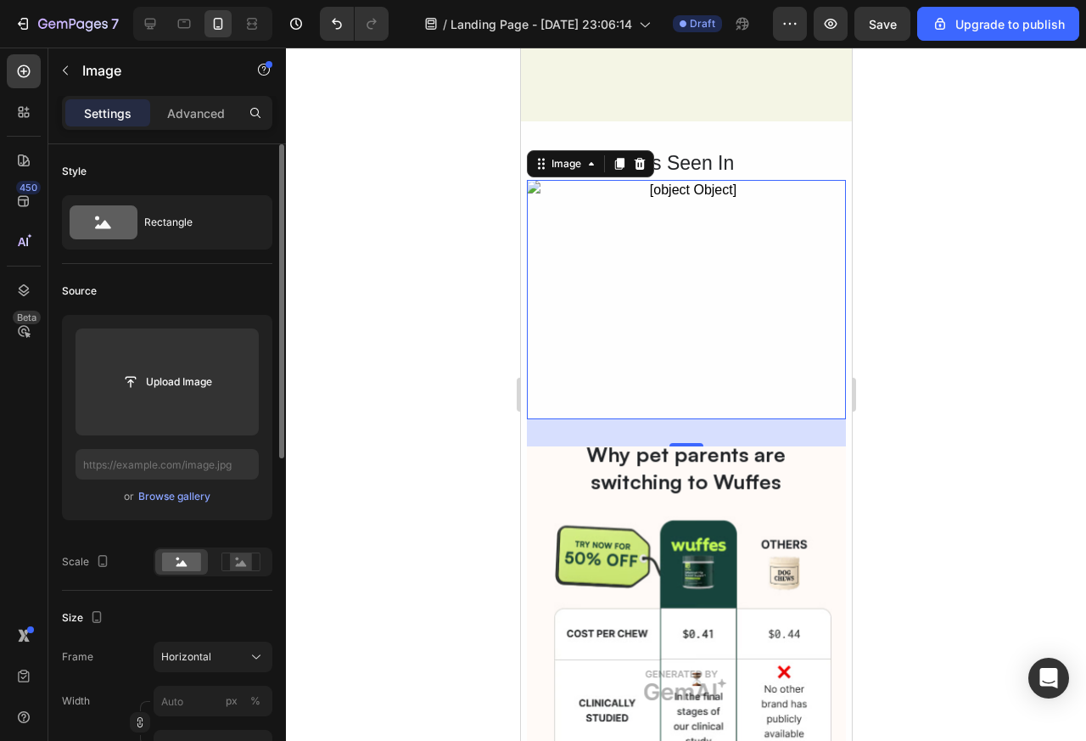
click at [837, 162] on div "As Seen In" at bounding box center [685, 163] width 319 height 33
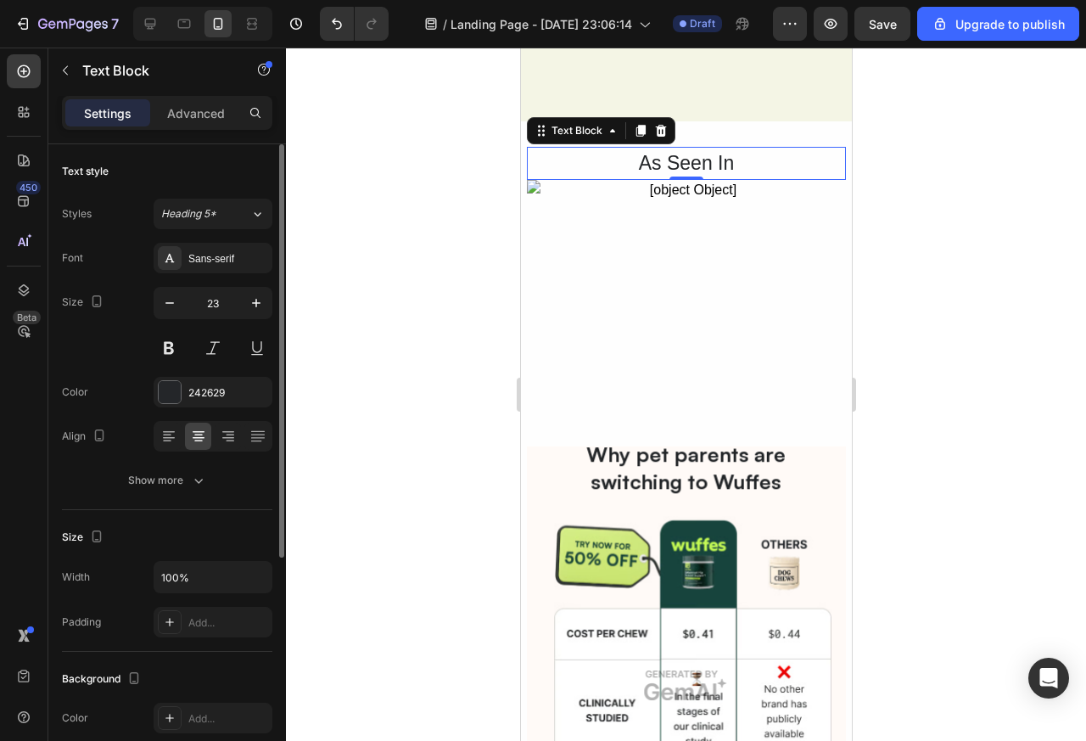
click at [691, 193] on img at bounding box center [685, 299] width 319 height 239
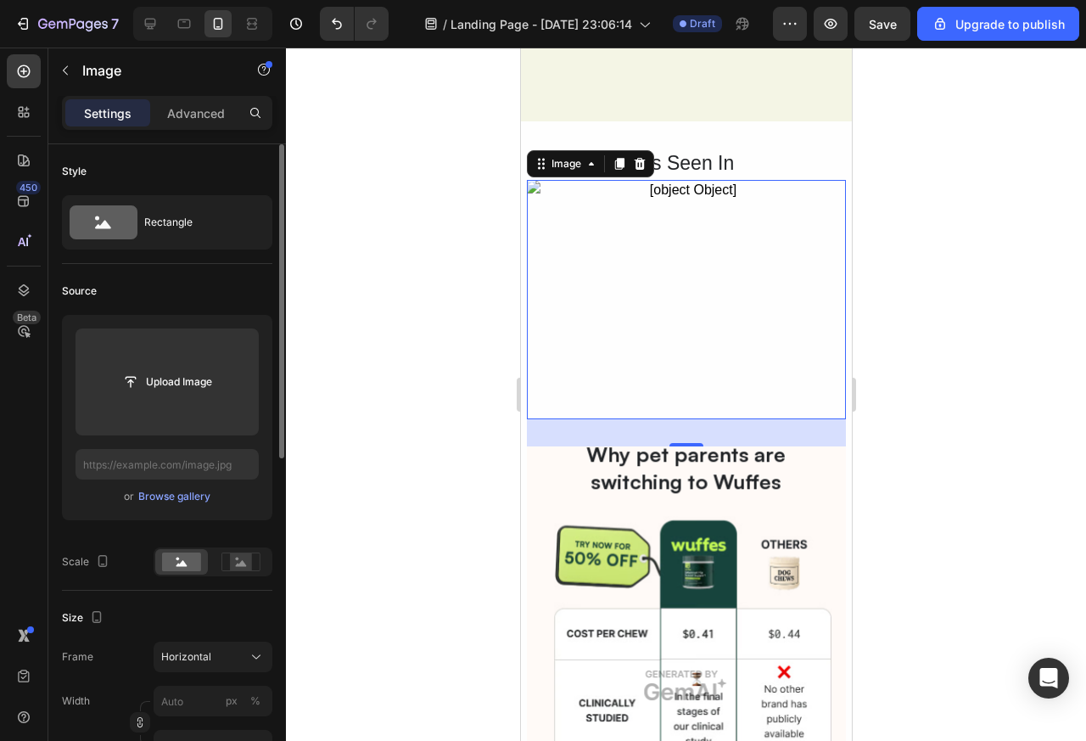
click at [836, 162] on div "As Seen In" at bounding box center [685, 163] width 319 height 33
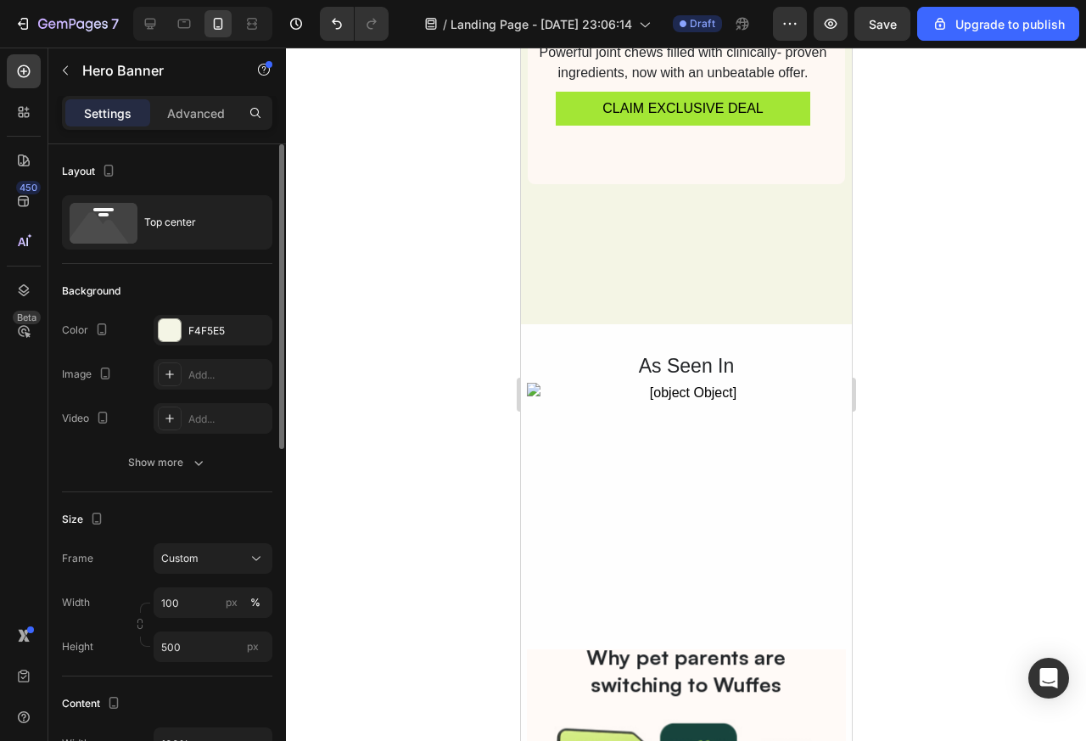
scroll to position [0, 0]
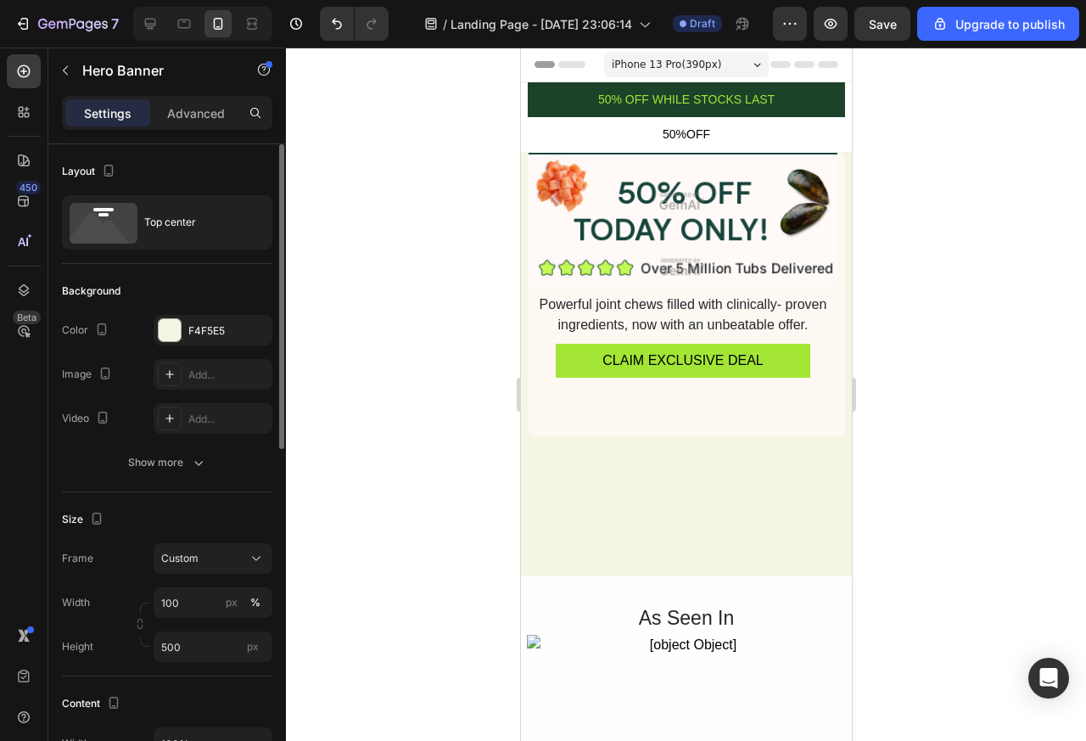
click at [536, 185] on img at bounding box center [682, 201] width 309 height 96
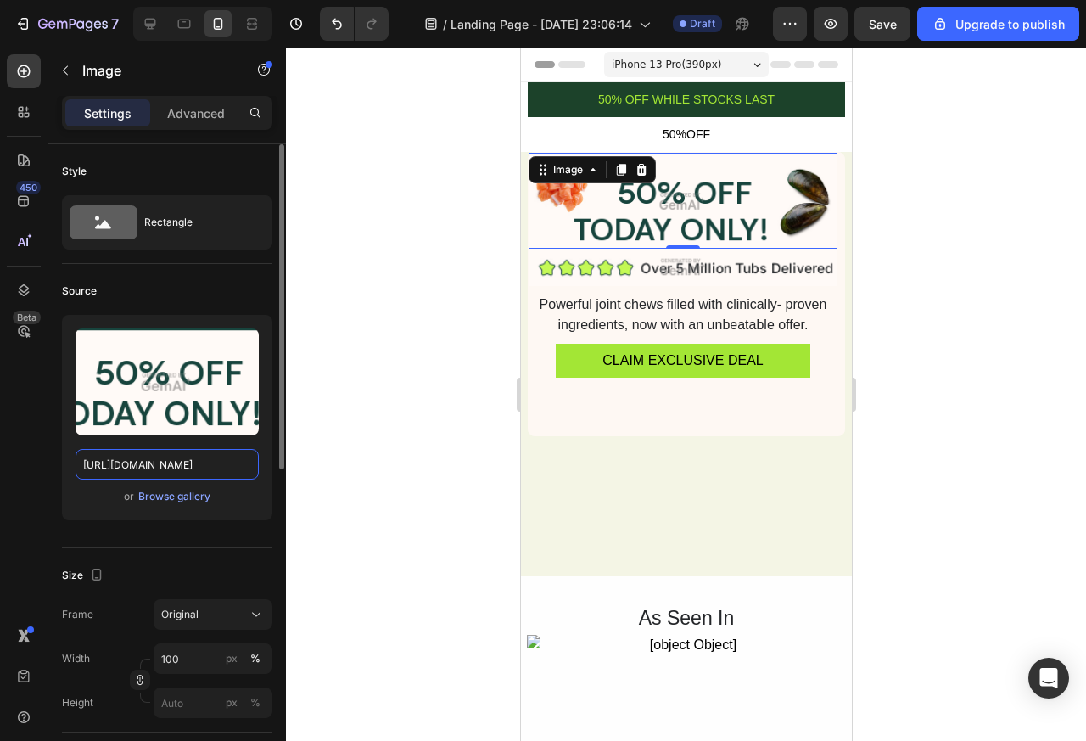
click at [197, 467] on input "https://image2layout-detection-trainimagebucket-02g83vbxbb2s.s3.amazonaws.com/i…" at bounding box center [167, 464] width 183 height 31
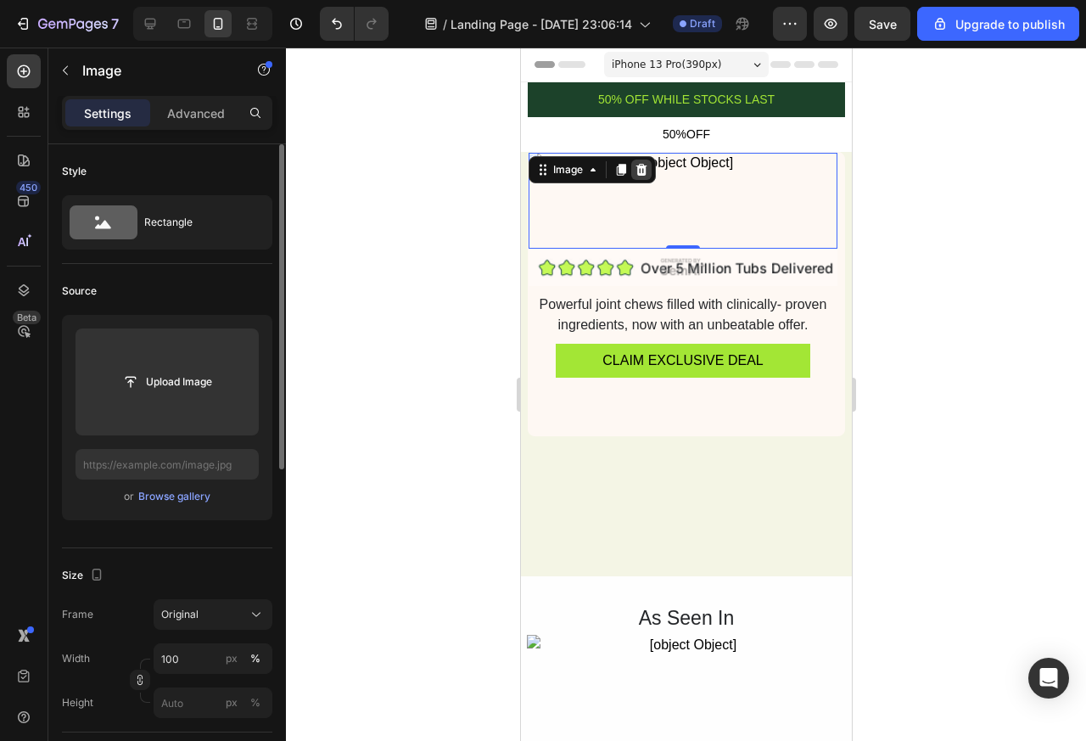
click at [635, 172] on icon at bounding box center [640, 170] width 11 height 12
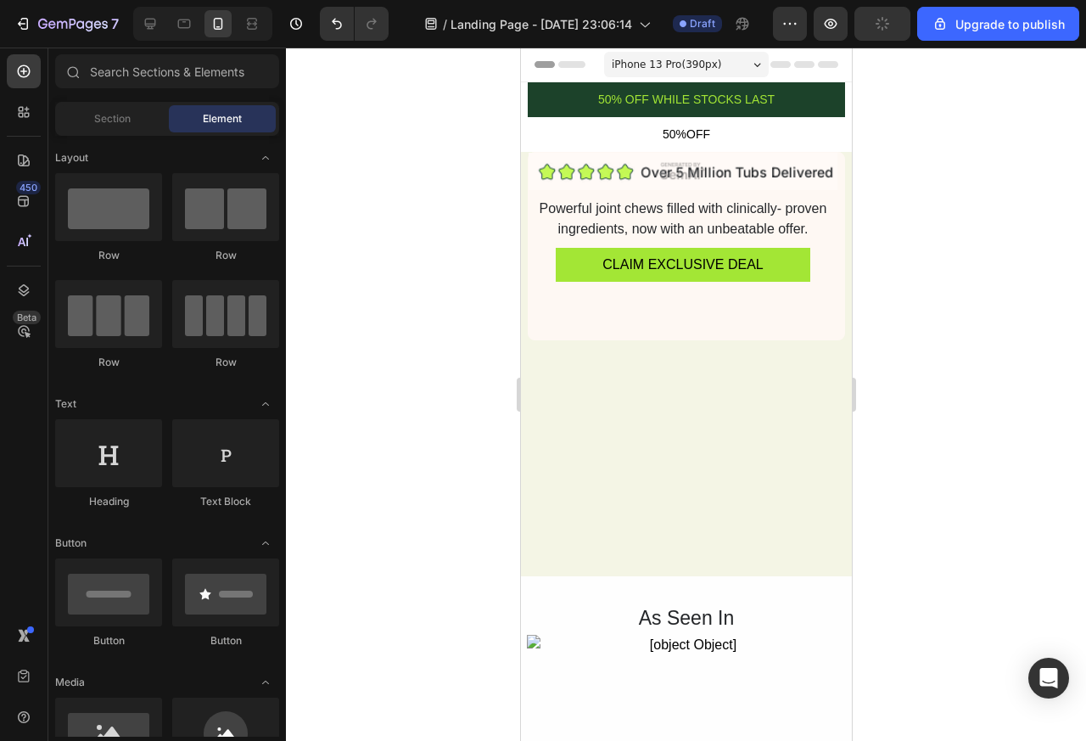
click at [0, 128] on div "450 Beta Sections(18) Elements(83) Section Element Hero Section Product Detail …" at bounding box center [143, 394] width 286 height 693
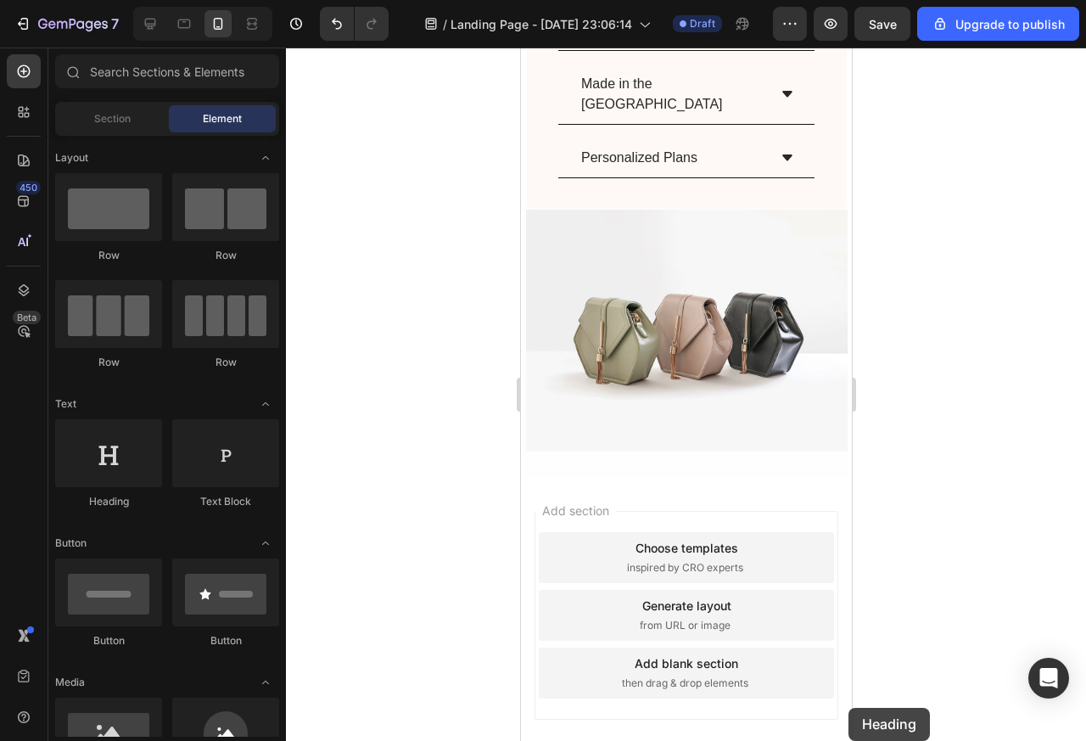
scroll to position [5681, 0]
